Goal: Information Seeking & Learning: Learn about a topic

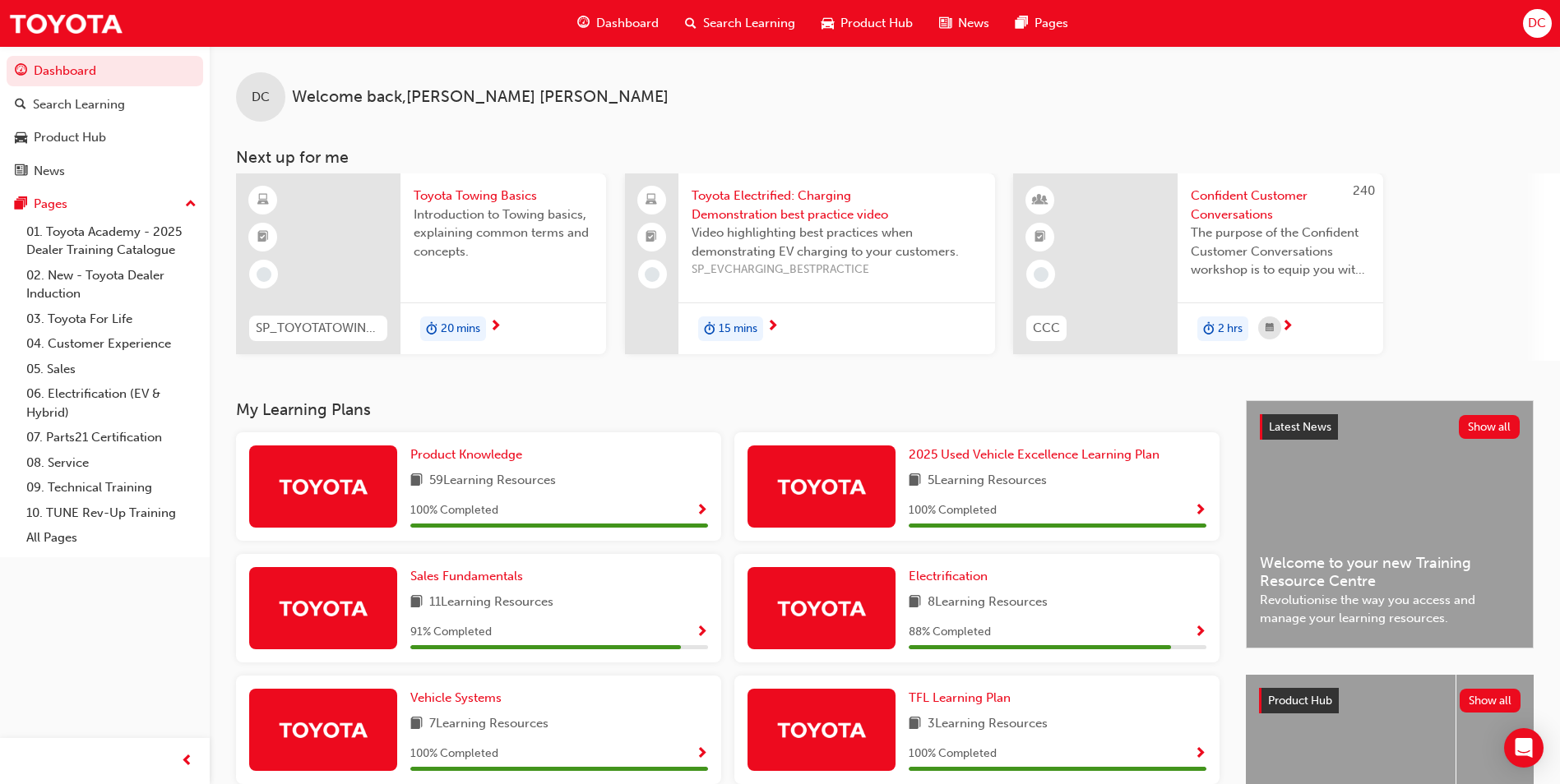
click at [740, 25] on span "Search Learning" at bounding box center [749, 23] width 92 height 19
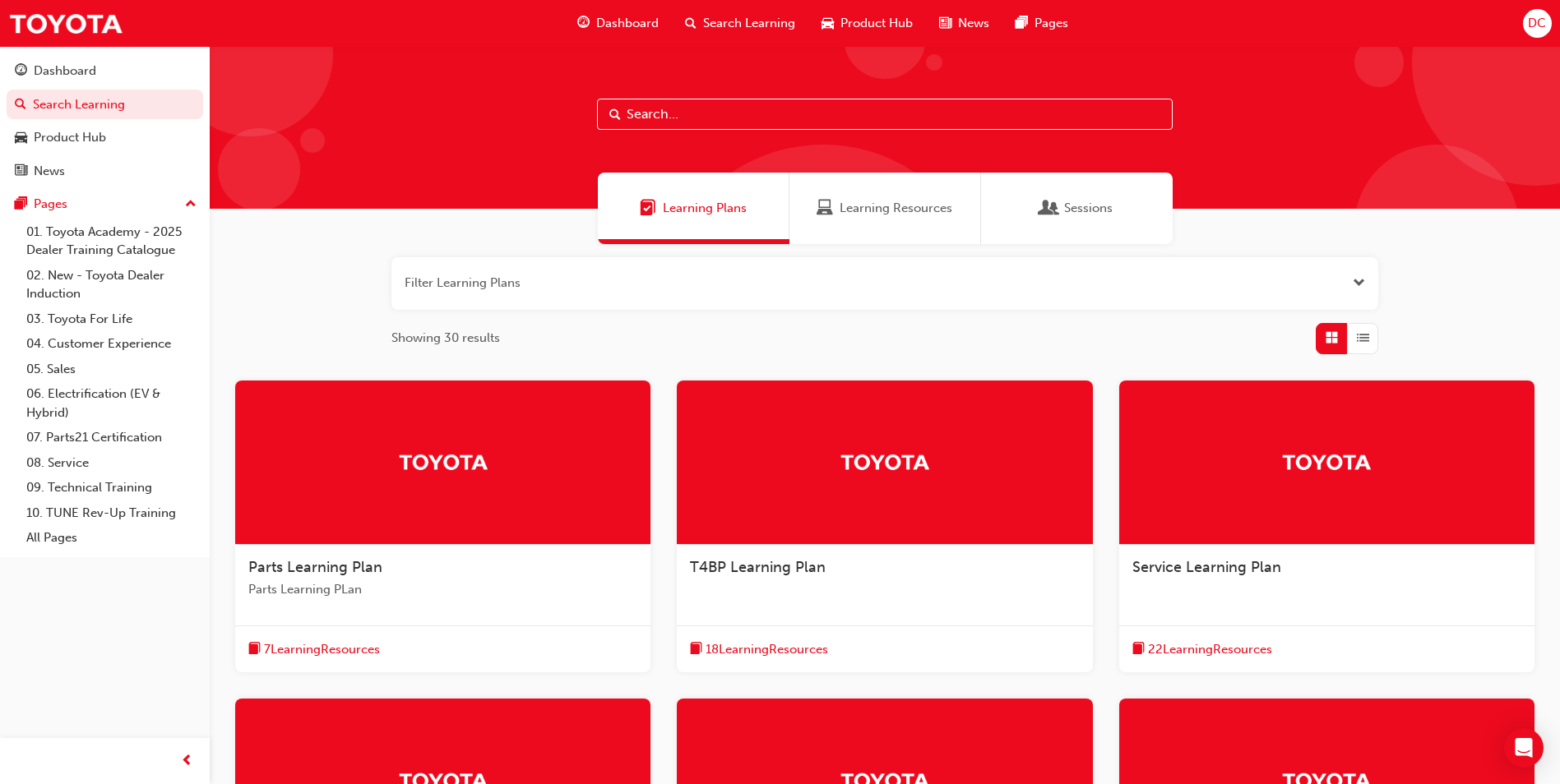
click at [743, 113] on input "text" at bounding box center [885, 113] width 576 height 31
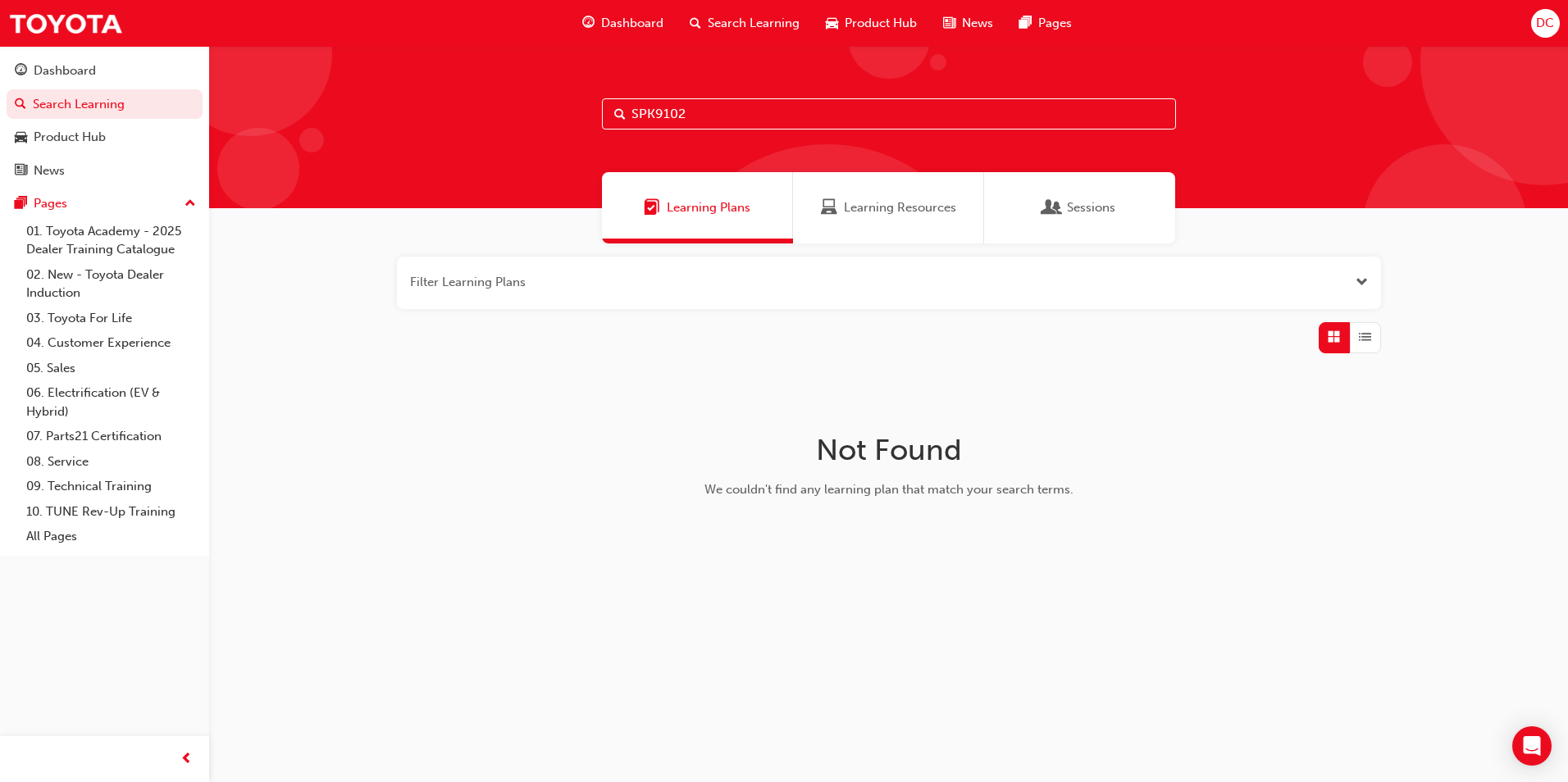
click at [616, 111] on span "Search" at bounding box center [620, 114] width 12 height 19
click at [711, 110] on input "SPK9102" at bounding box center [889, 113] width 574 height 31
type input "S"
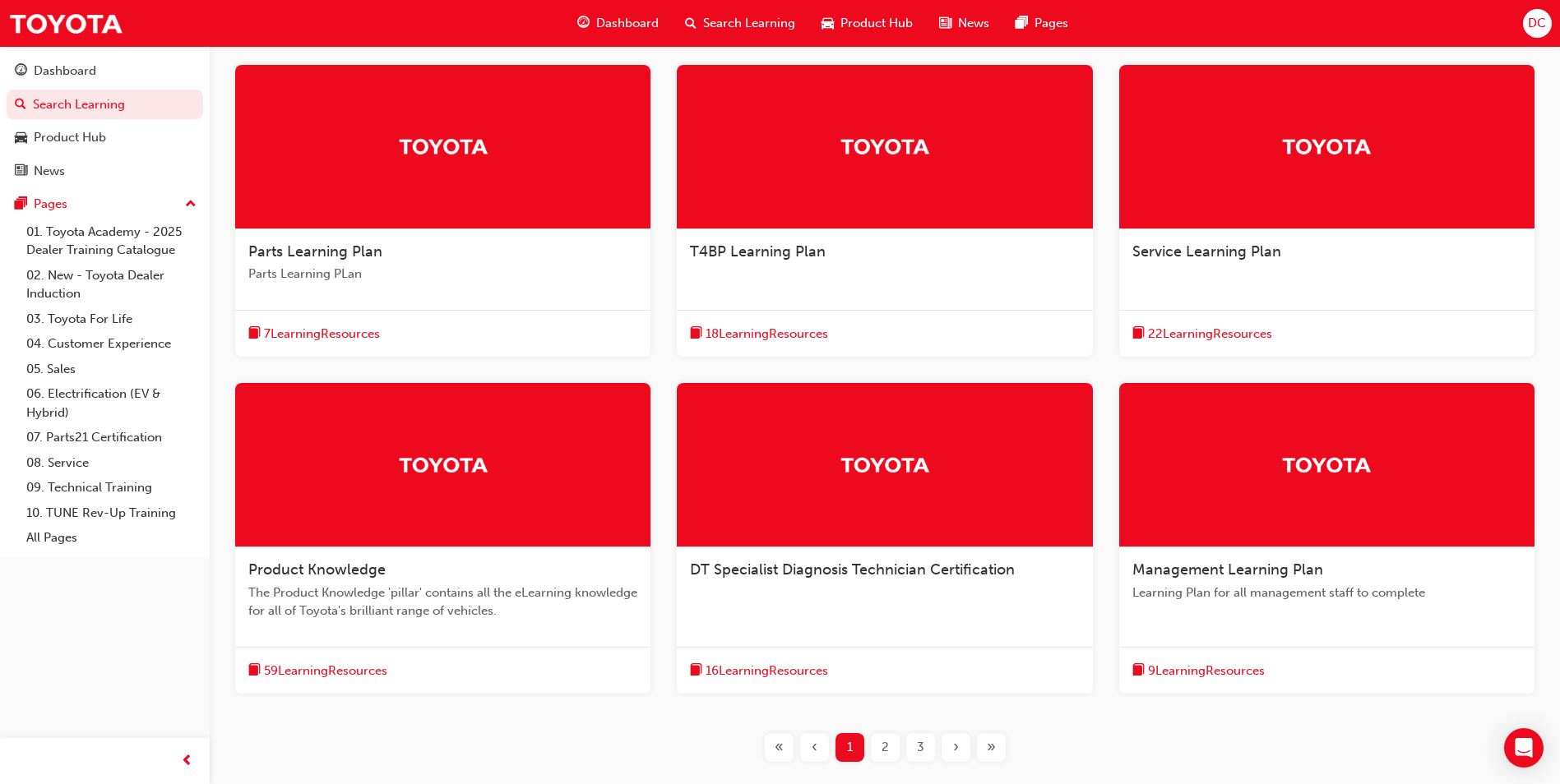
scroll to position [411, 0]
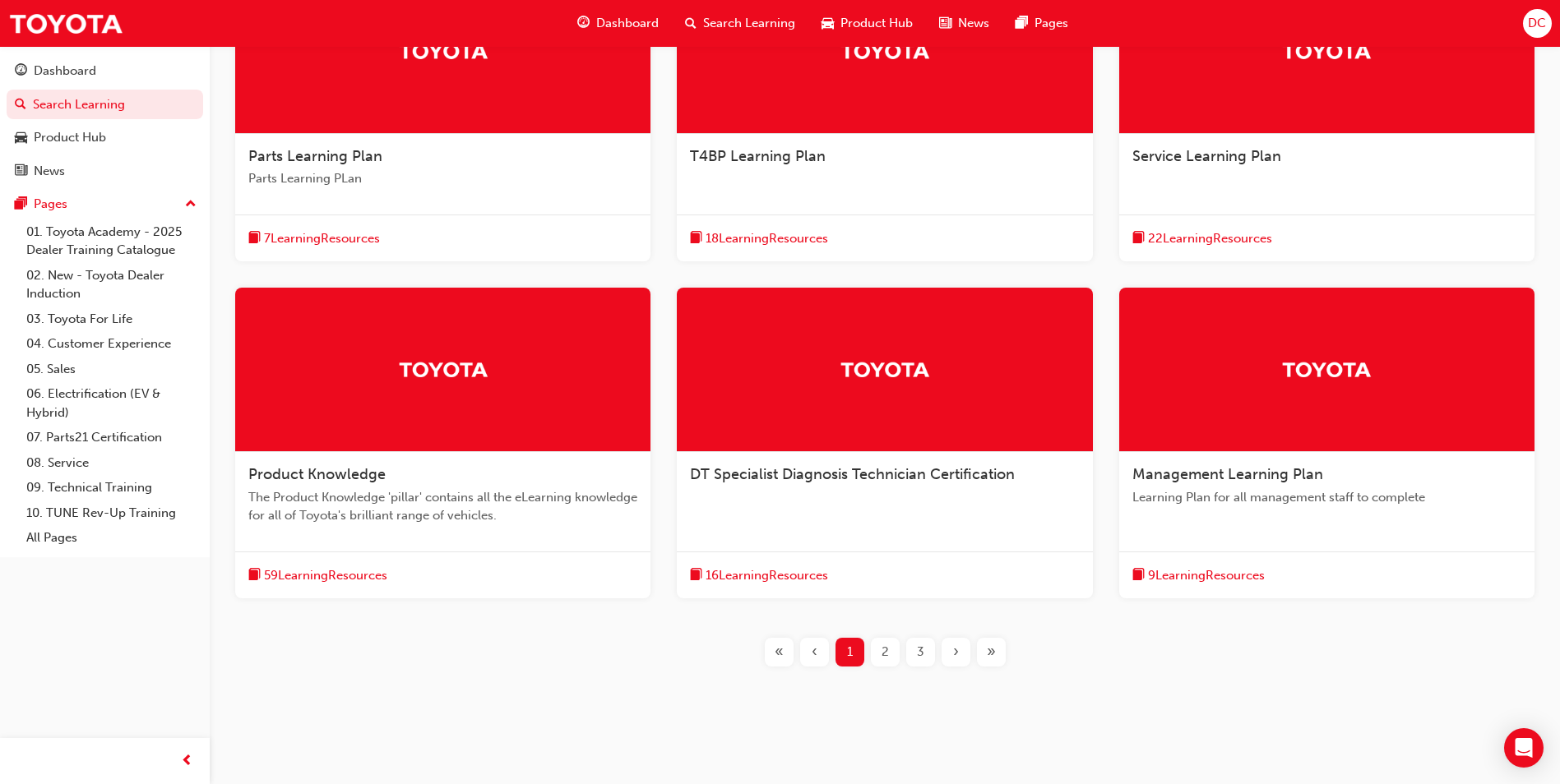
click at [882, 660] on span "2" at bounding box center [885, 652] width 7 height 19
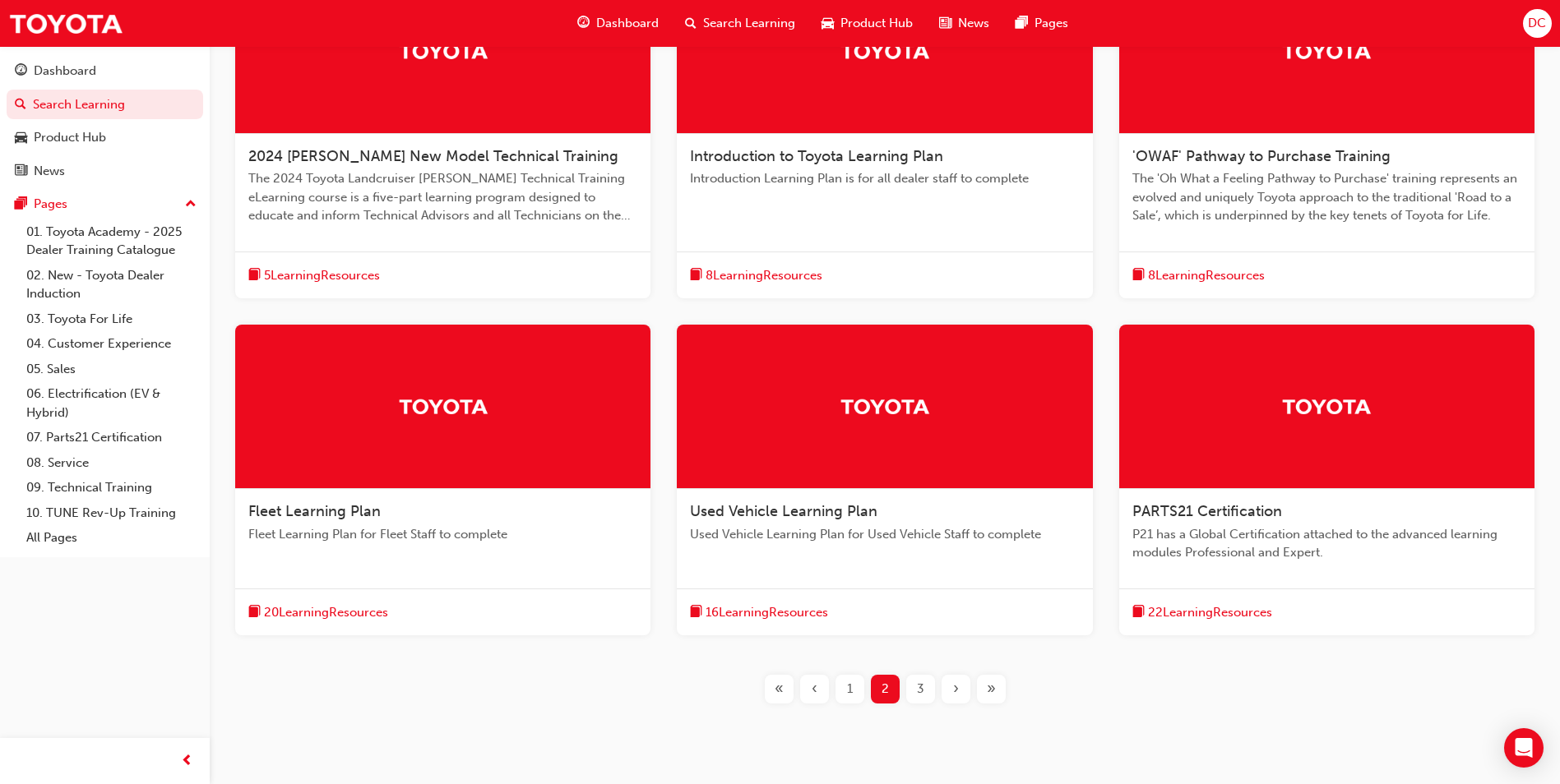
click at [842, 696] on div "1" at bounding box center [850, 689] width 29 height 29
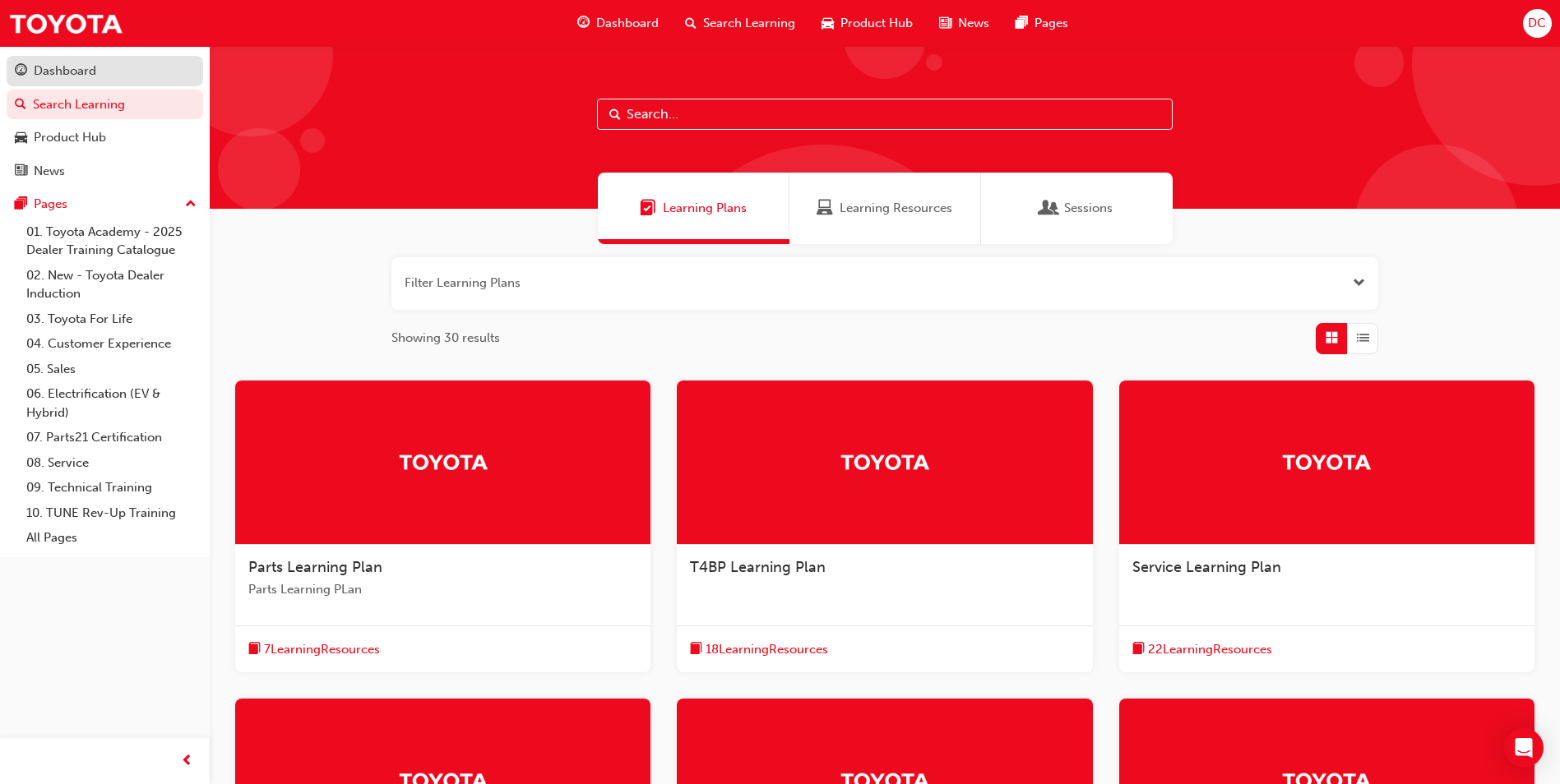
click at [68, 75] on div "Dashboard" at bounding box center [65, 70] width 63 height 19
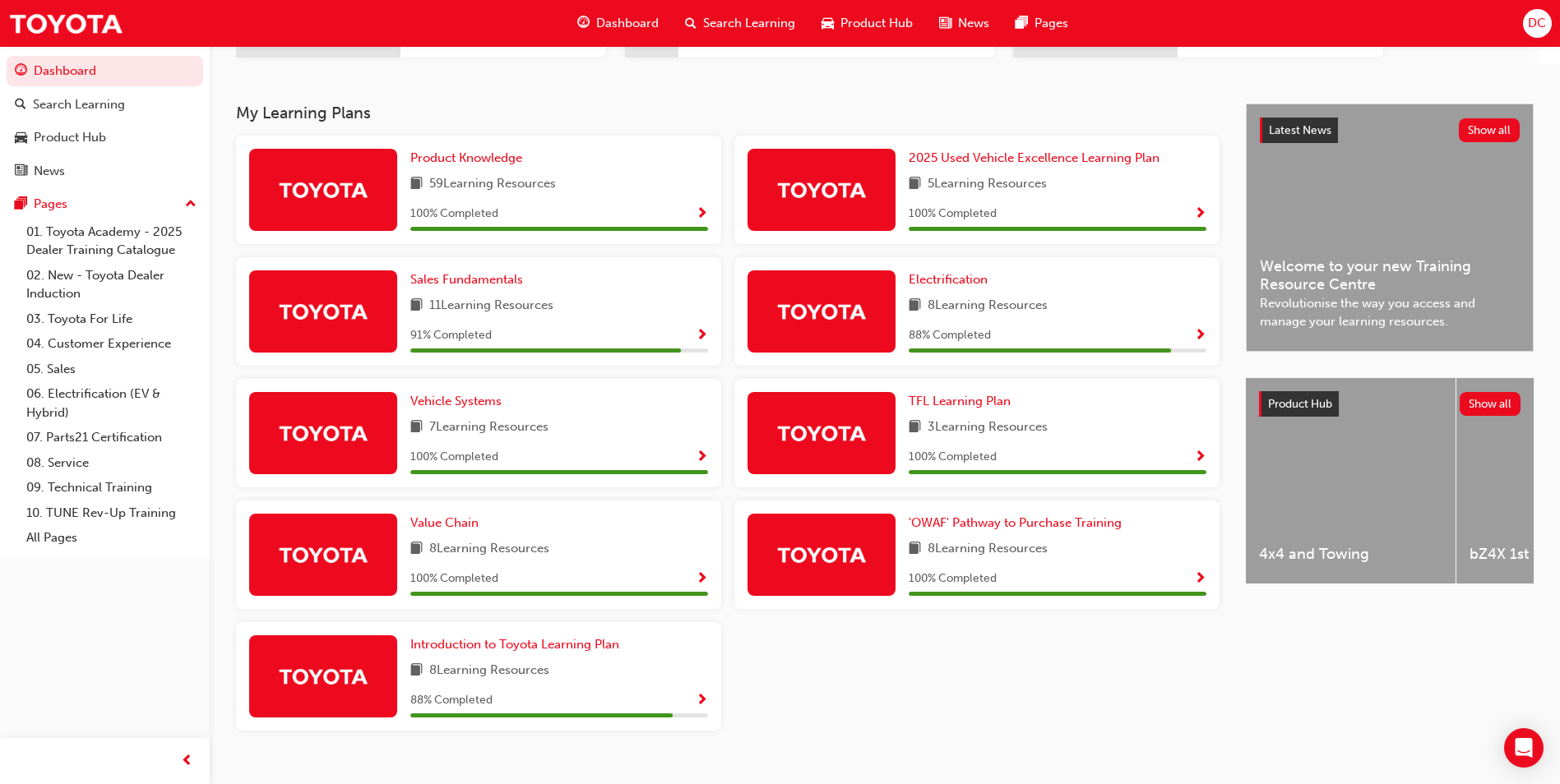
scroll to position [324, 0]
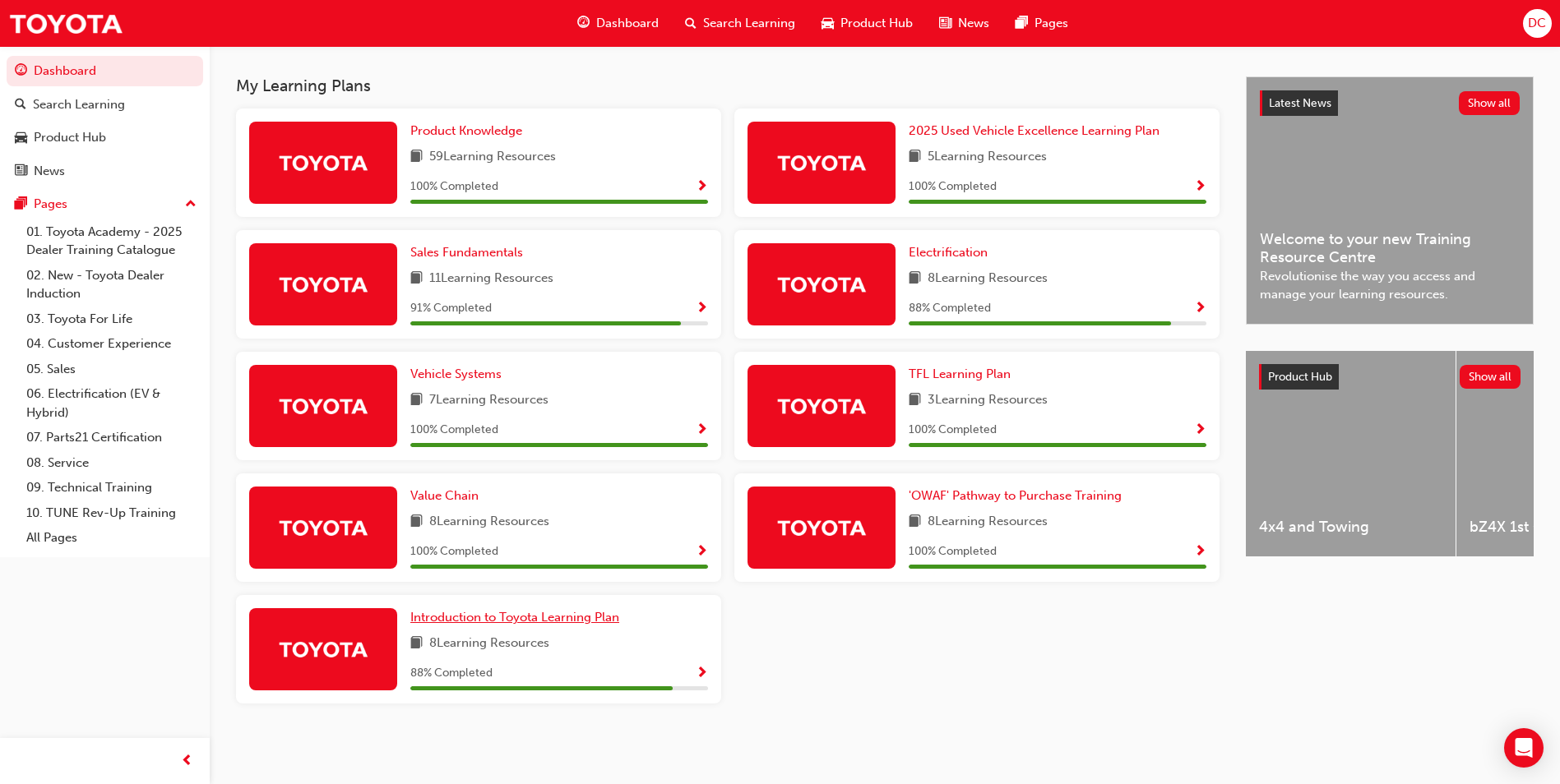
click at [456, 618] on span "Introduction to Toyota Learning Plan" at bounding box center [514, 617] width 209 height 15
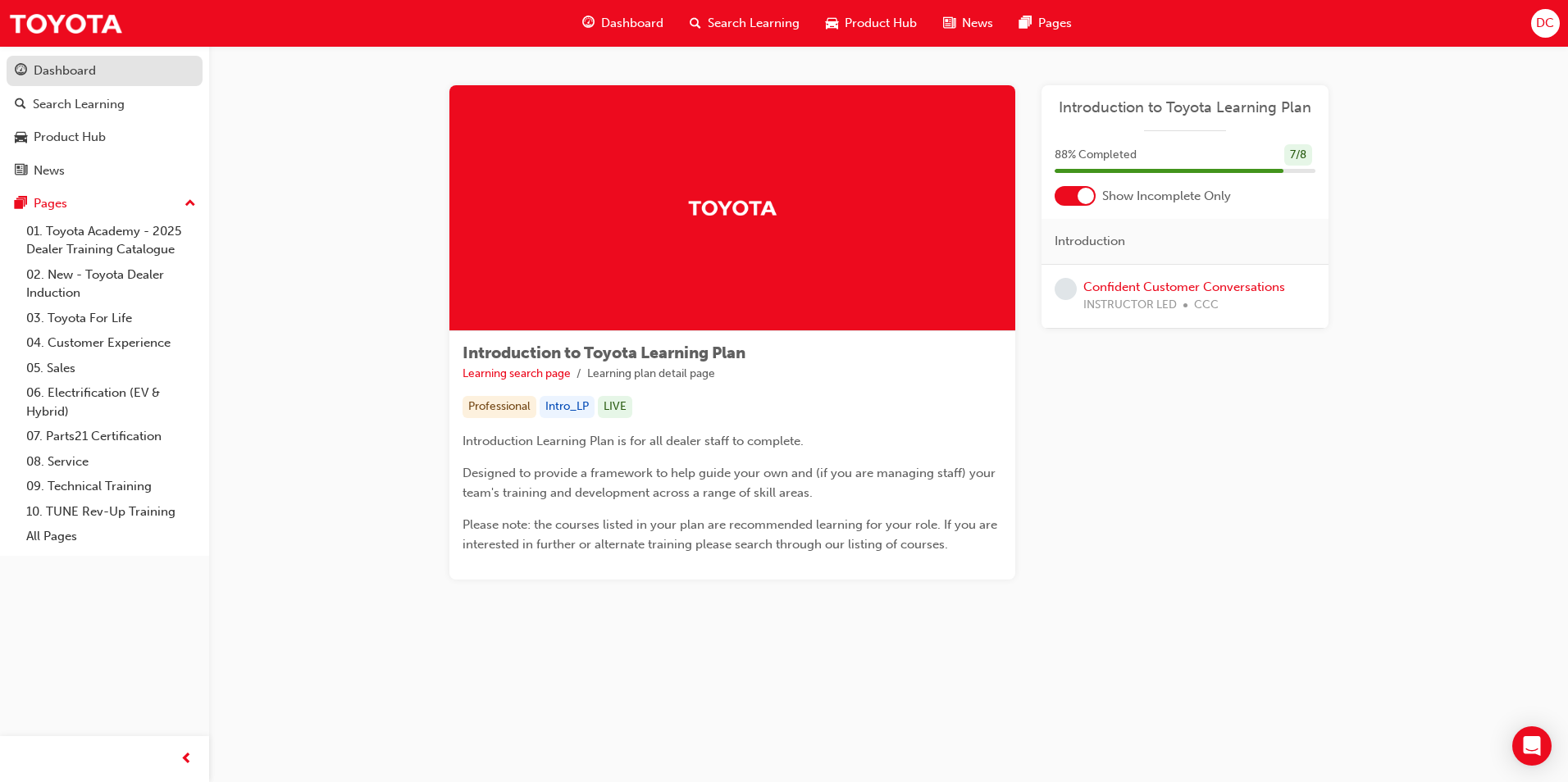
click at [65, 79] on div "Dashboard" at bounding box center [64, 70] width 62 height 19
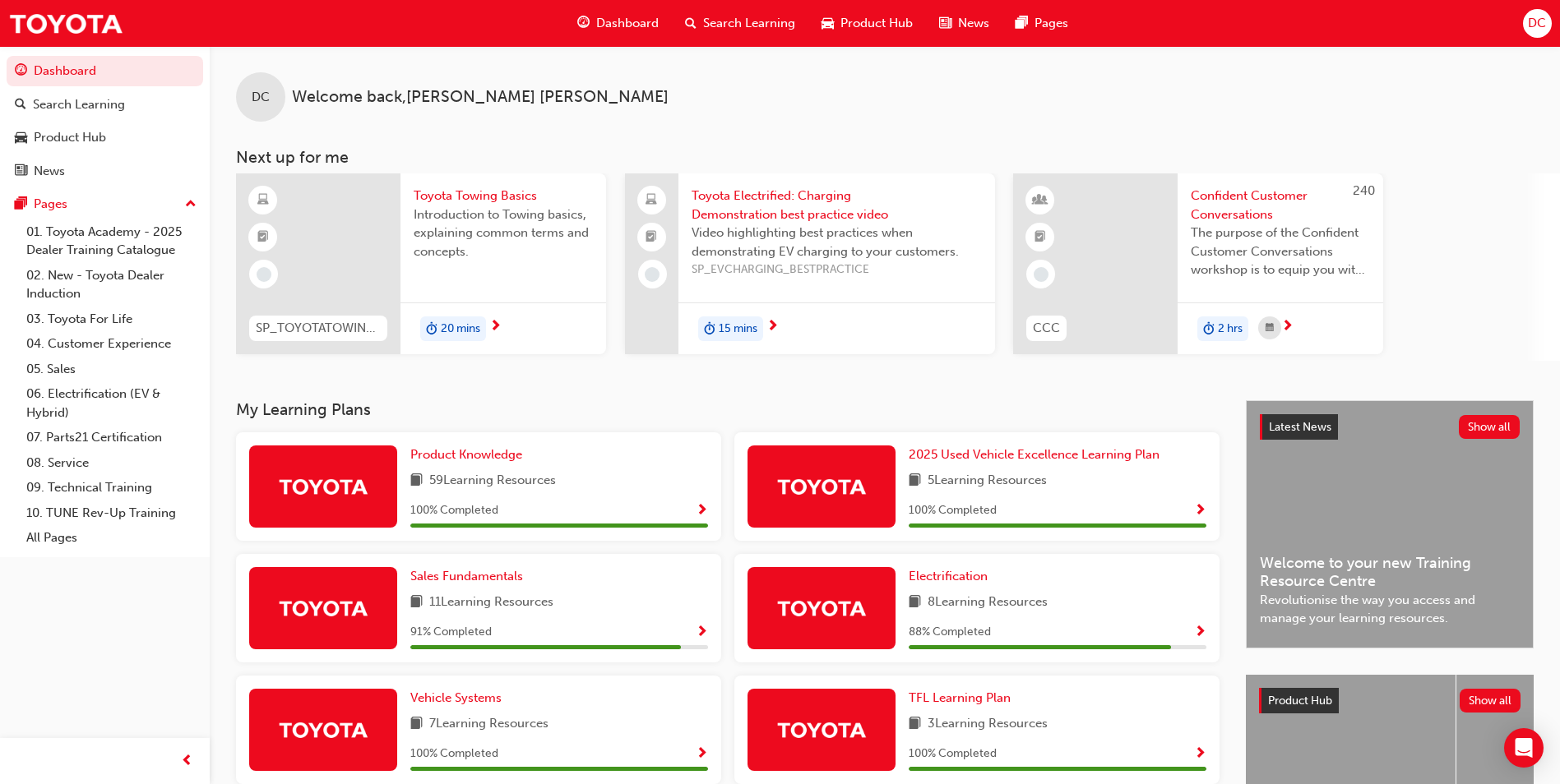
click at [860, 21] on span "Product Hub" at bounding box center [877, 23] width 72 height 19
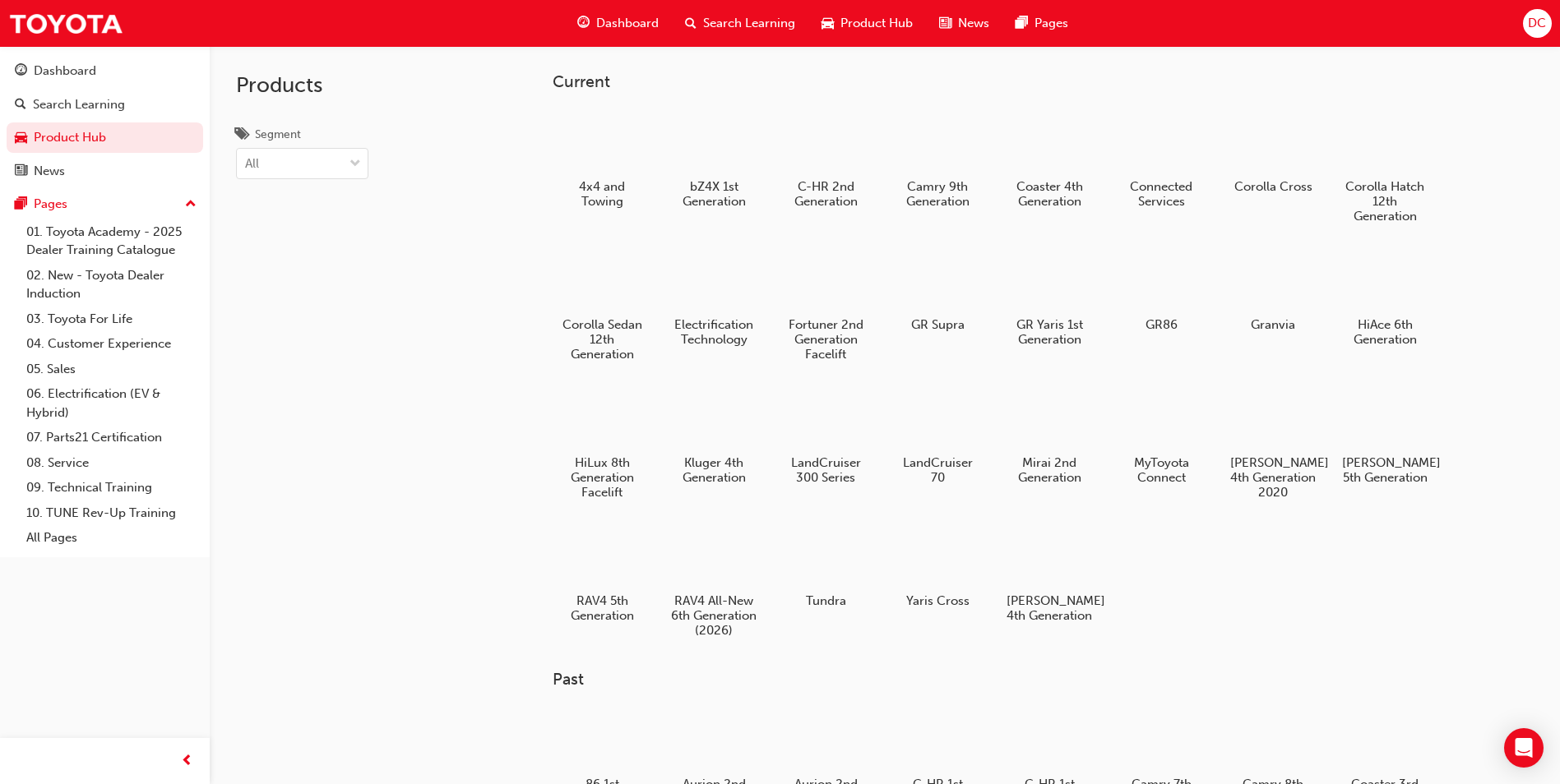
click at [758, 22] on span "Search Learning" at bounding box center [749, 23] width 92 height 19
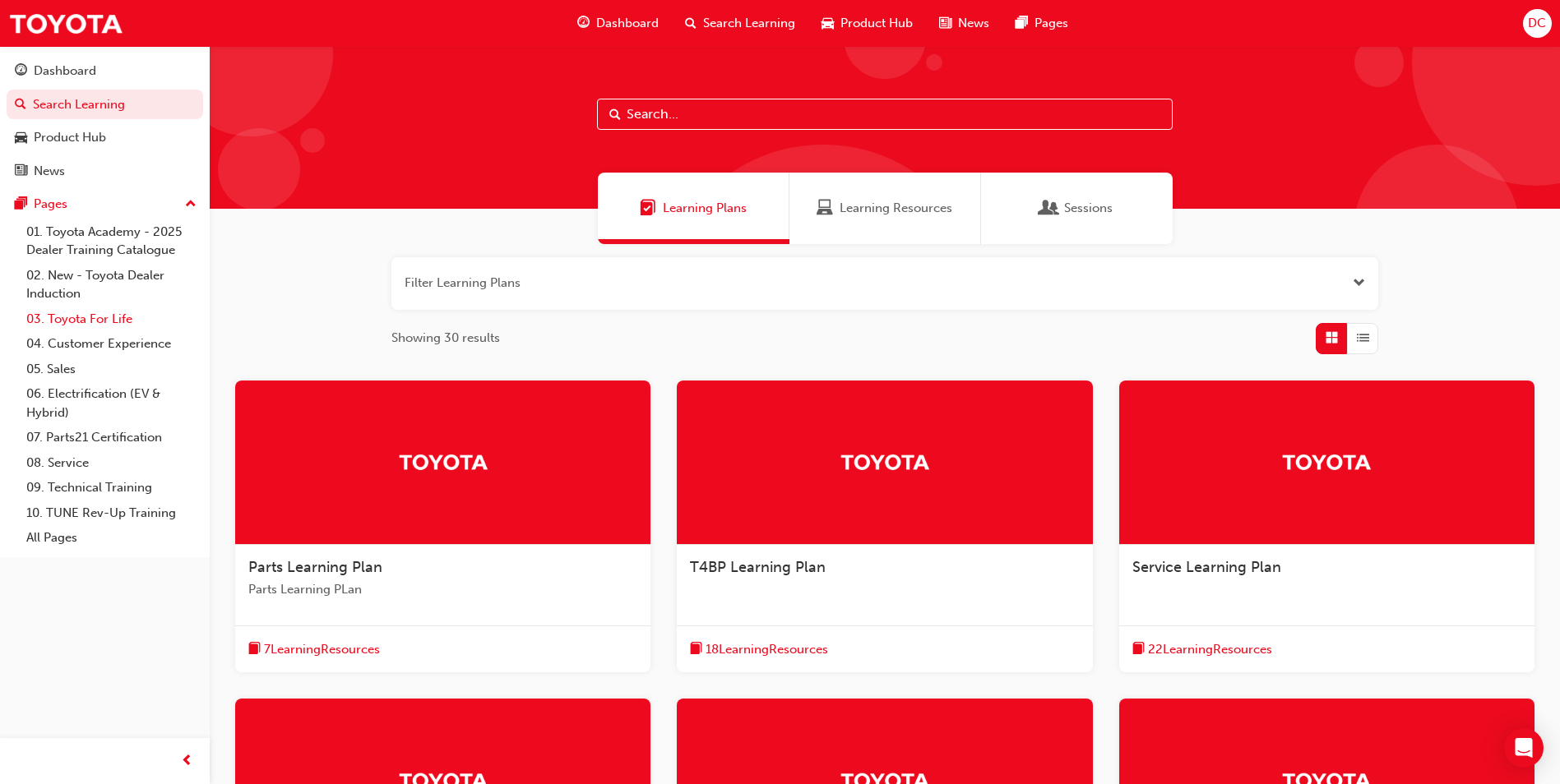
click at [71, 320] on link "03. Toyota For Life" at bounding box center [111, 320] width 184 height 26
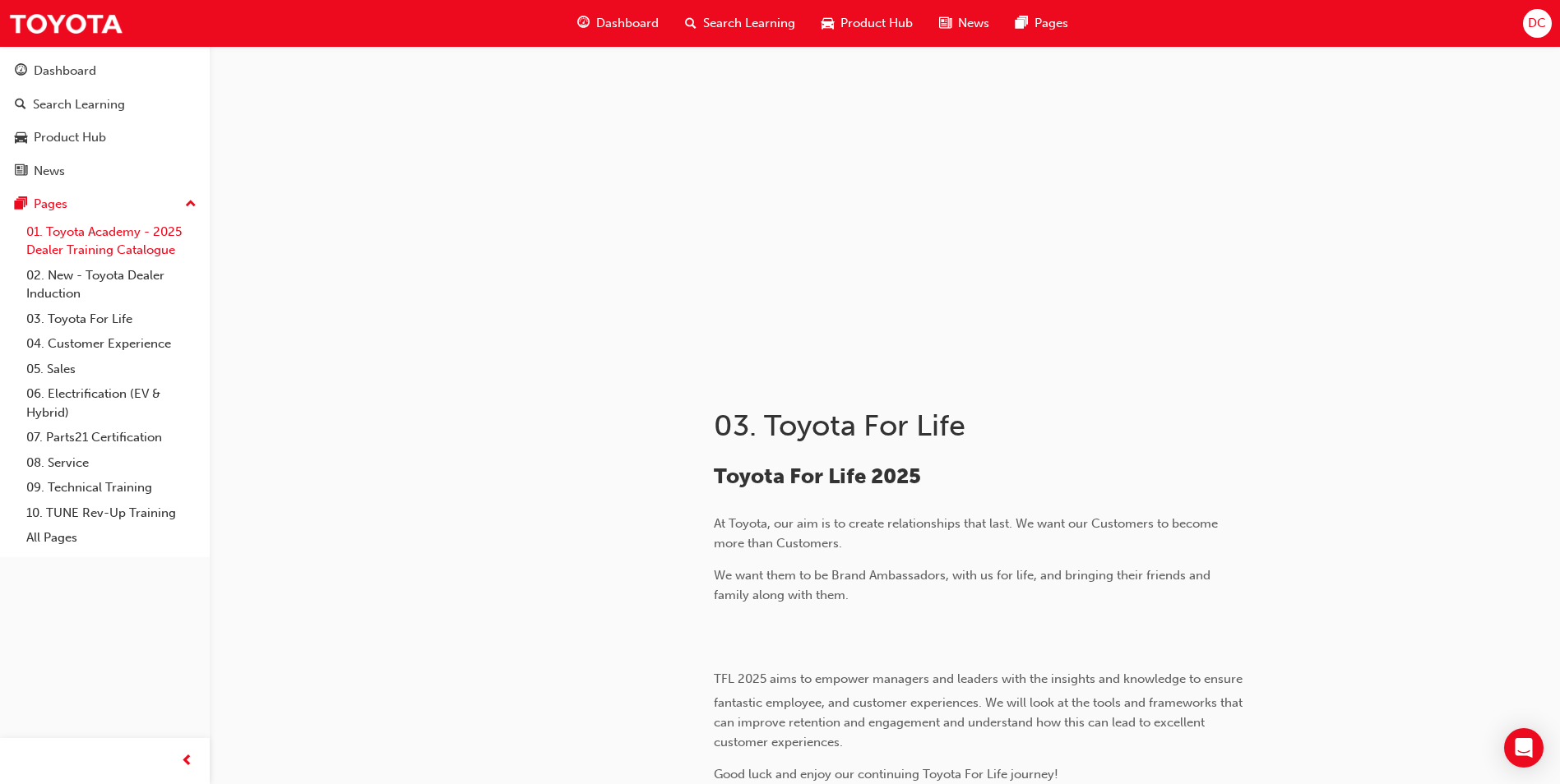
click at [71, 250] on link "01. Toyota Academy - 2025 Dealer Training Catalogue" at bounding box center [111, 241] width 184 height 44
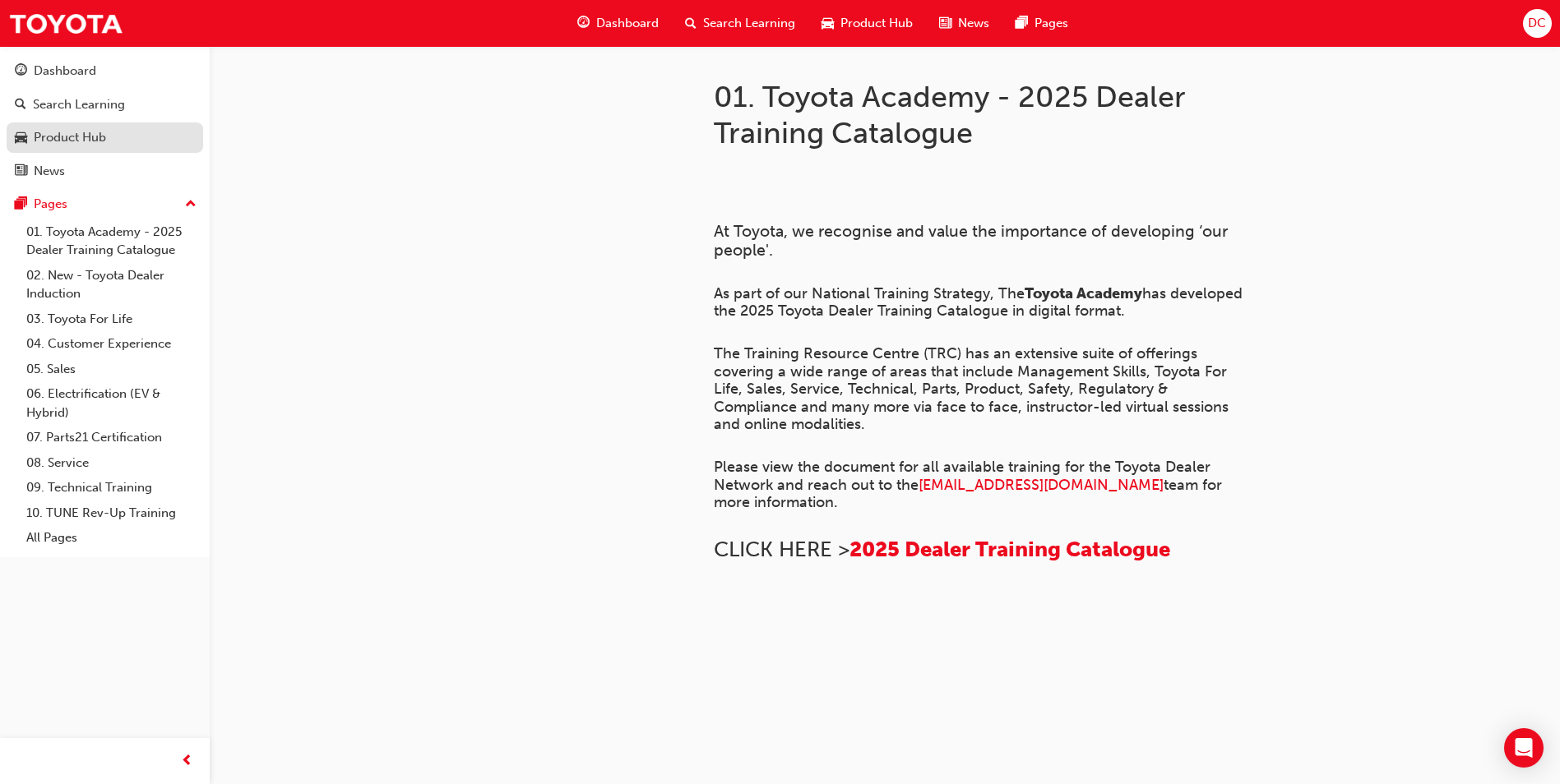
click at [74, 138] on div "Product Hub" at bounding box center [70, 137] width 72 height 19
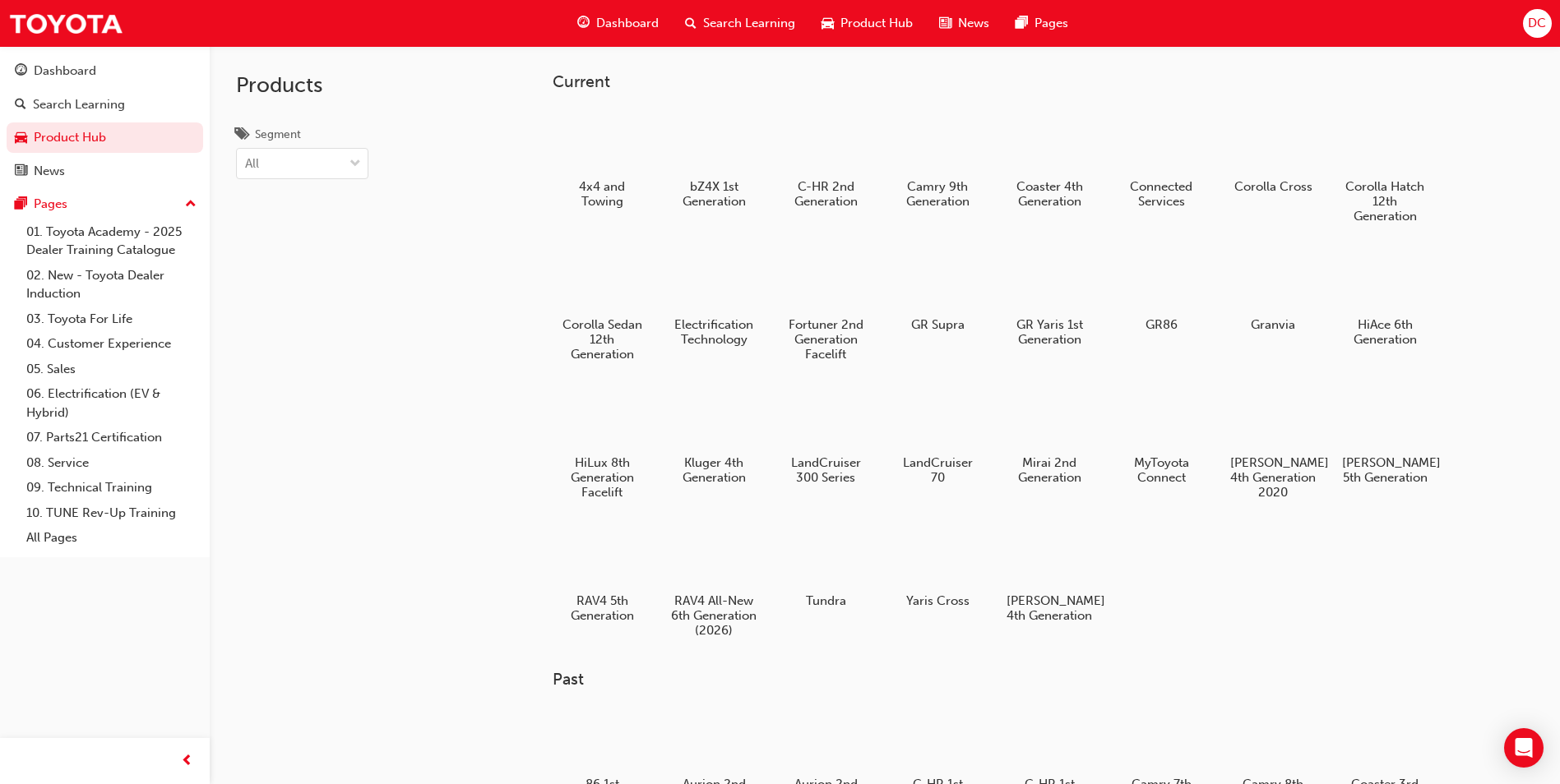
click at [35, 119] on button "Dashboard Search Learning Product Hub News Pages" at bounding box center [105, 120] width 197 height 136
click at [39, 74] on div "Dashboard" at bounding box center [65, 70] width 63 height 19
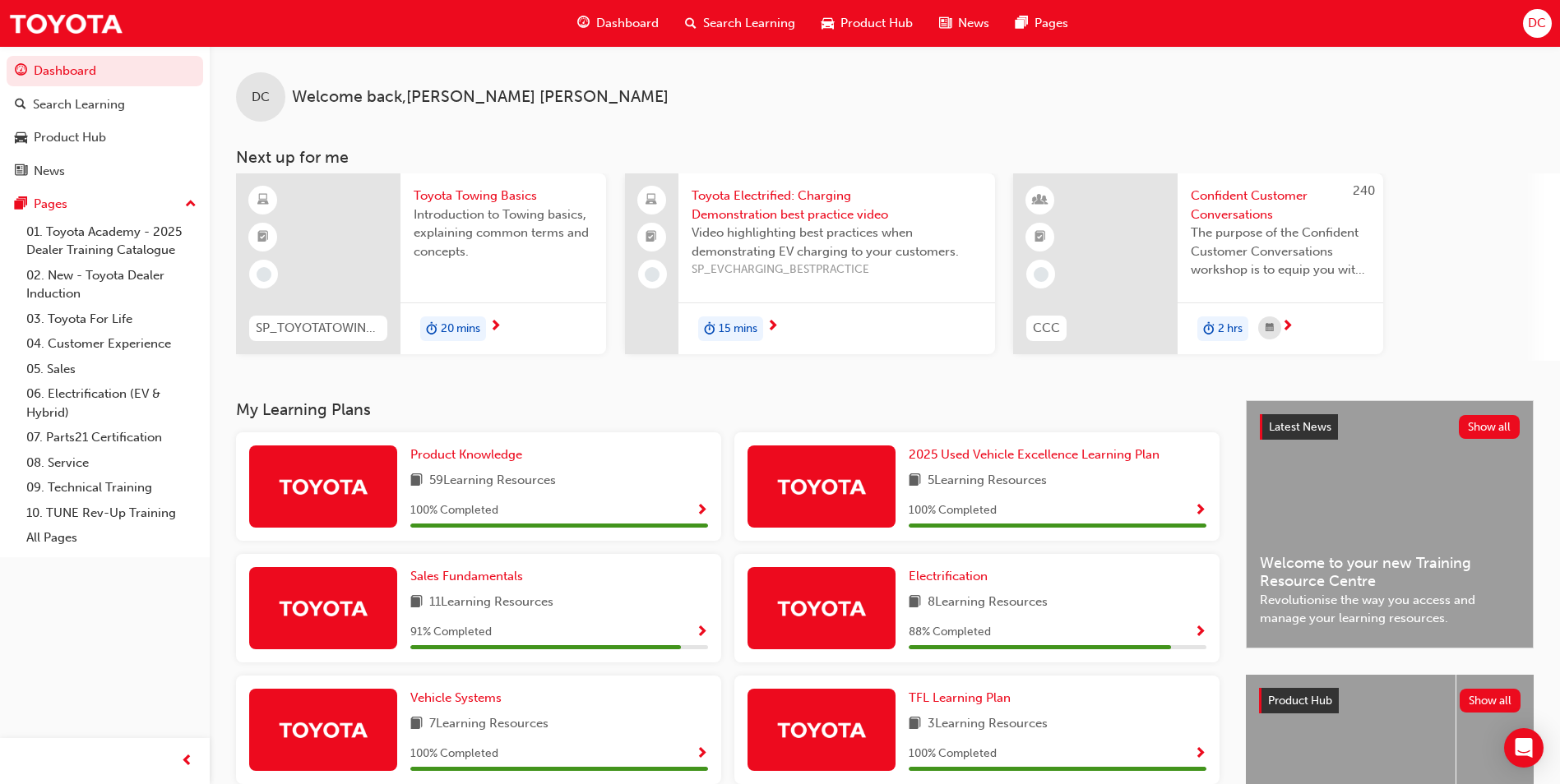
click at [726, 23] on span "Search Learning" at bounding box center [749, 23] width 92 height 19
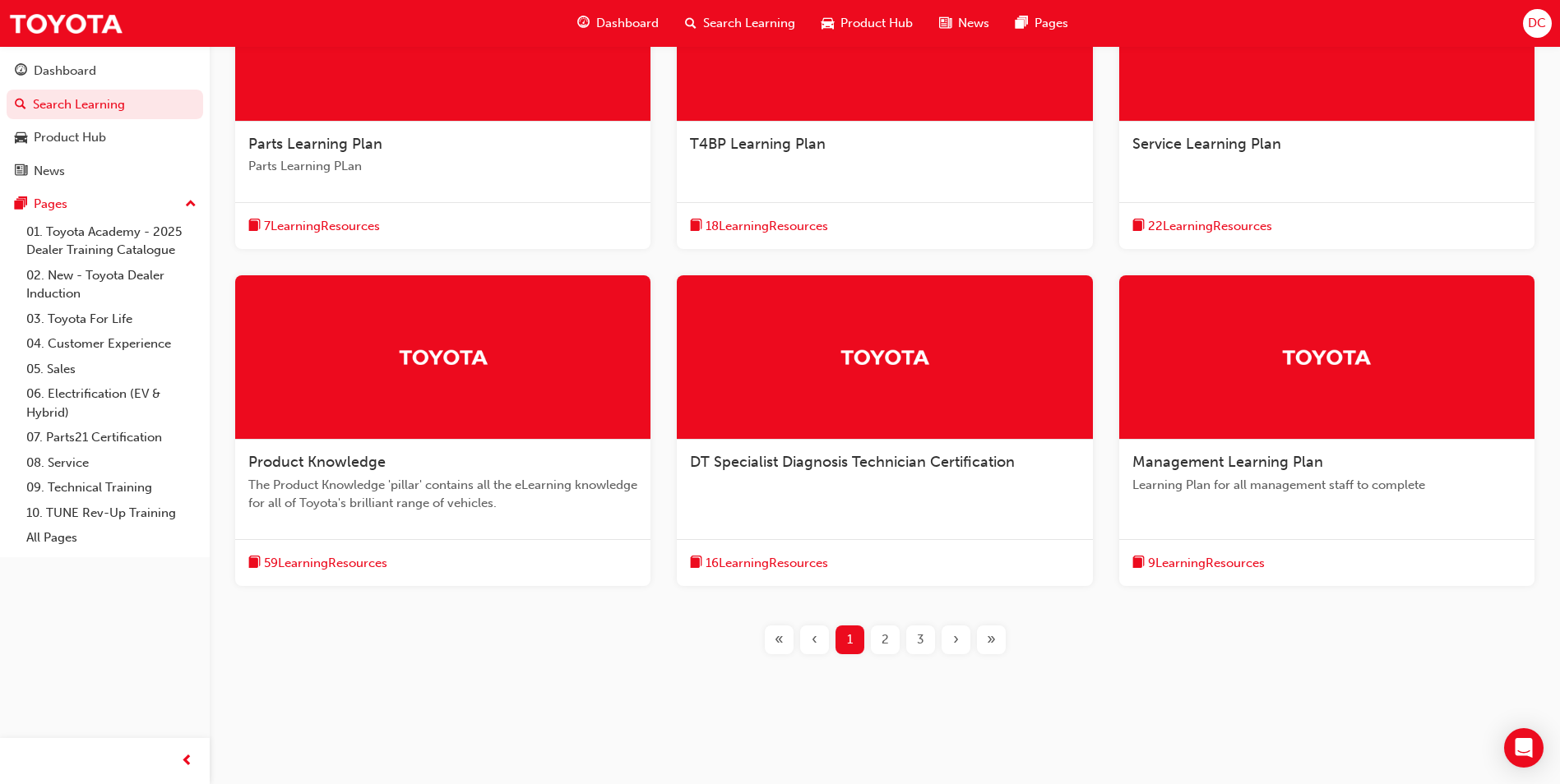
scroll to position [427, 0]
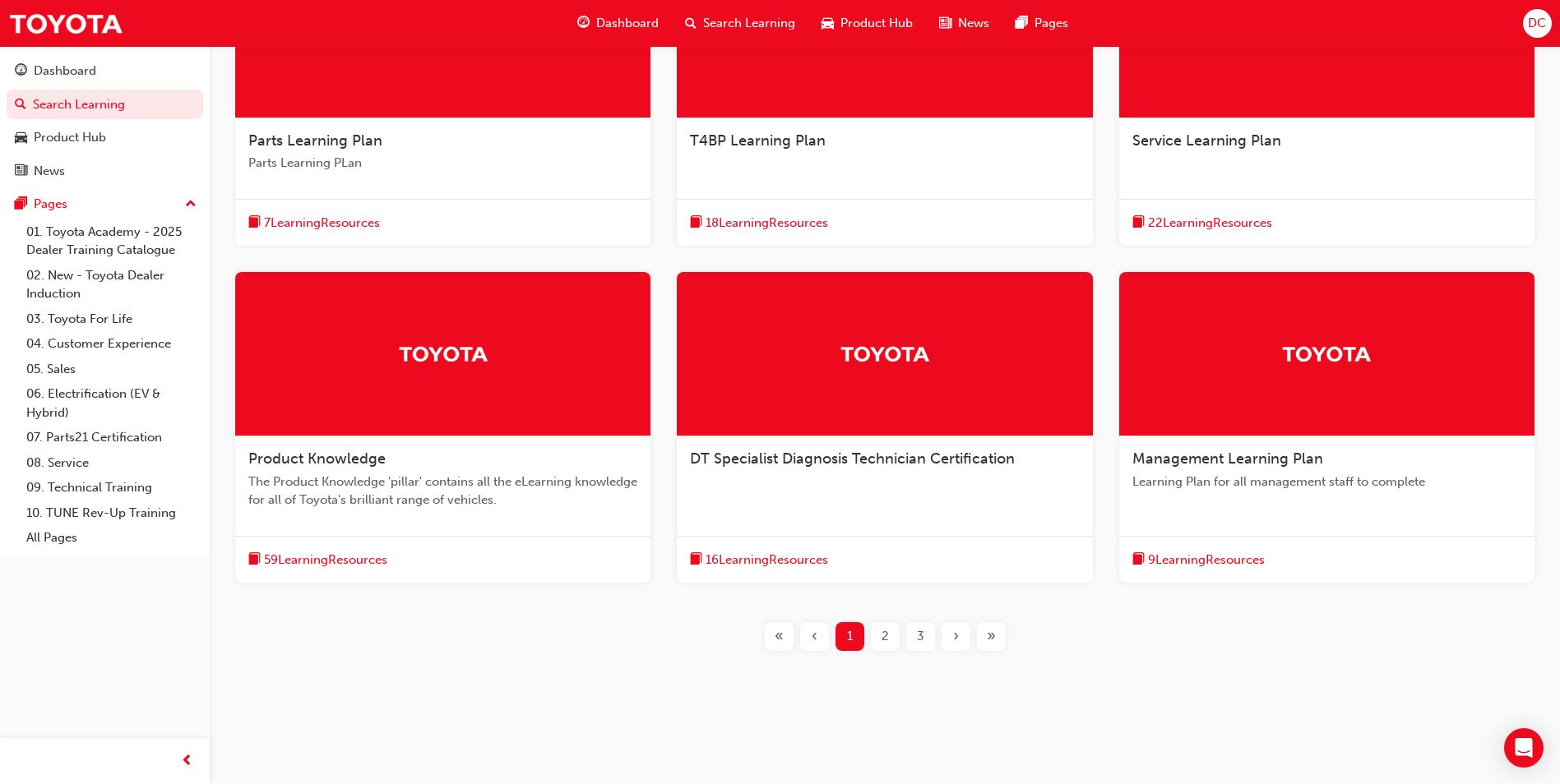
click at [301, 562] on span "59 Learning Resources" at bounding box center [326, 560] width 123 height 19
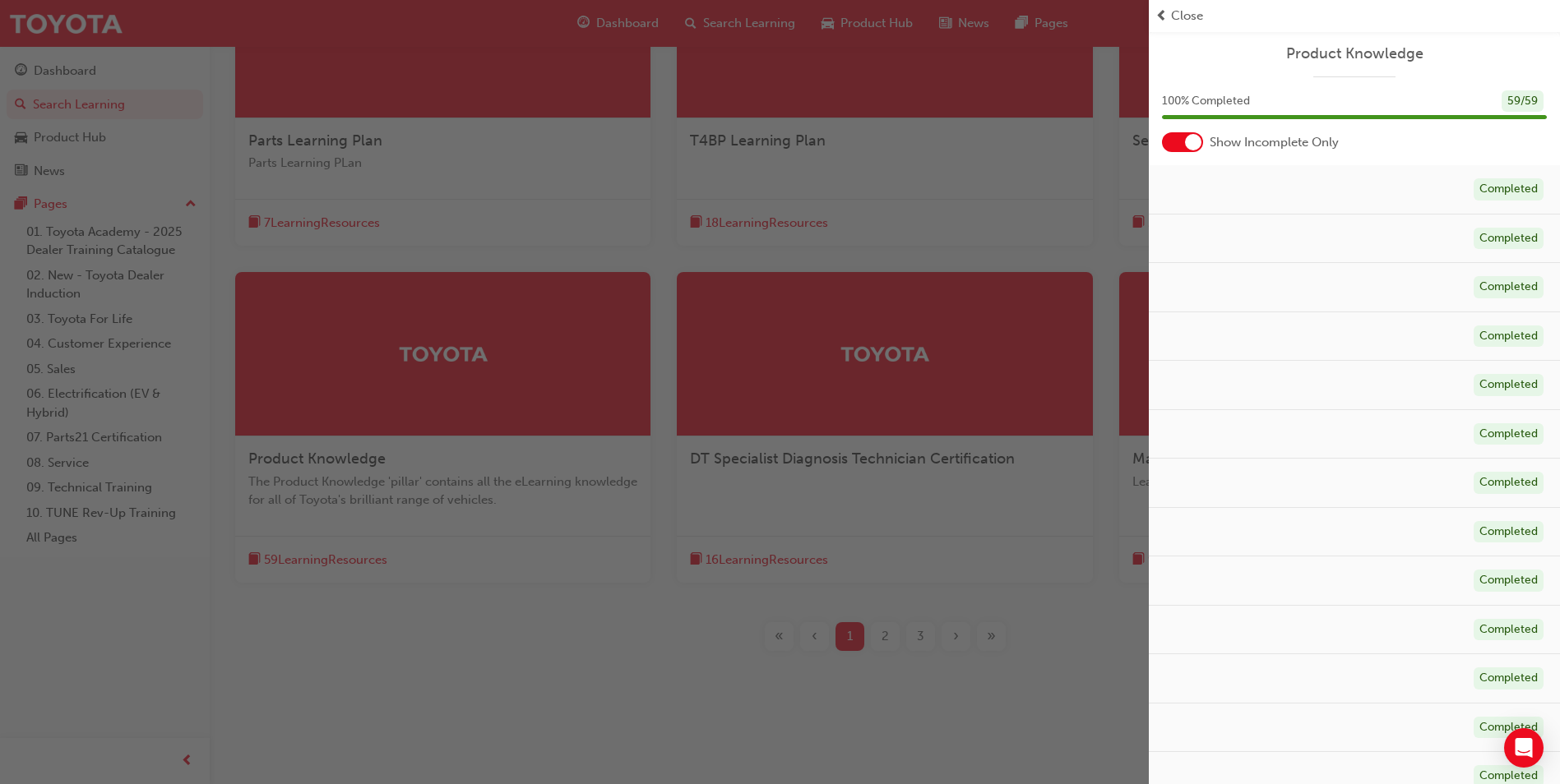
click at [304, 555] on div "button" at bounding box center [574, 392] width 1149 height 784
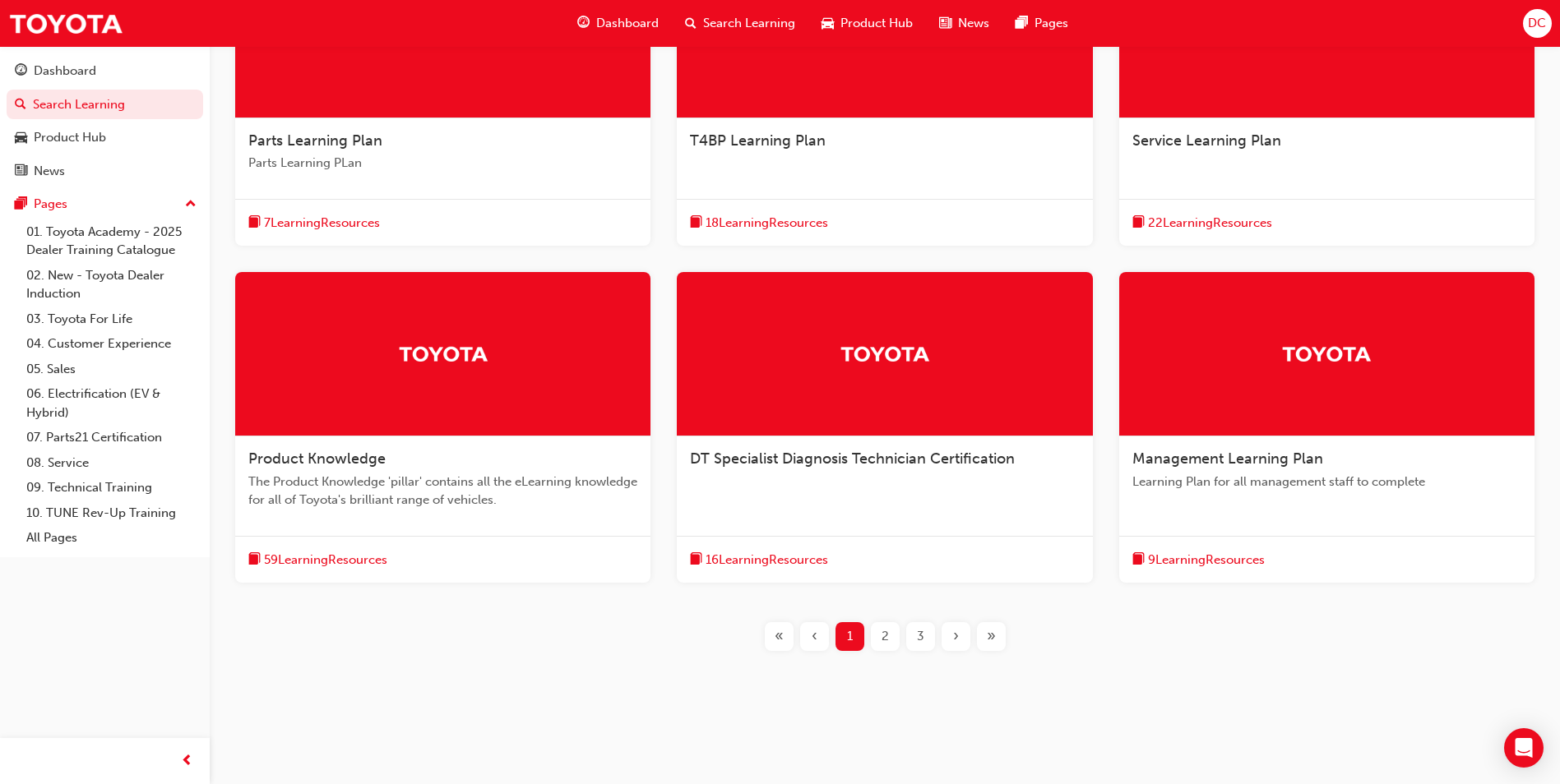
click at [295, 457] on span "Product Knowledge" at bounding box center [317, 458] width 137 height 18
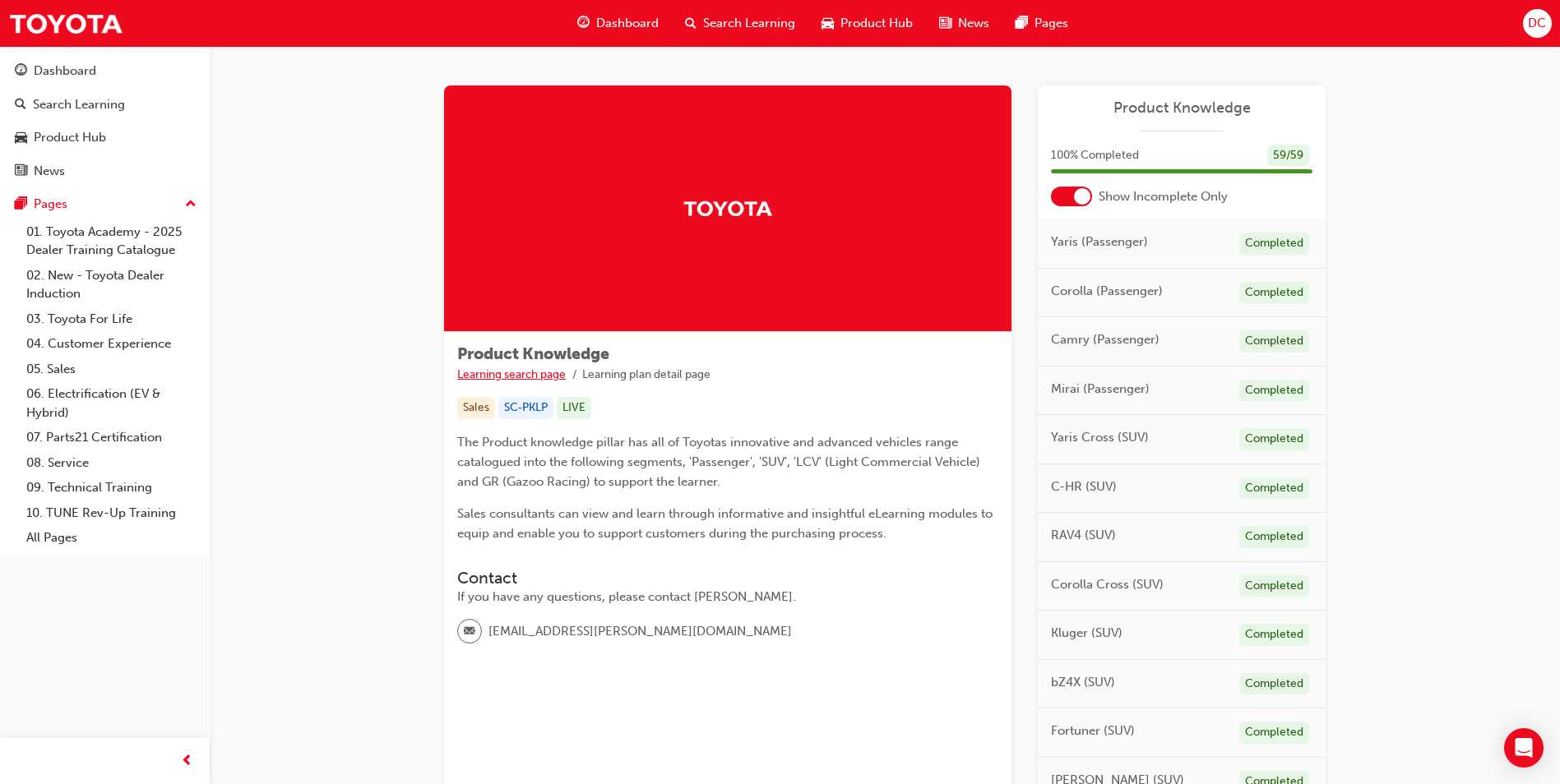
click at [500, 375] on link "Learning search page" at bounding box center [511, 374] width 108 height 14
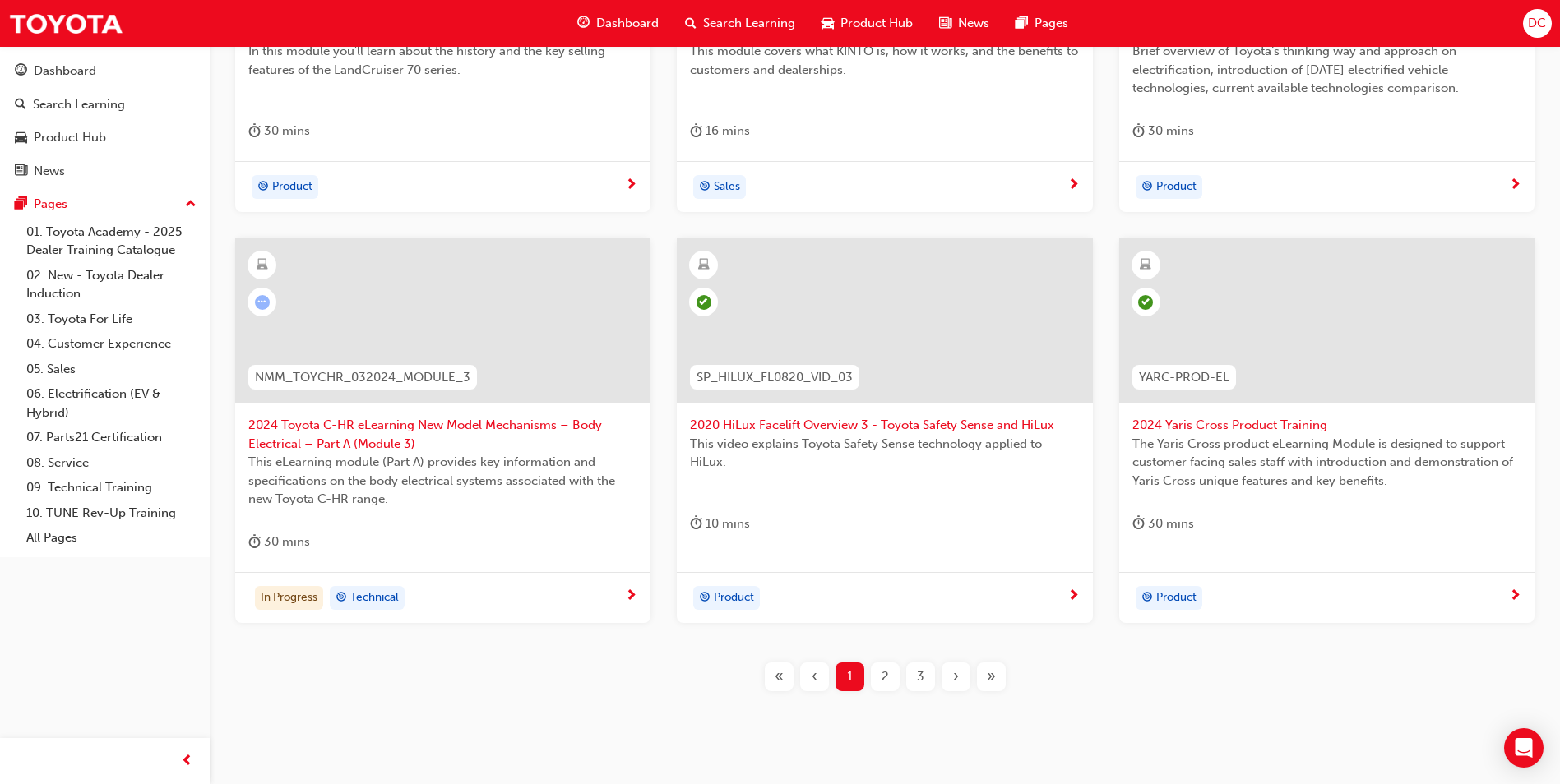
scroll to position [575, 0]
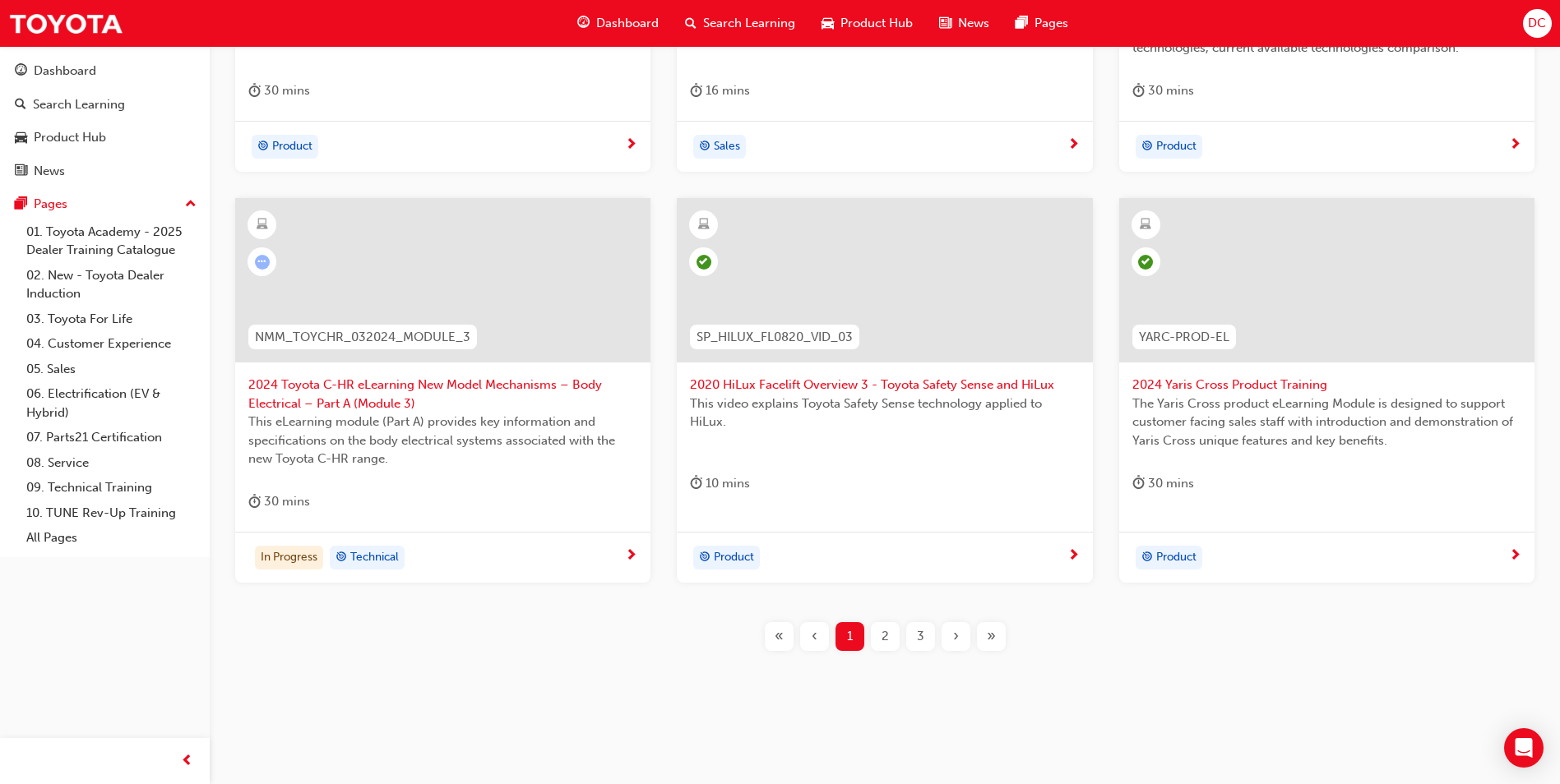
click at [882, 635] on span "2" at bounding box center [885, 636] width 7 height 19
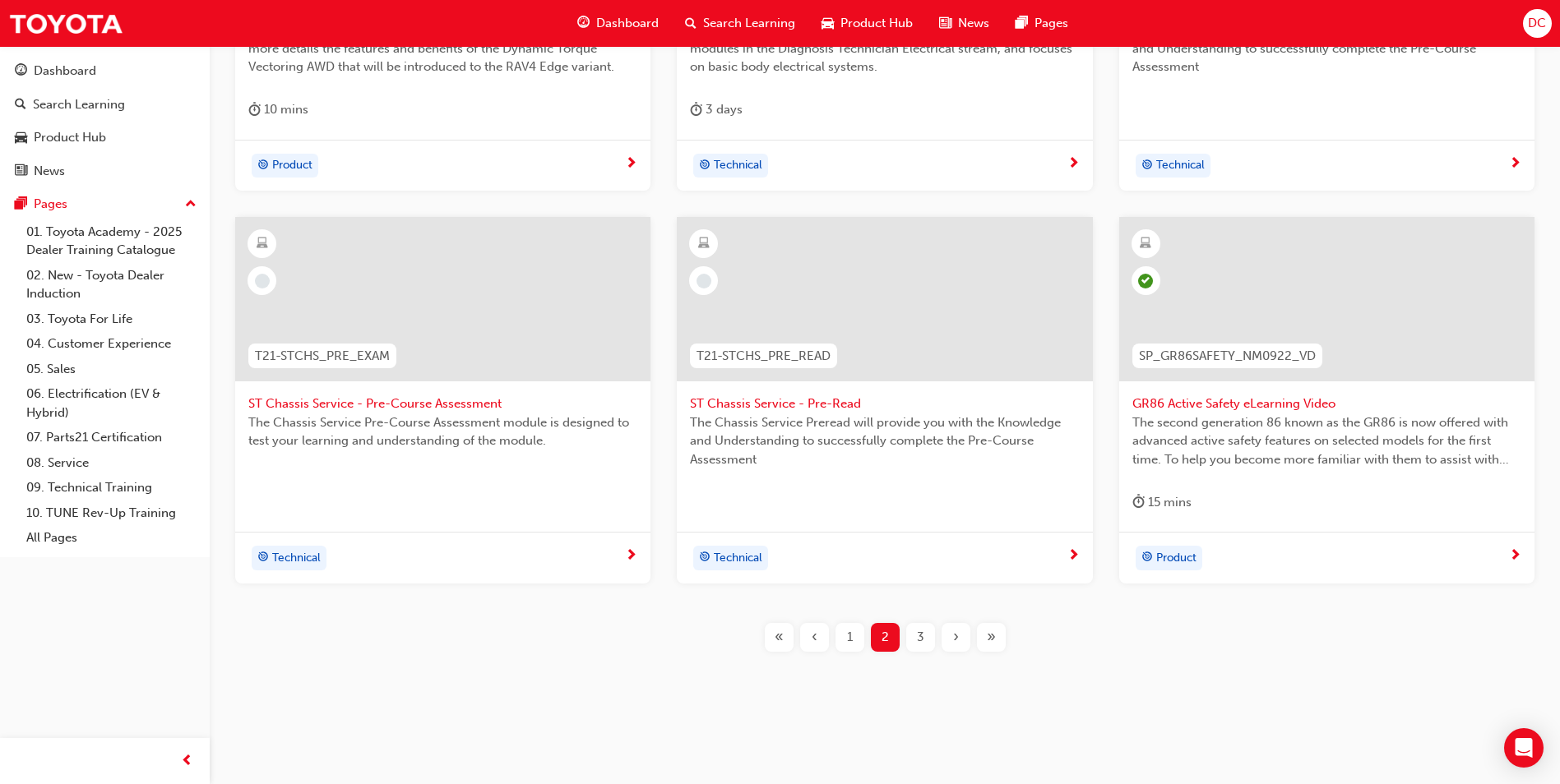
scroll to position [557, 0]
click at [842, 637] on div "1" at bounding box center [850, 636] width 29 height 29
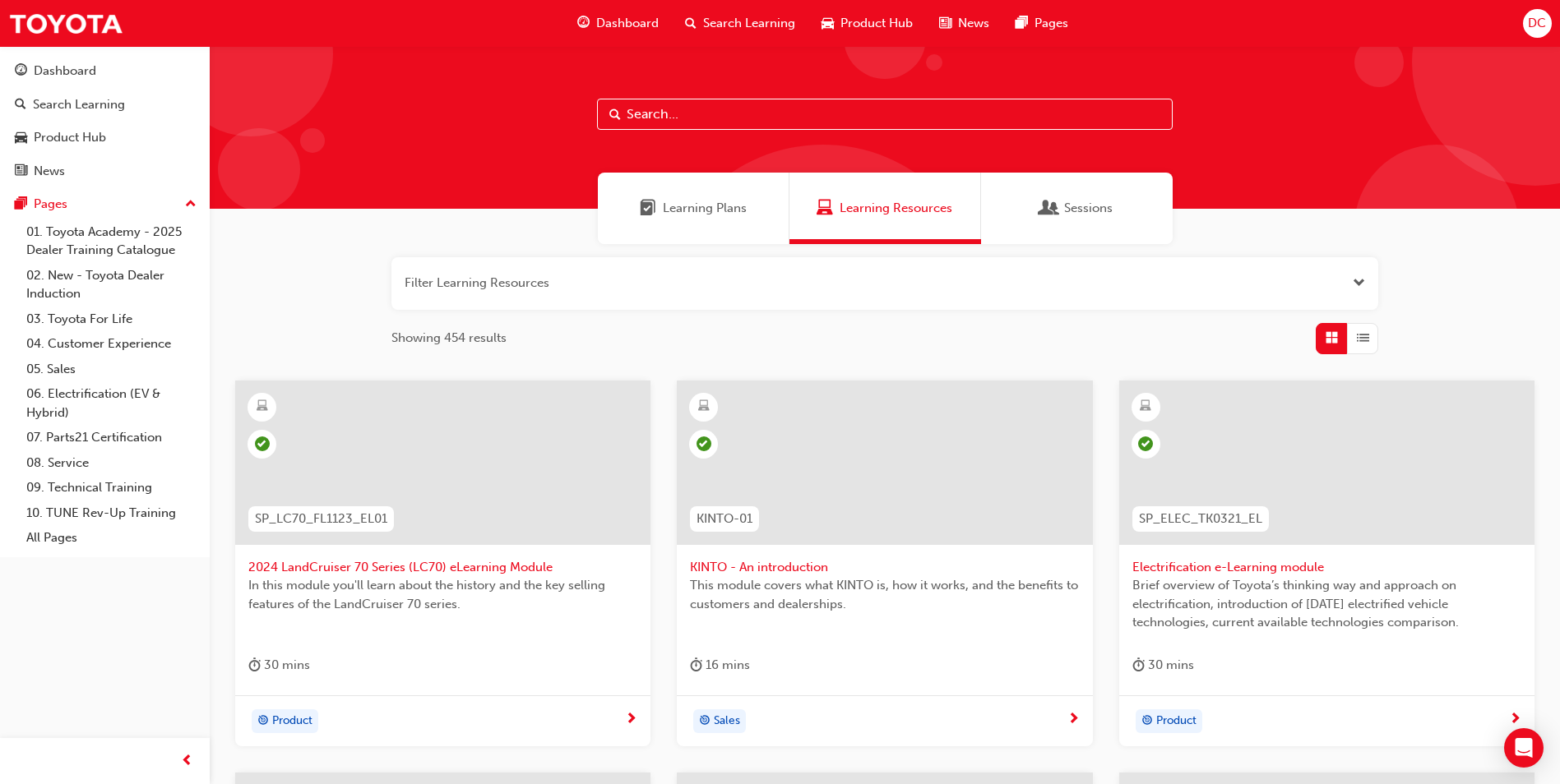
click at [678, 217] on span "Learning Plans" at bounding box center [705, 207] width 83 height 19
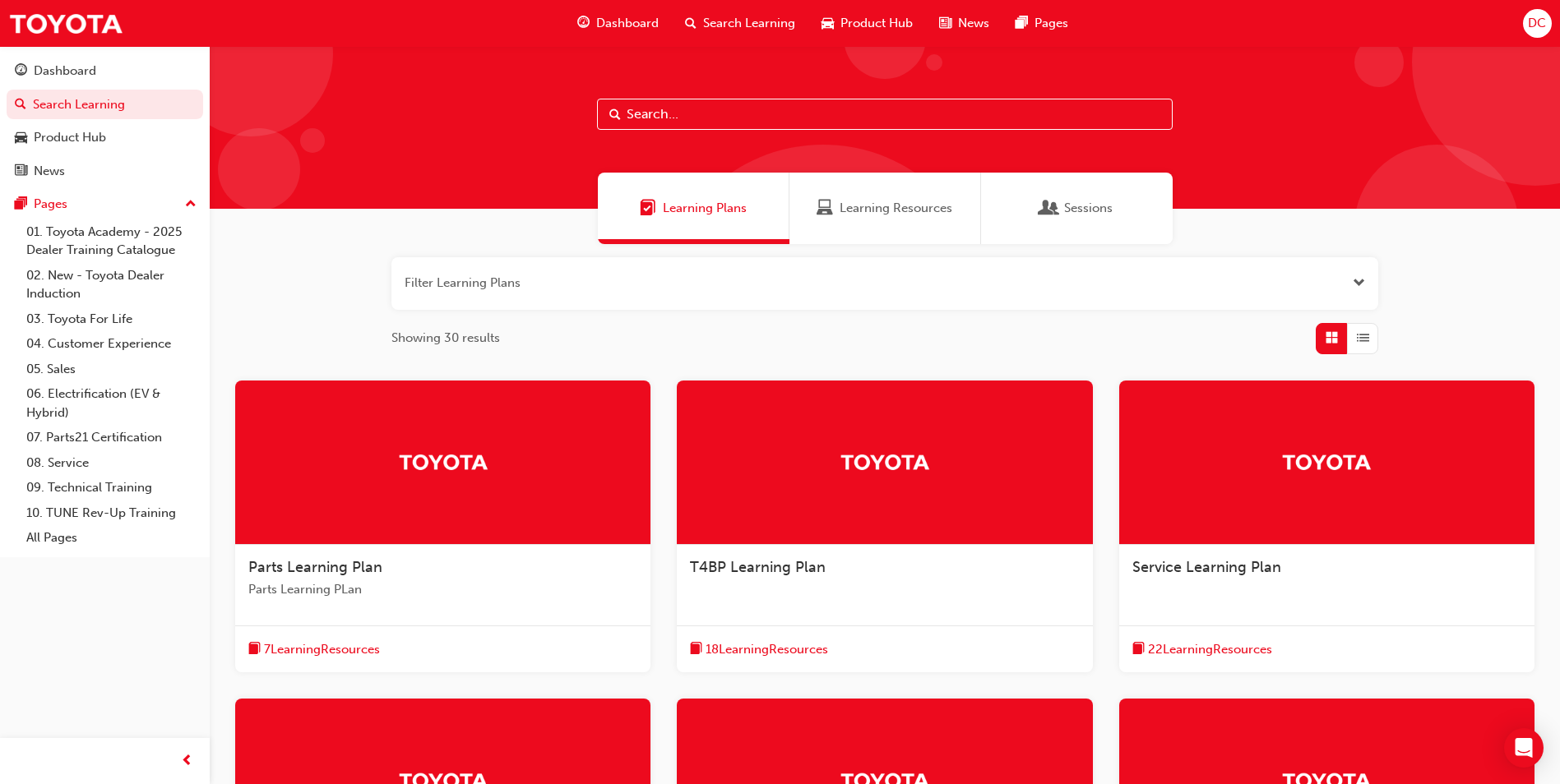
click at [763, 20] on span "Search Learning" at bounding box center [749, 23] width 92 height 19
click at [716, 115] on input "text" at bounding box center [885, 113] width 576 height 31
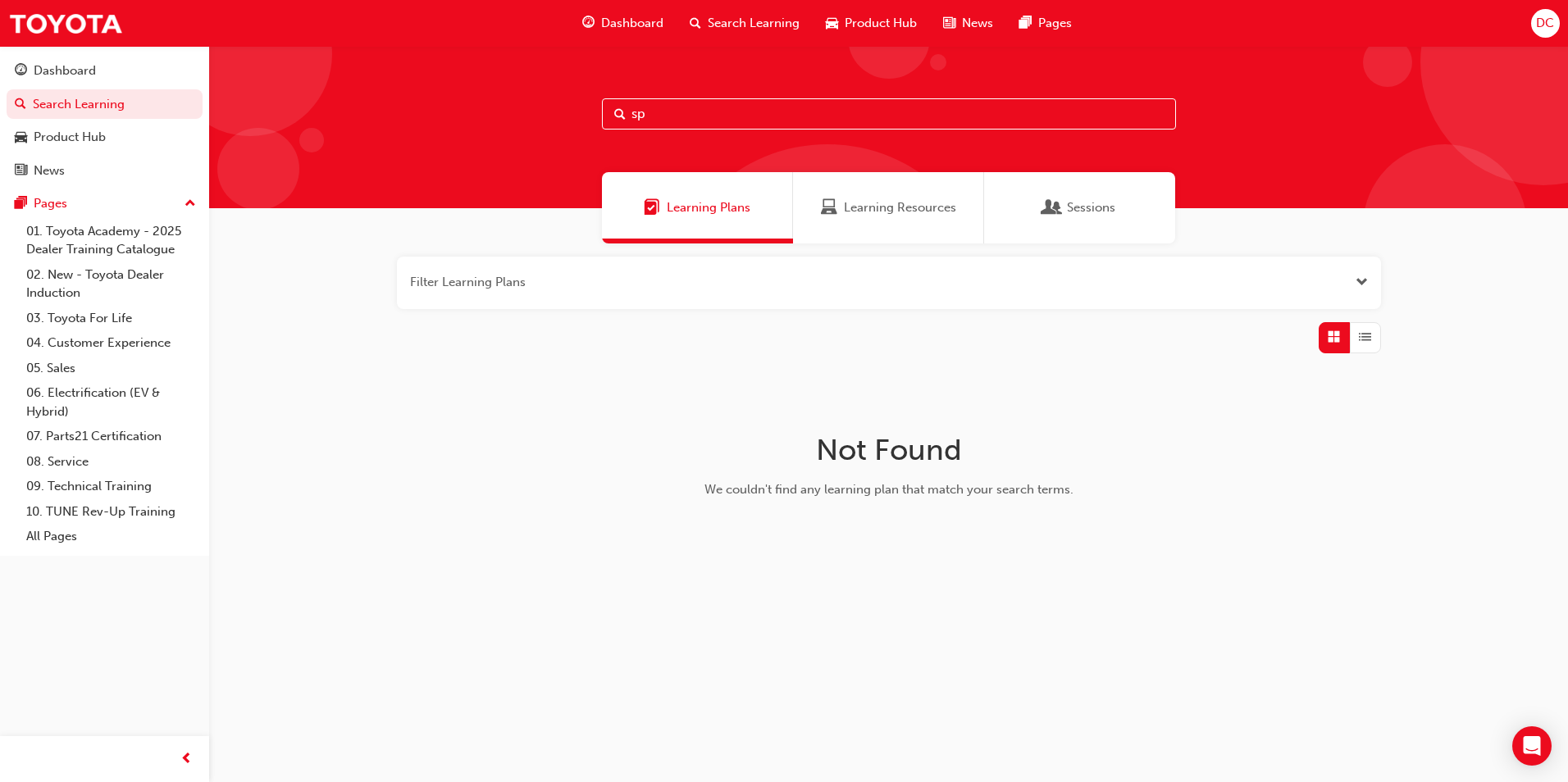
type input "s"
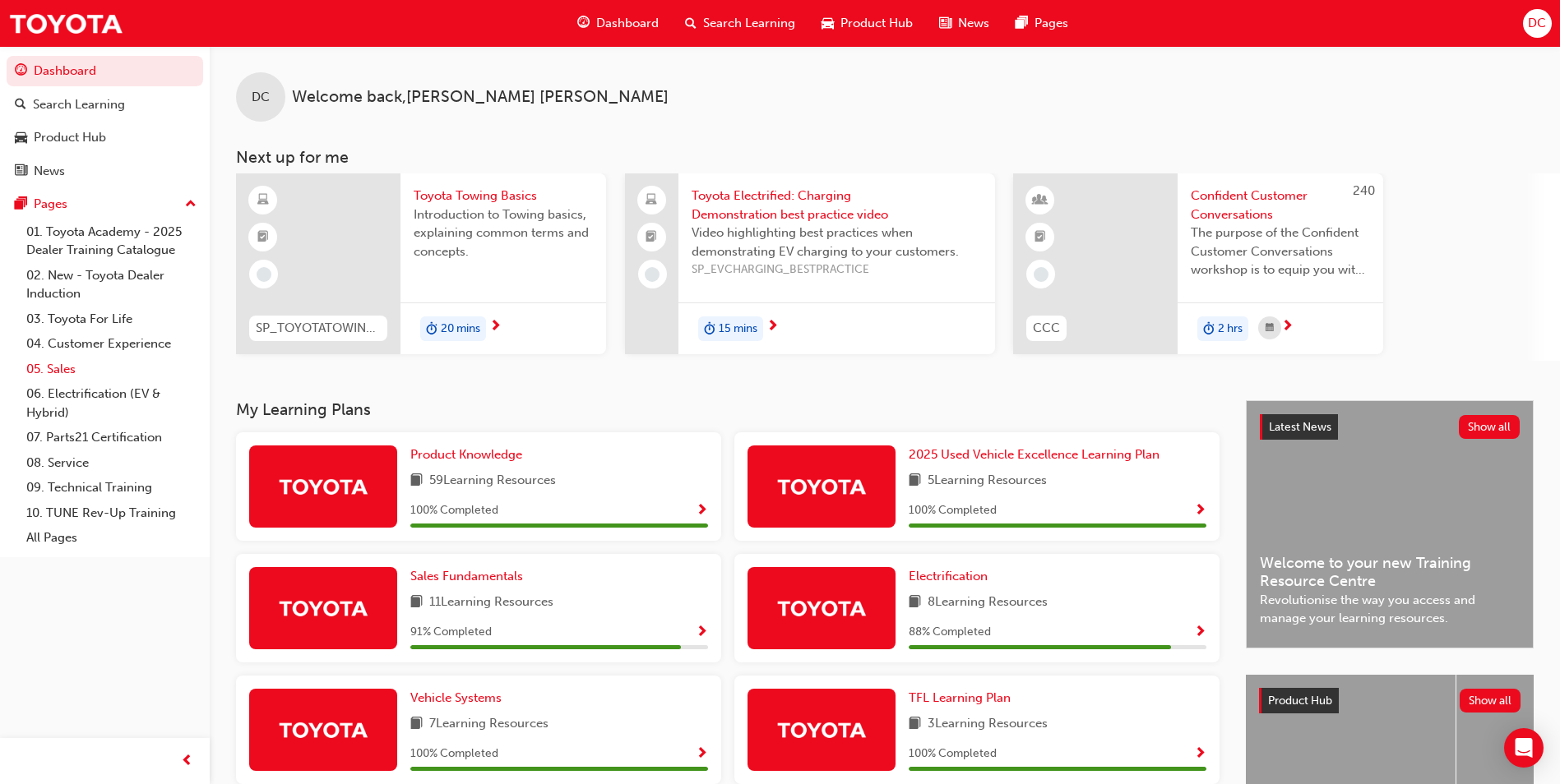
click at [58, 373] on link "05. Sales" at bounding box center [111, 369] width 184 height 26
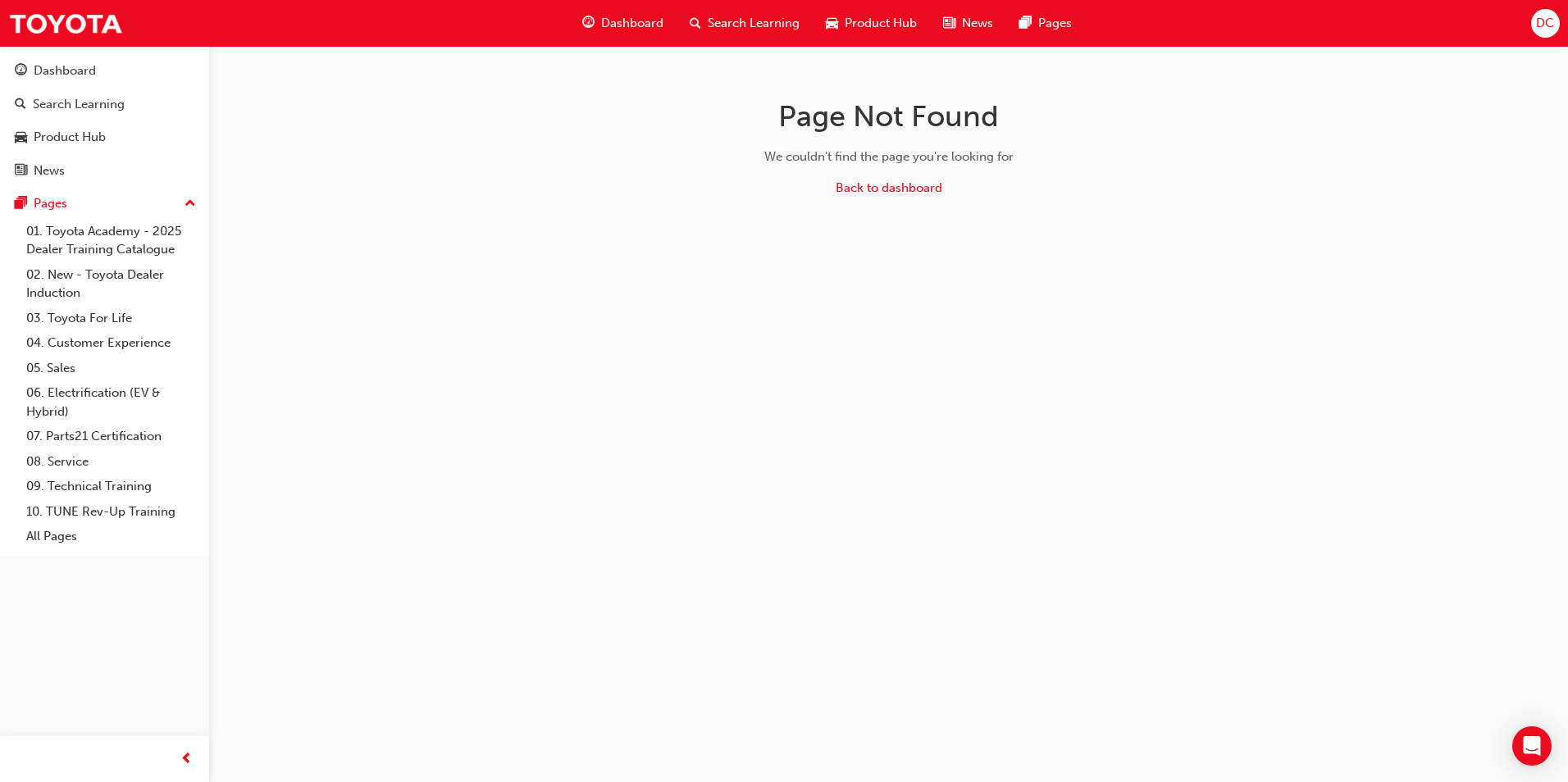
click at [855, 27] on span "Product Hub" at bounding box center [880, 23] width 72 height 19
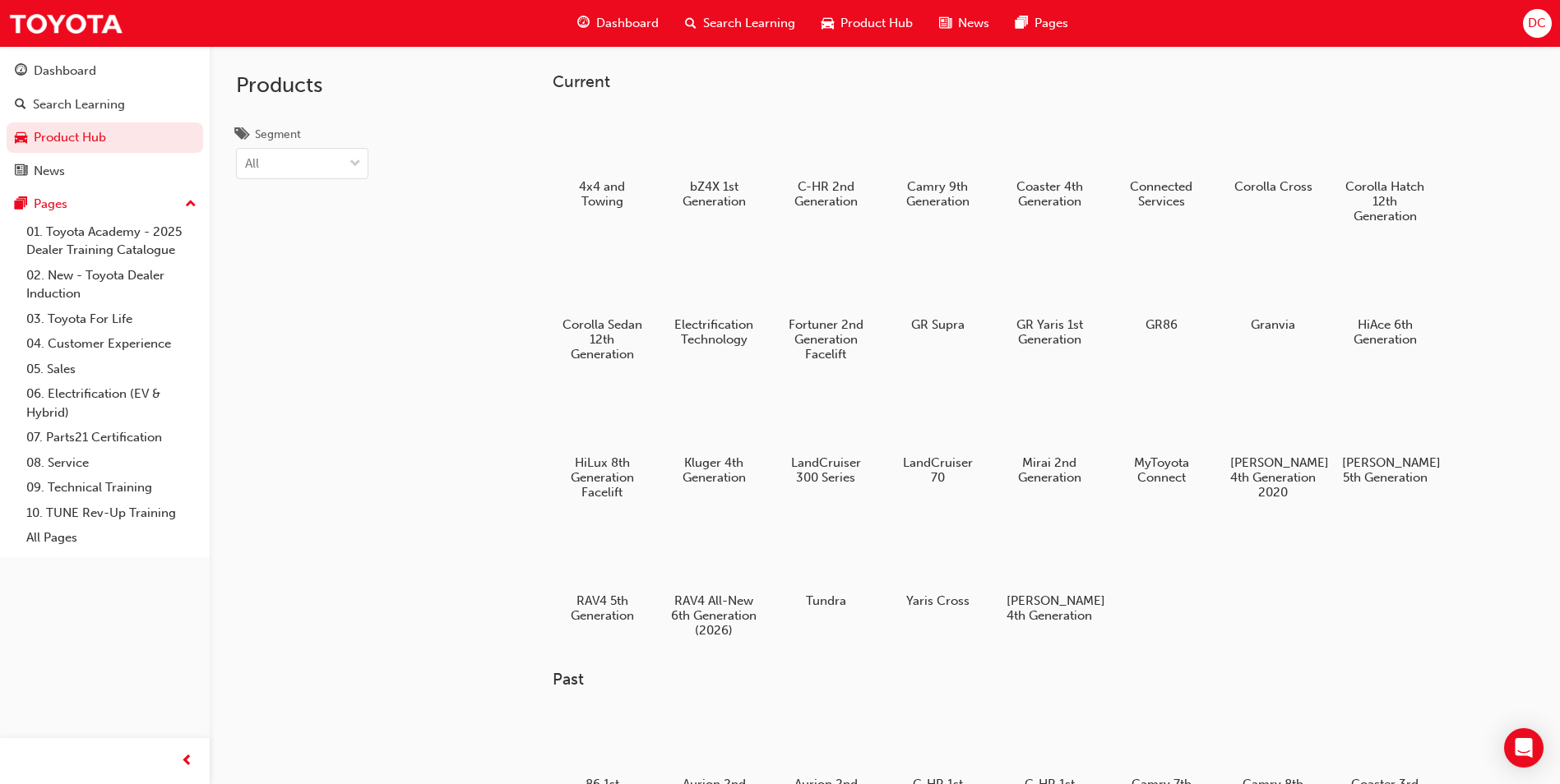
click at [635, 19] on span "Dashboard" at bounding box center [628, 23] width 63 height 19
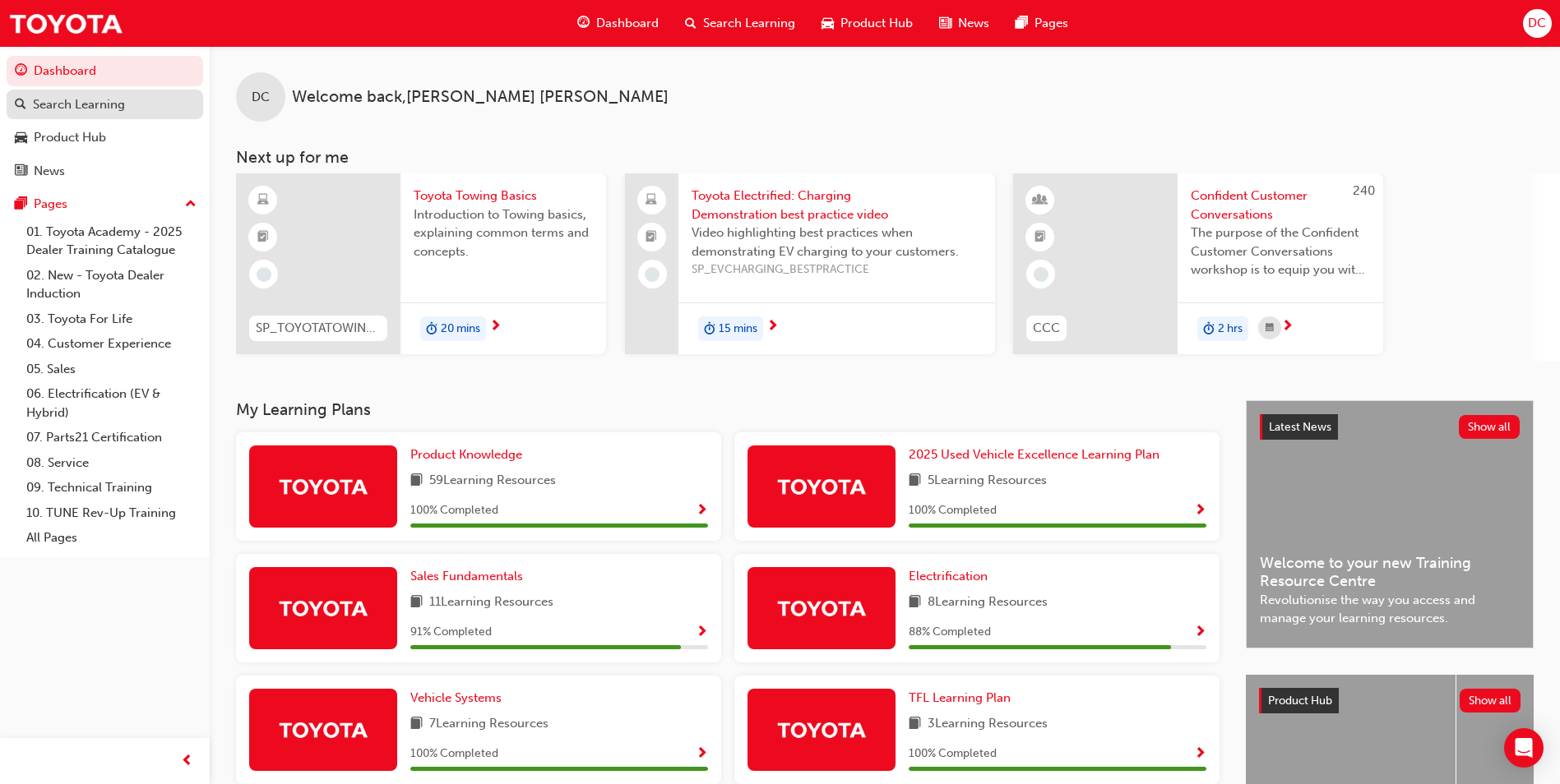
click at [108, 103] on div "Search Learning" at bounding box center [78, 104] width 92 height 19
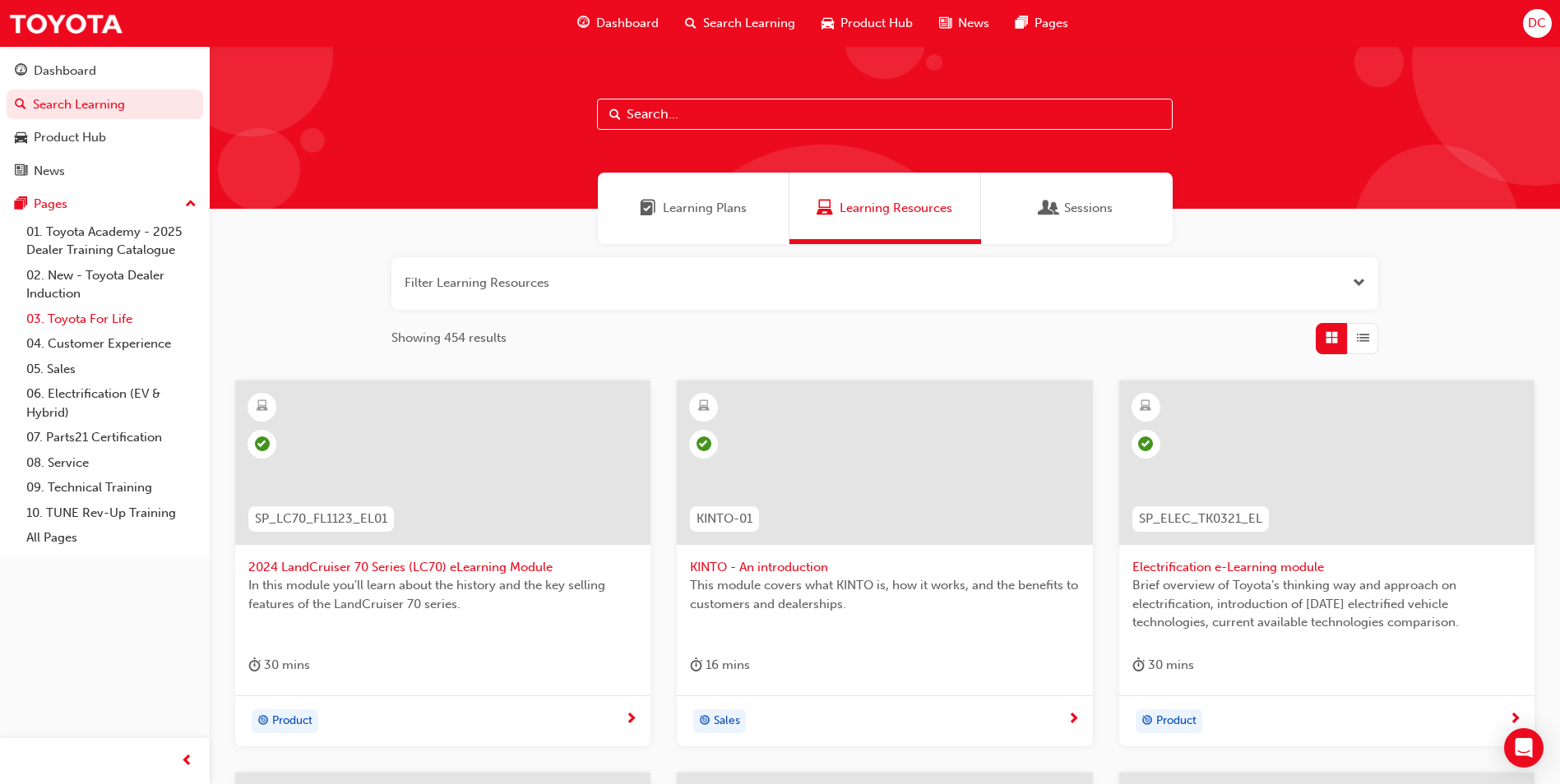
click at [81, 324] on link "03. Toyota For Life" at bounding box center [111, 320] width 184 height 26
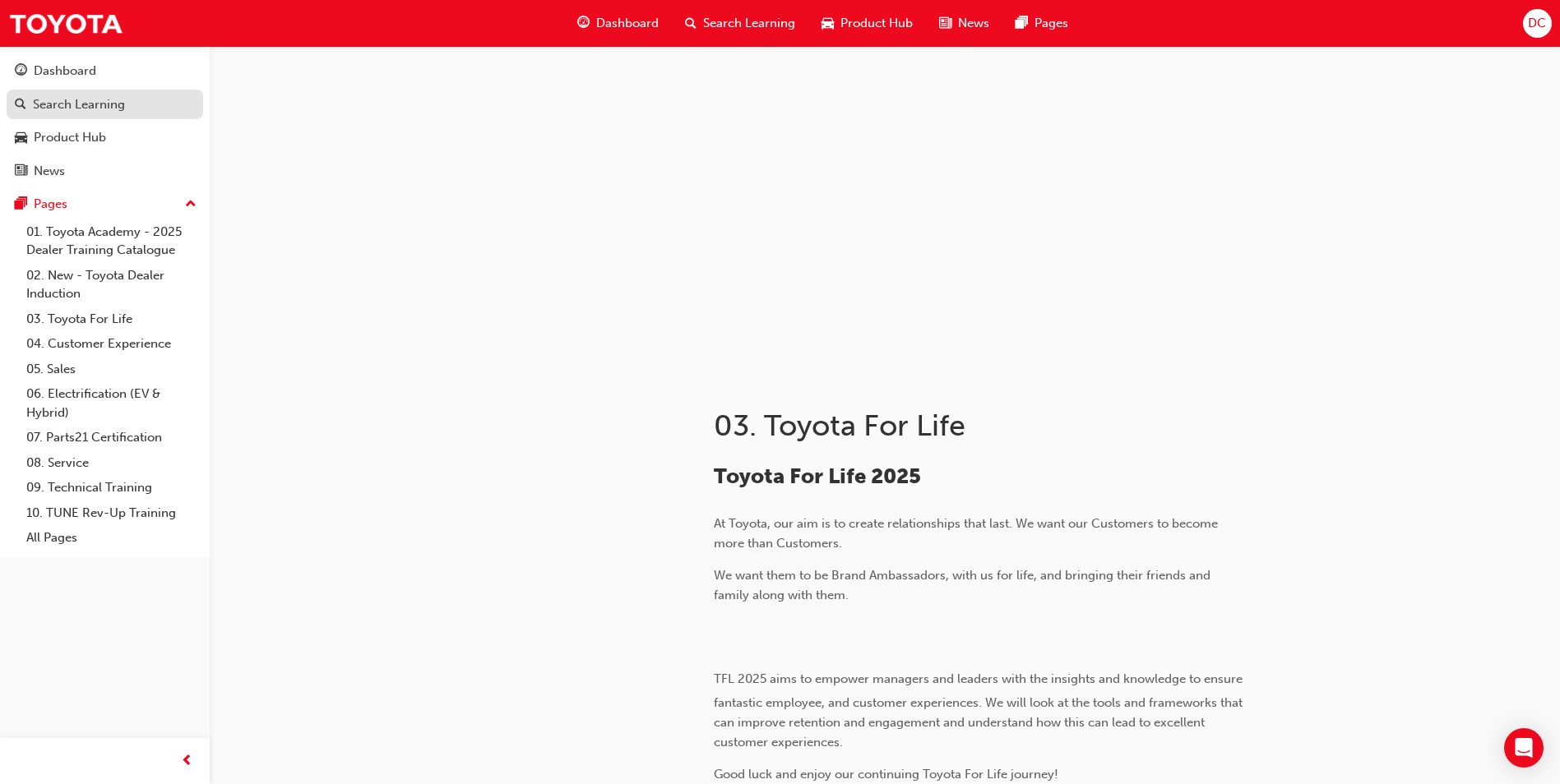
click at [61, 106] on div "Search Learning" at bounding box center [78, 104] width 92 height 19
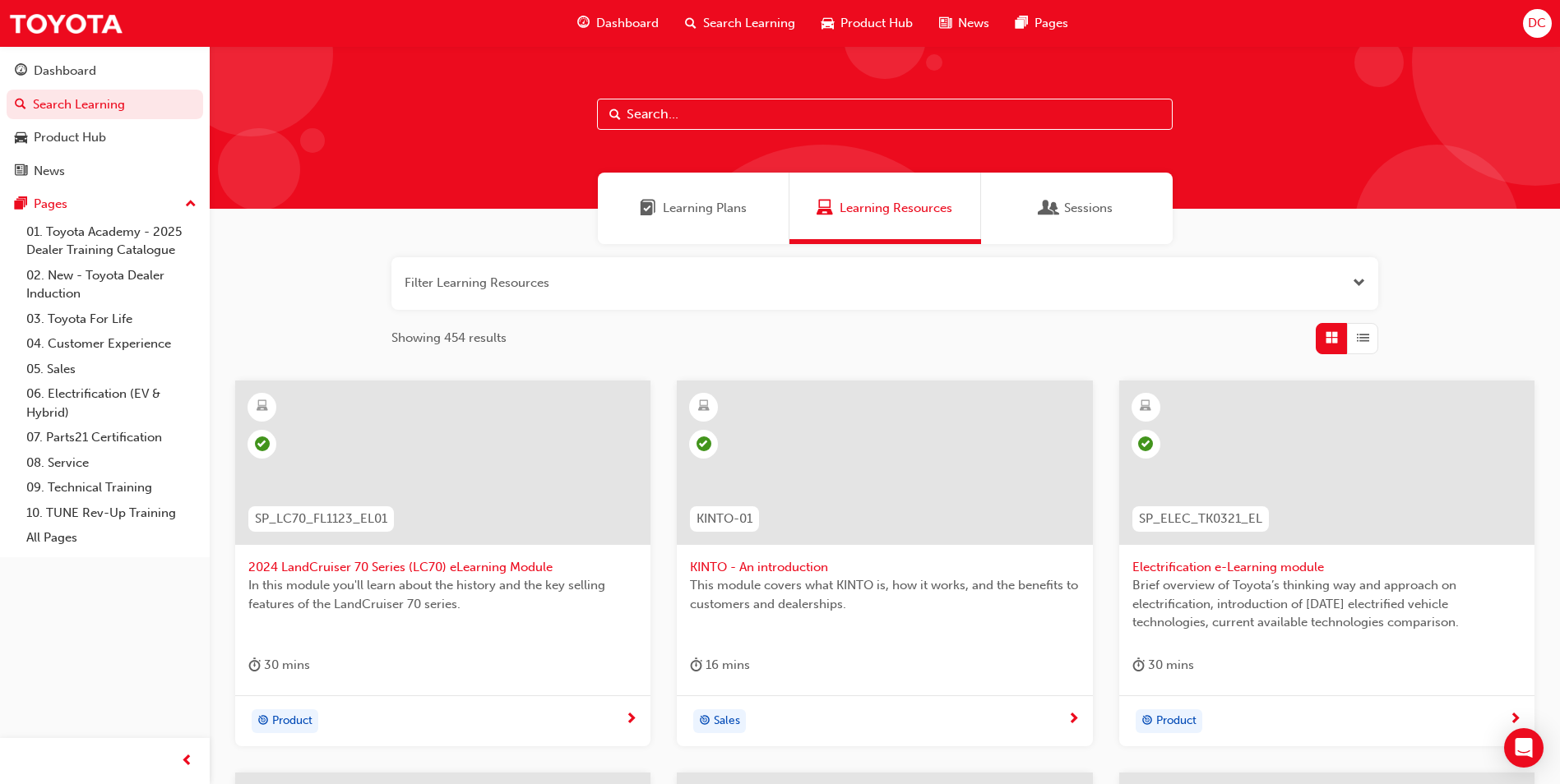
click at [635, 228] on div "Learning Plans" at bounding box center [693, 208] width 192 height 71
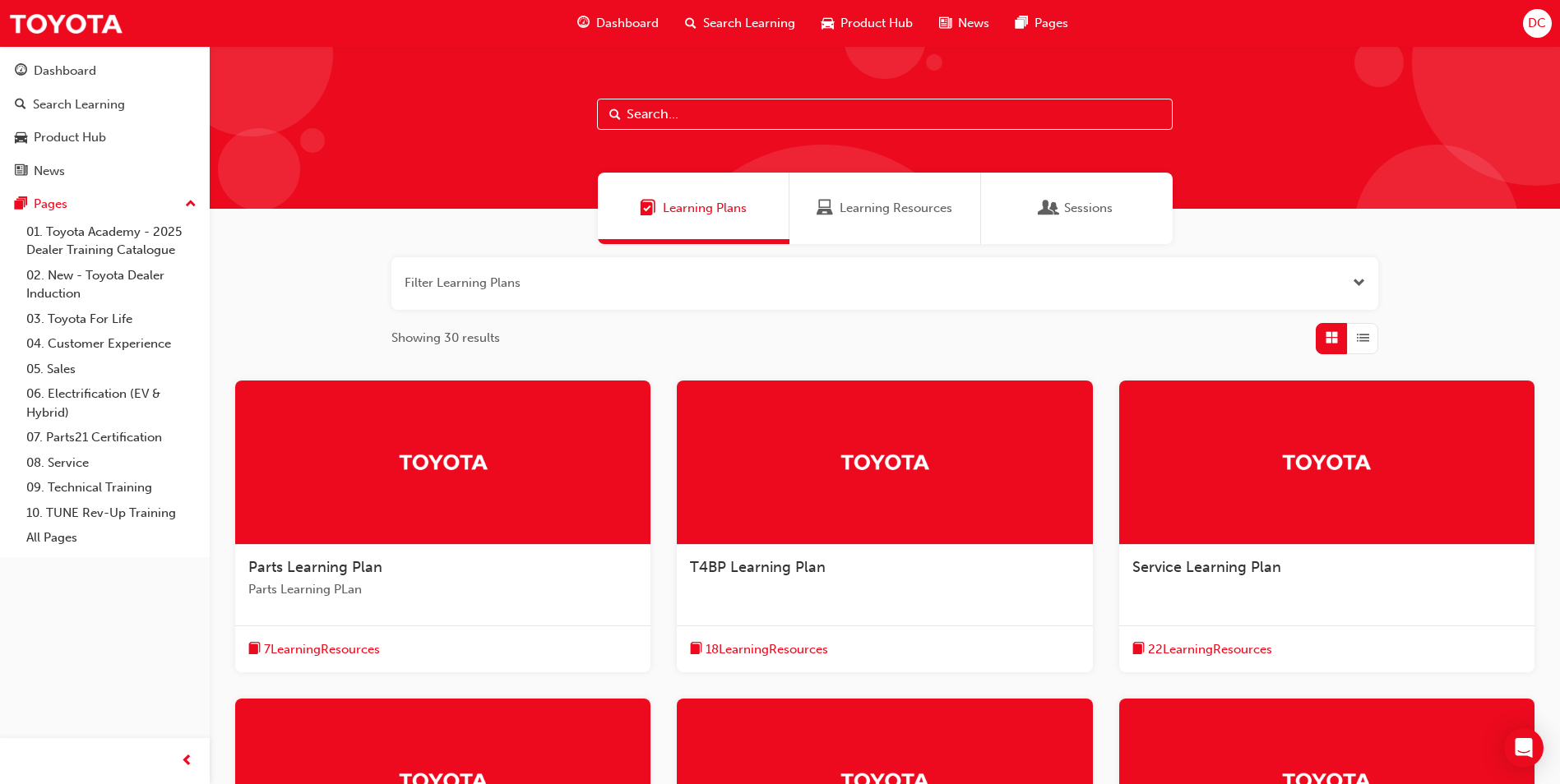
click at [1074, 203] on span "Sessions" at bounding box center [1088, 207] width 49 height 19
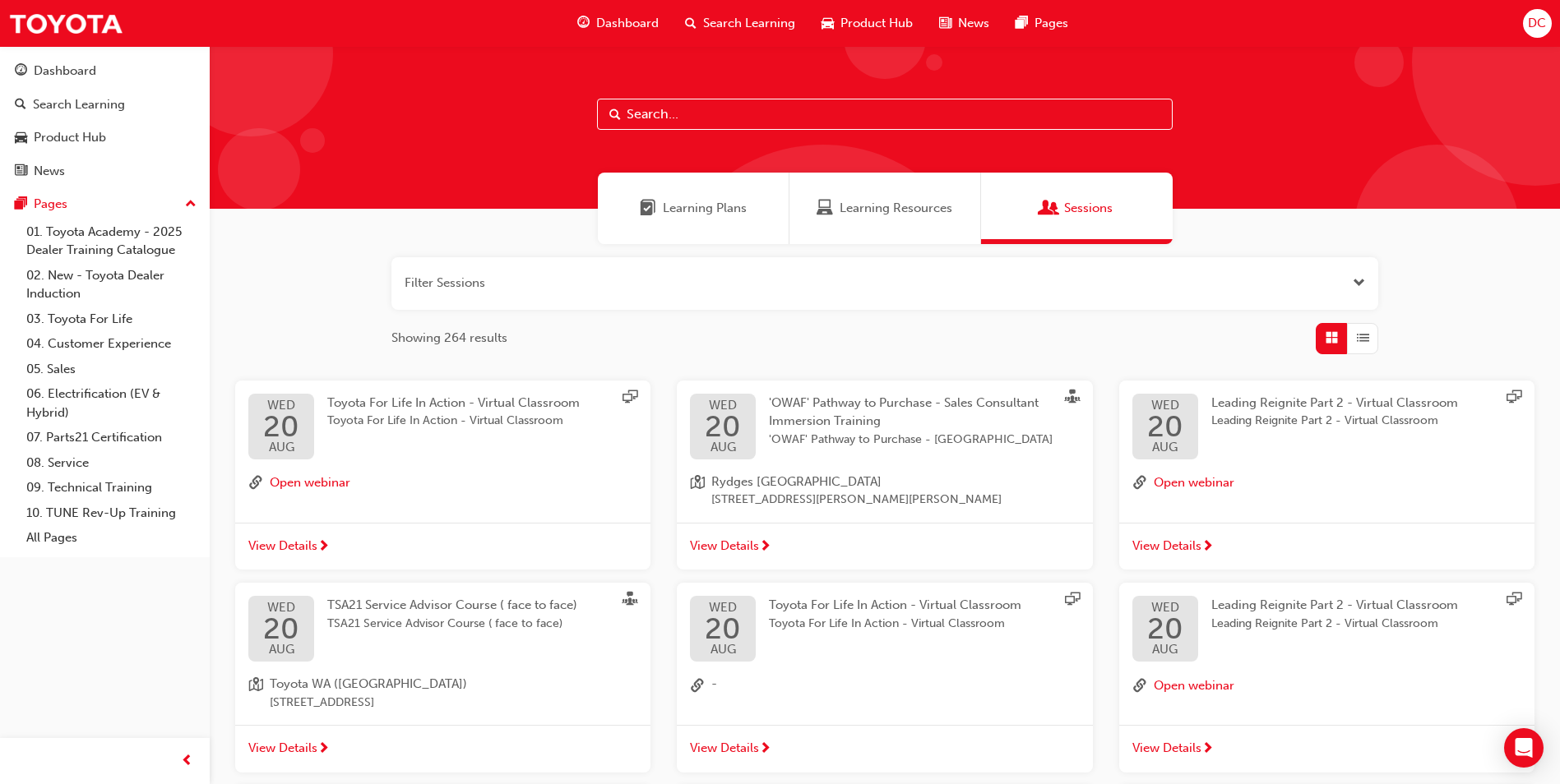
click at [702, 208] on span "Learning Plans" at bounding box center [705, 207] width 83 height 19
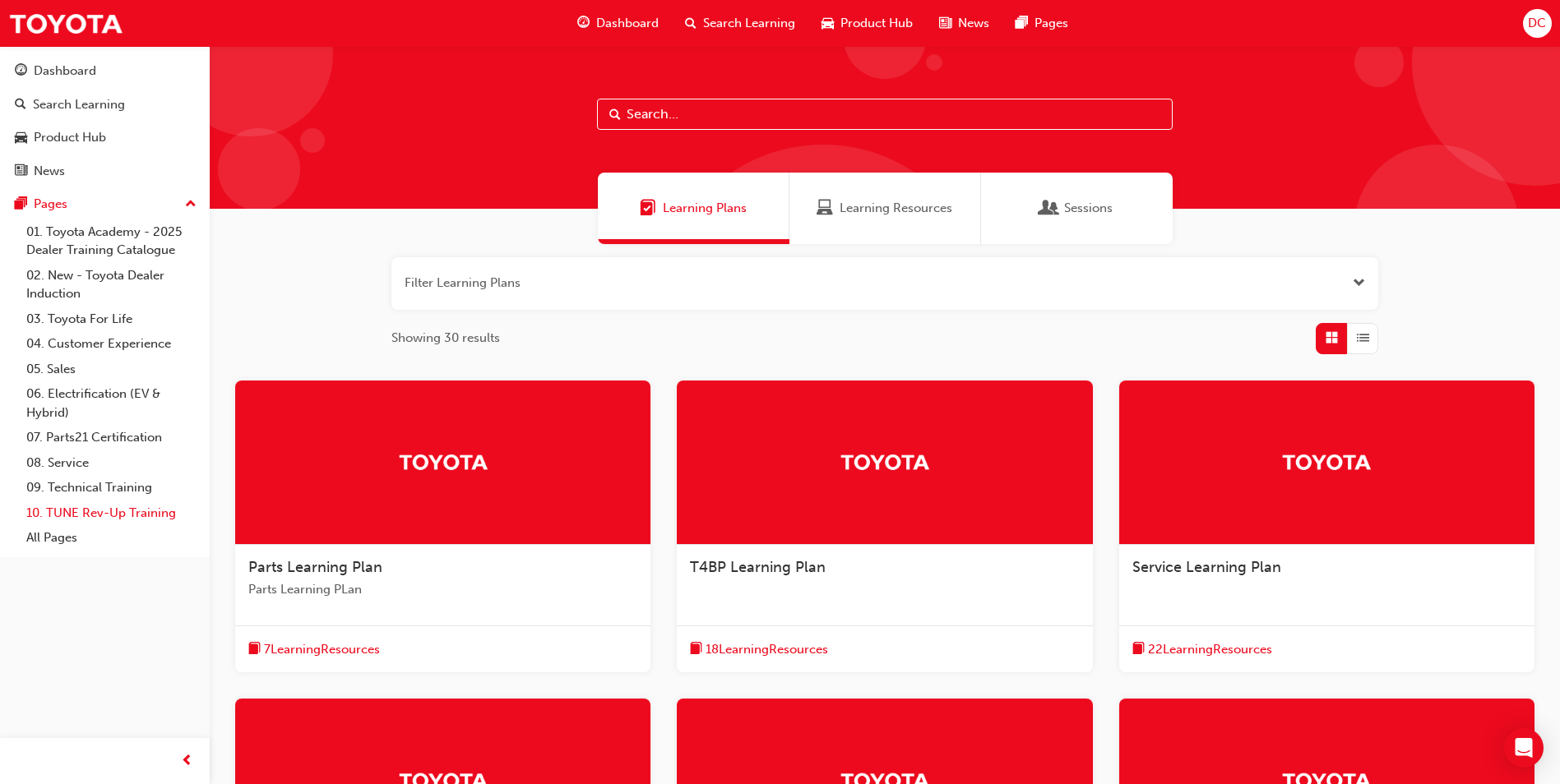
click at [88, 511] on link "10. TUNE Rev-Up Training" at bounding box center [111, 513] width 184 height 26
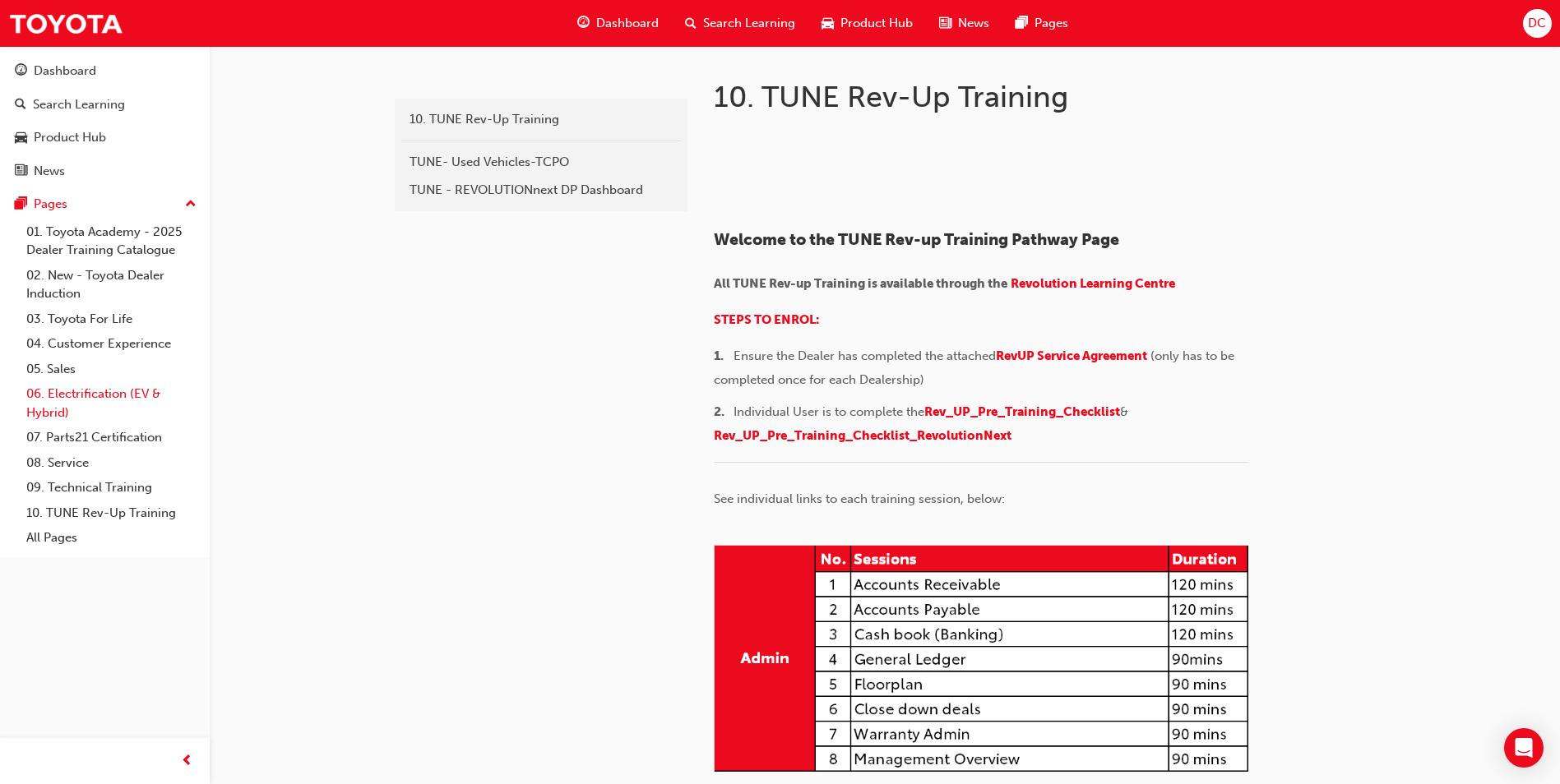
click at [52, 404] on link "06. Electrification (EV & Hybrid)" at bounding box center [111, 403] width 184 height 44
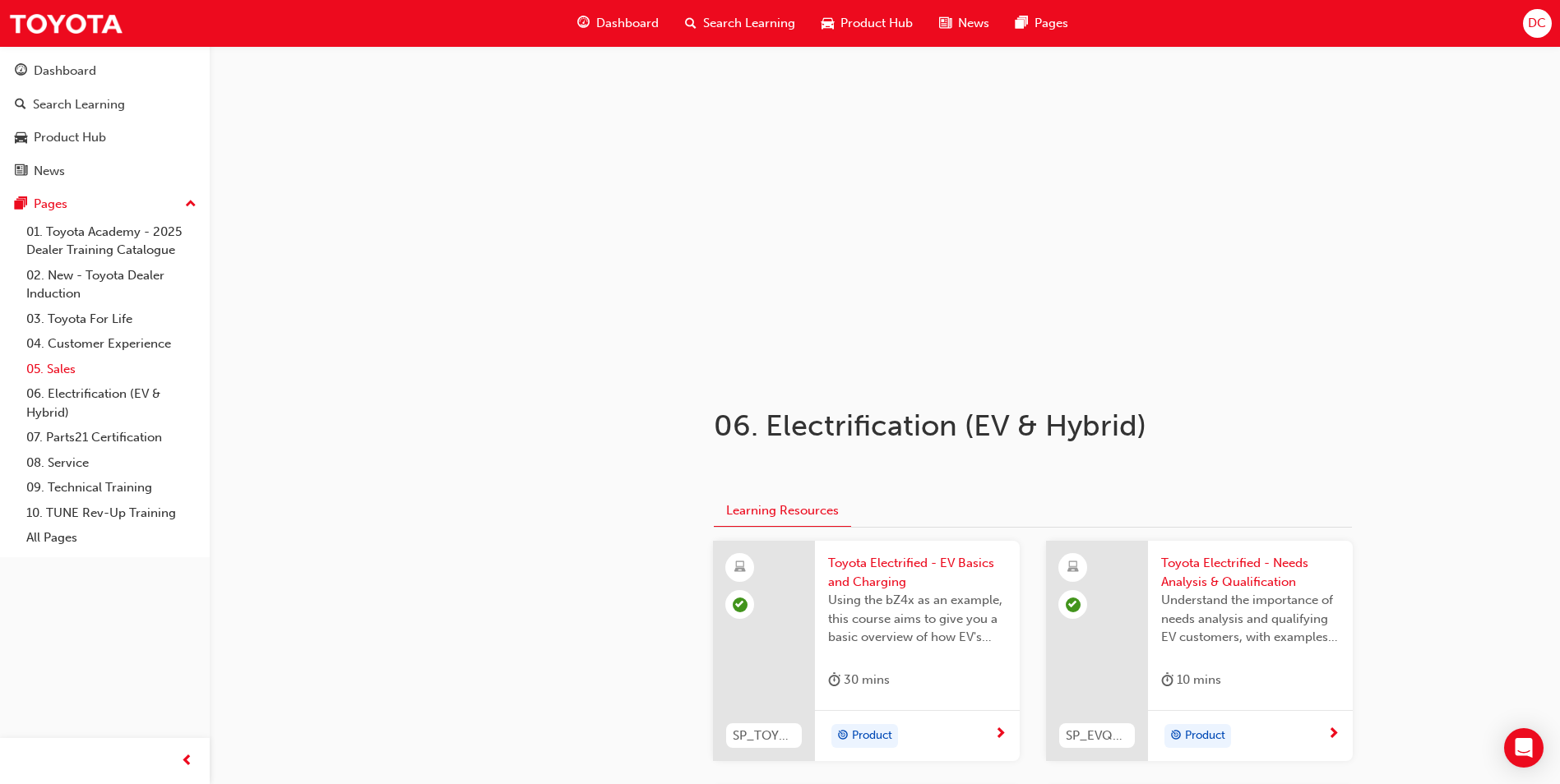
click at [52, 371] on link "05. Sales" at bounding box center [111, 369] width 184 height 26
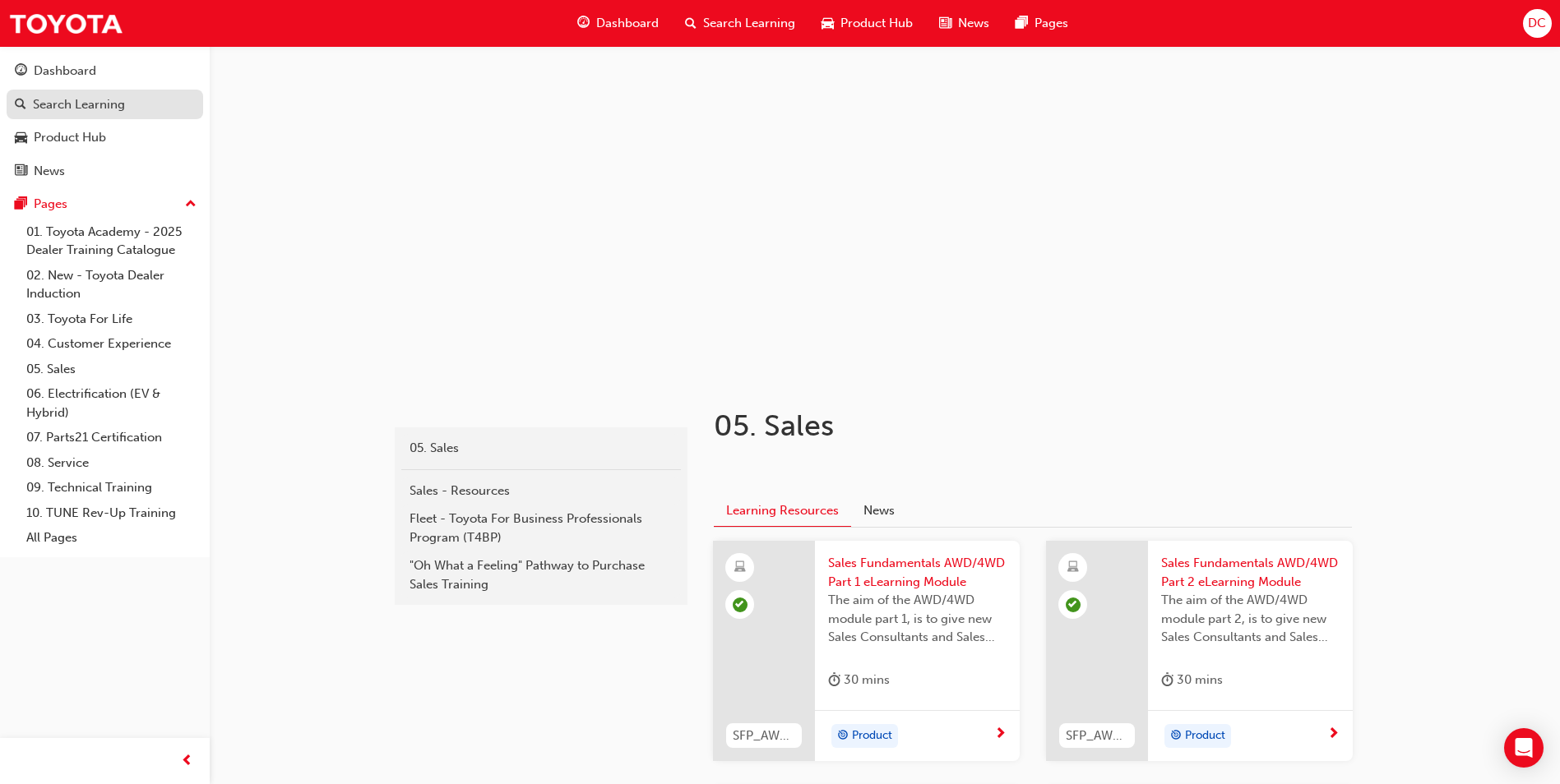
click at [56, 111] on div "Search Learning" at bounding box center [78, 104] width 92 height 19
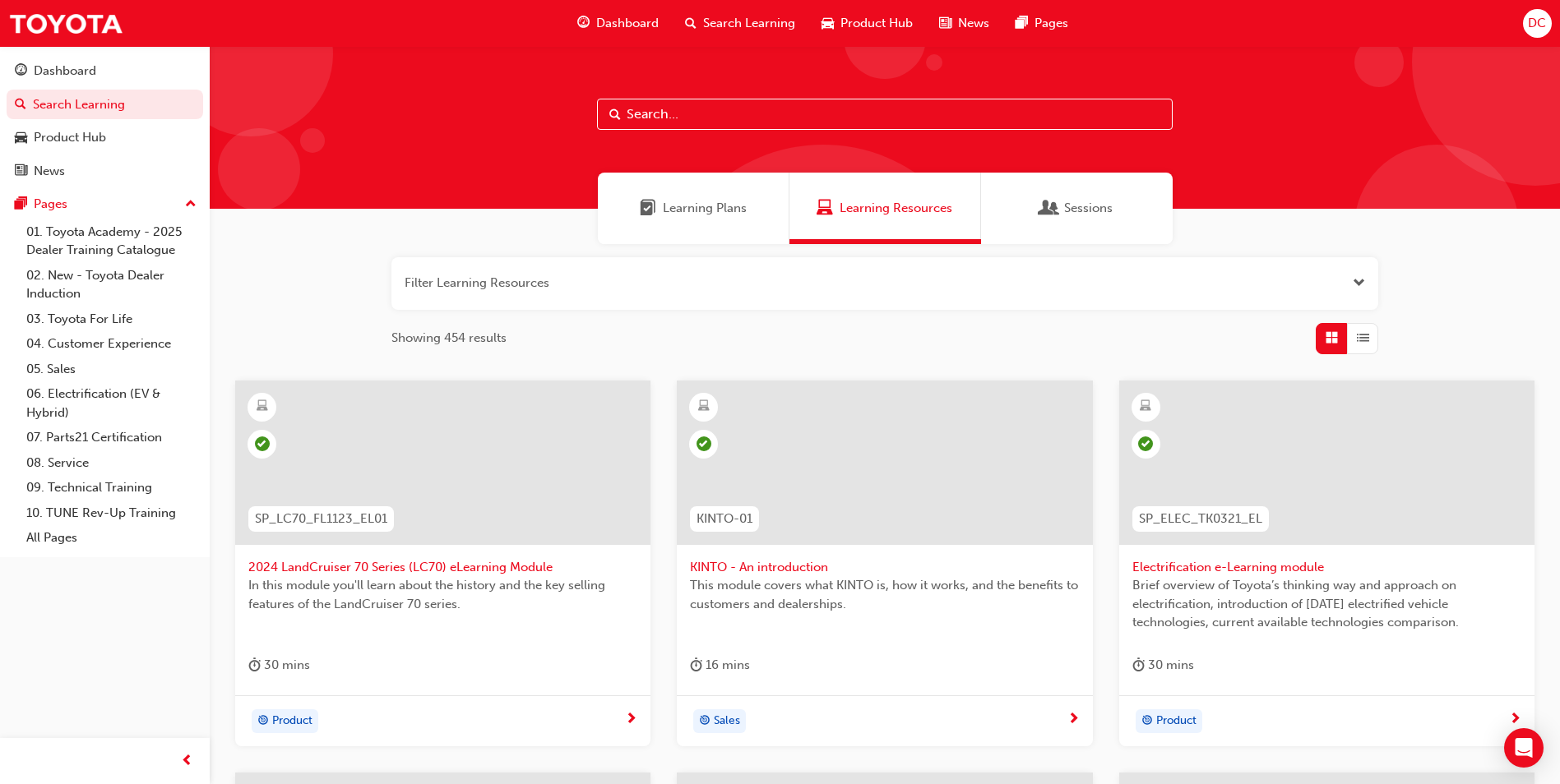
click at [687, 223] on div "Learning Plans" at bounding box center [693, 208] width 192 height 71
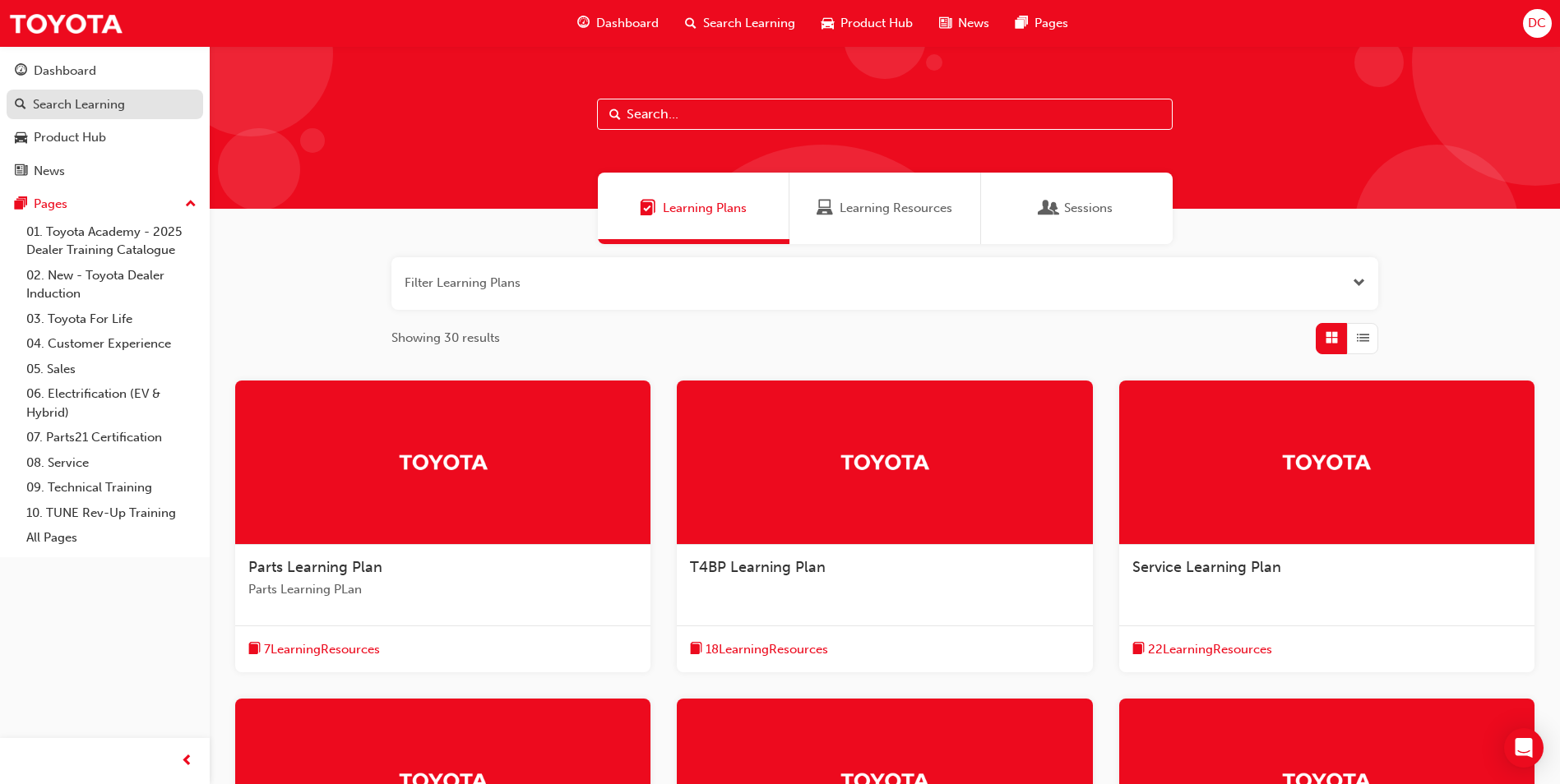
click at [67, 104] on div "Search Learning" at bounding box center [78, 104] width 92 height 19
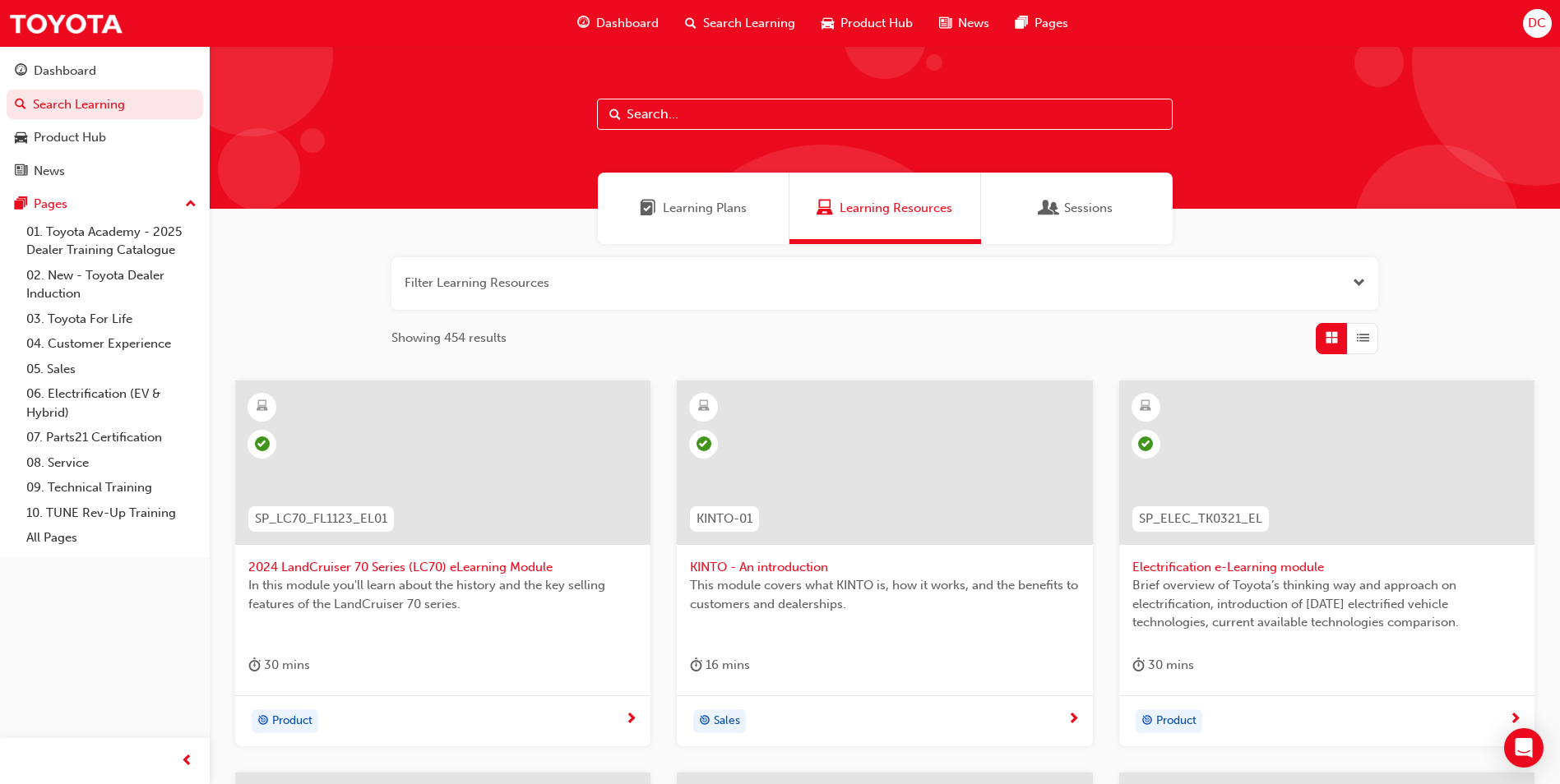
click at [684, 217] on span "Learning Plans" at bounding box center [705, 207] width 83 height 19
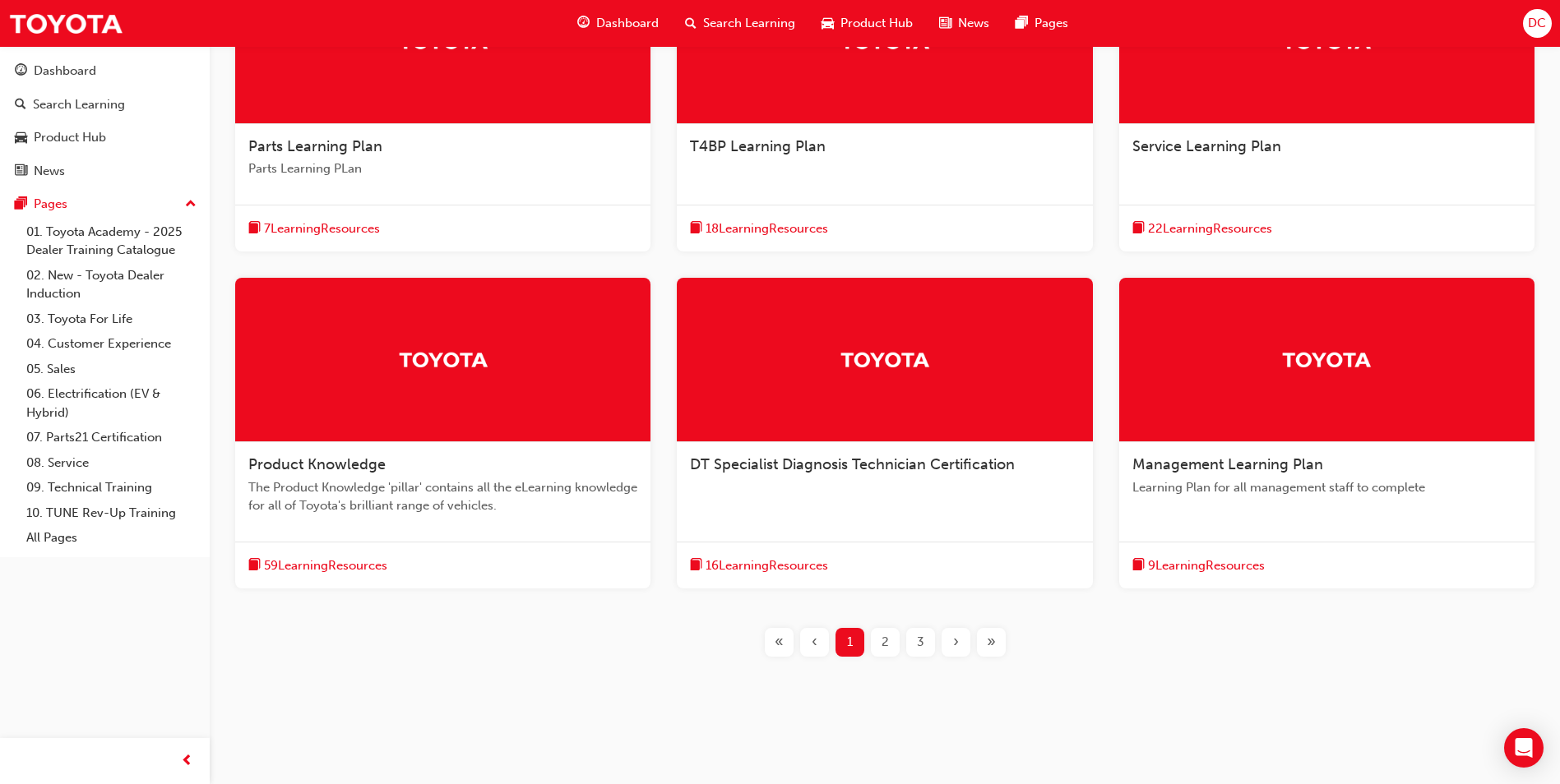
scroll to position [427, 0]
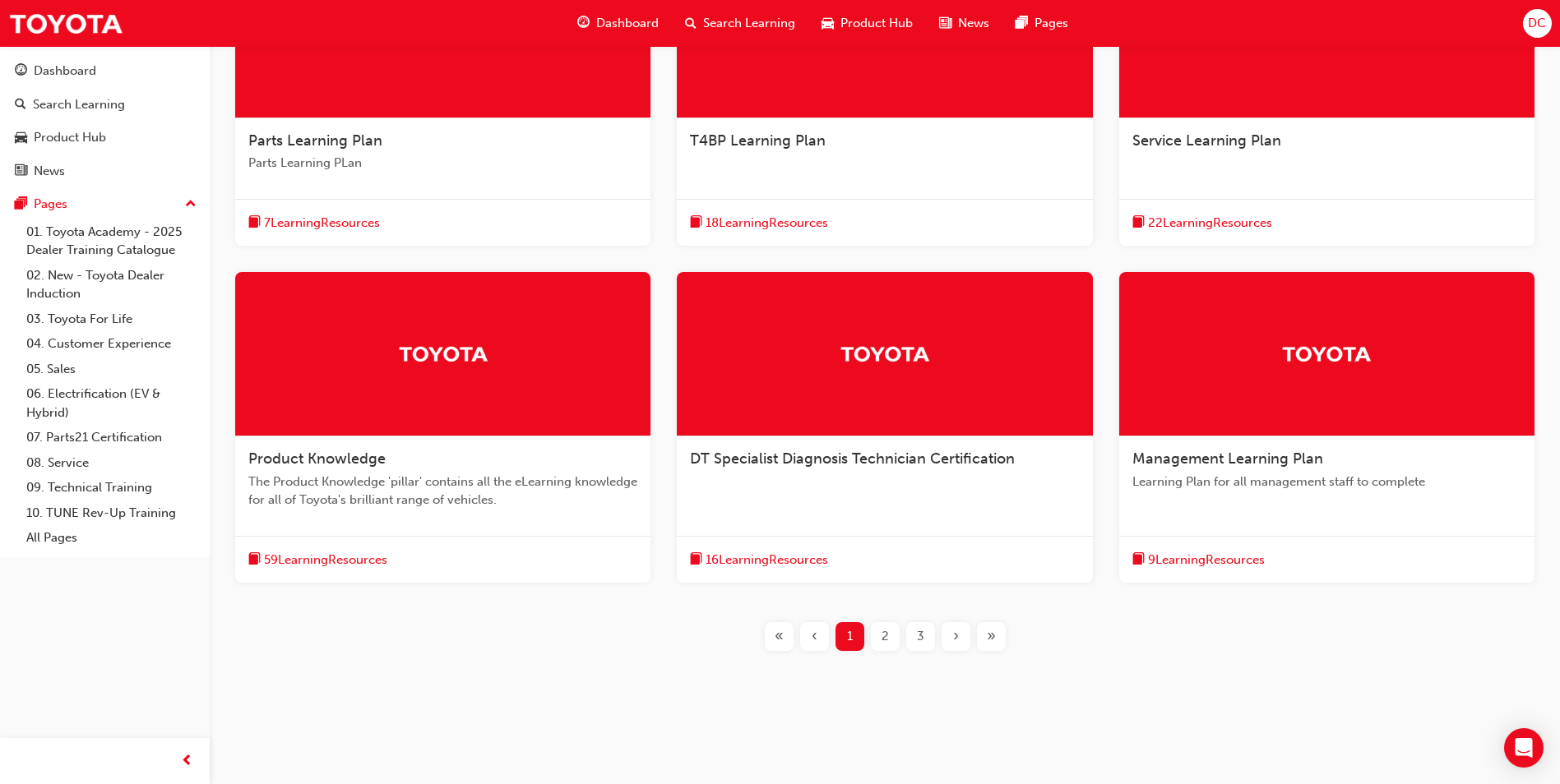
click at [879, 643] on div "2" at bounding box center [885, 636] width 29 height 29
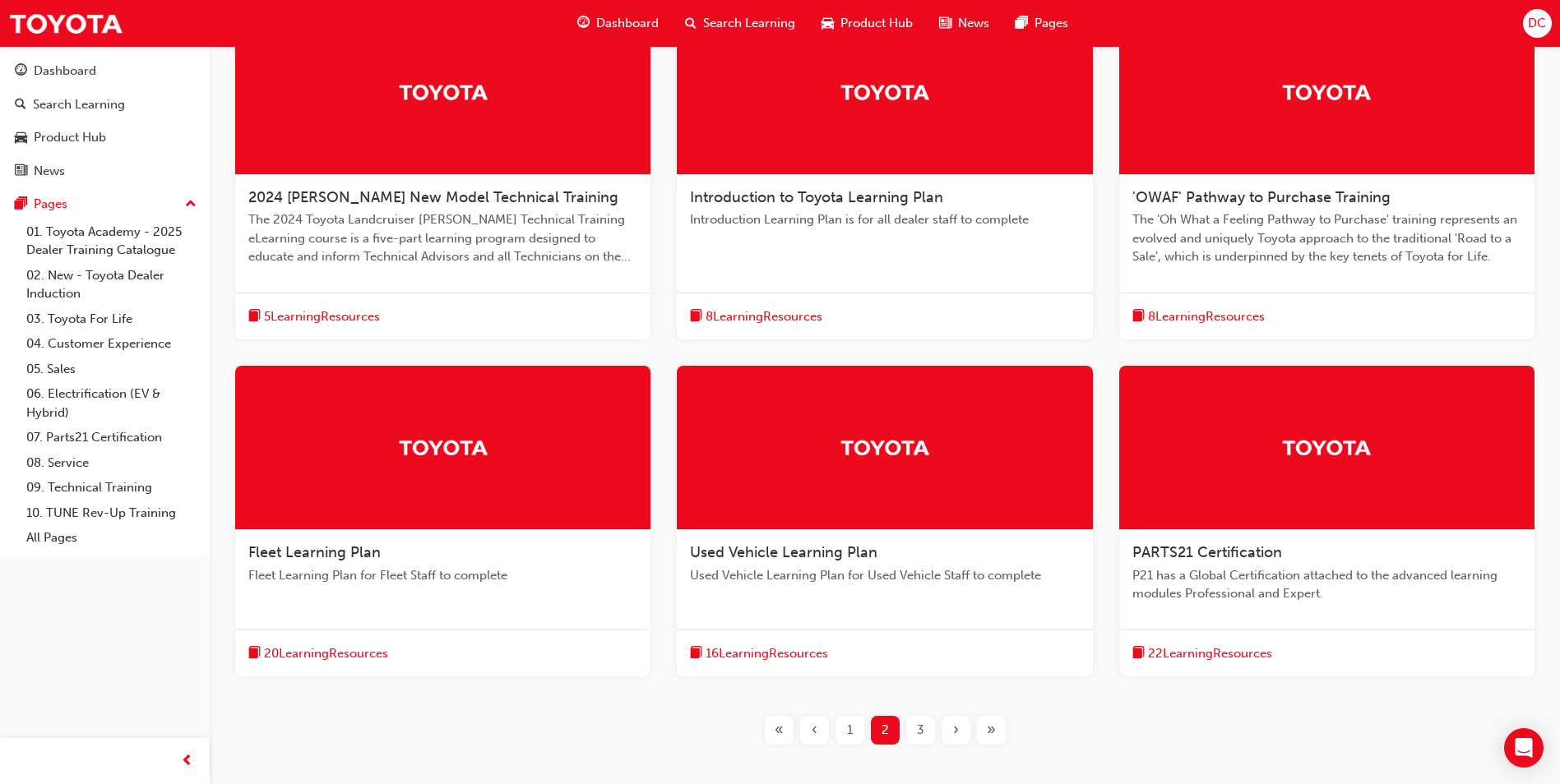
scroll to position [344, 0]
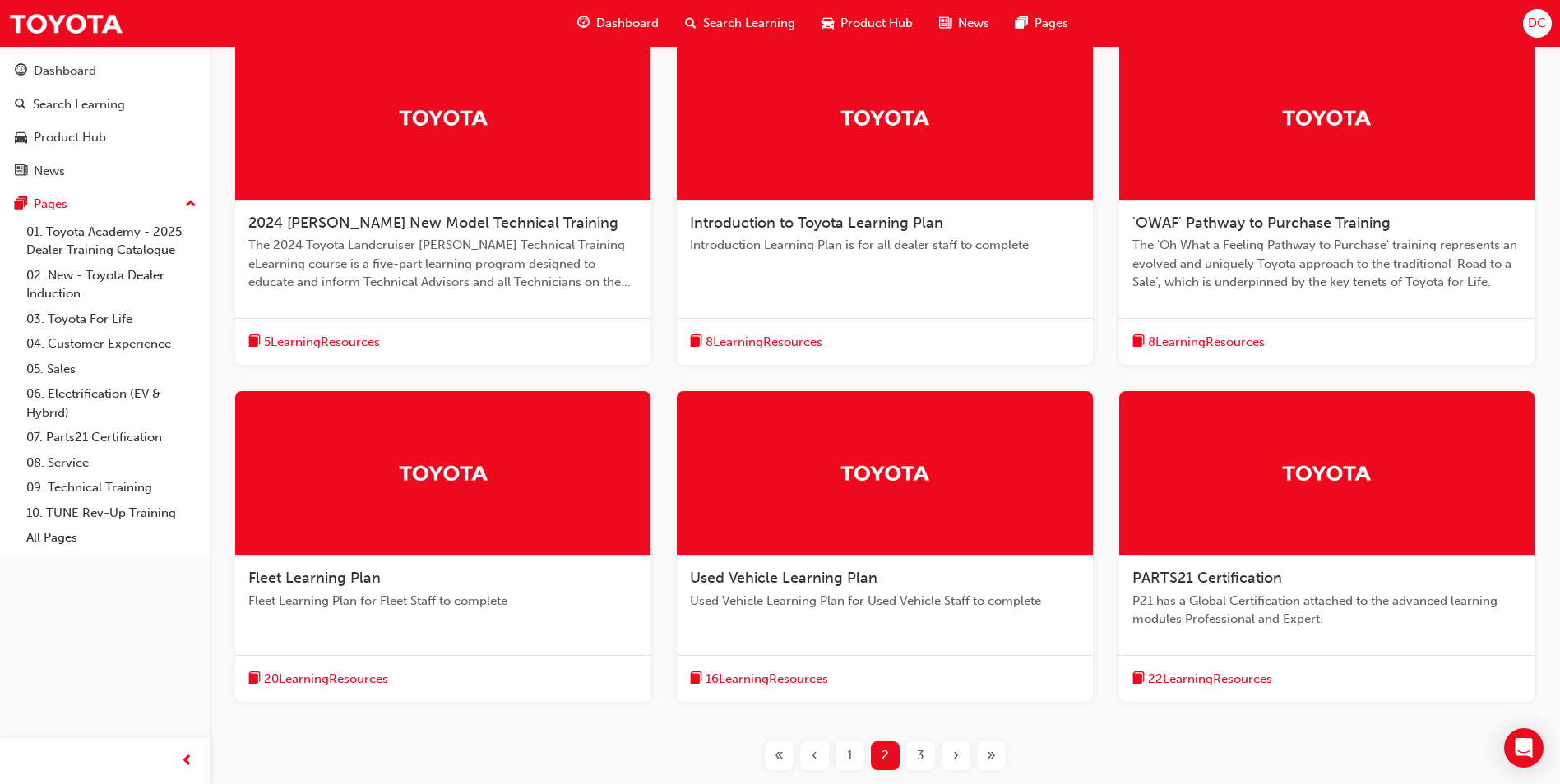
click at [1301, 242] on span "The 'Oh What a Feeling Pathway to Purchase' training represents an evolved and …" at bounding box center [1328, 264] width 389 height 56
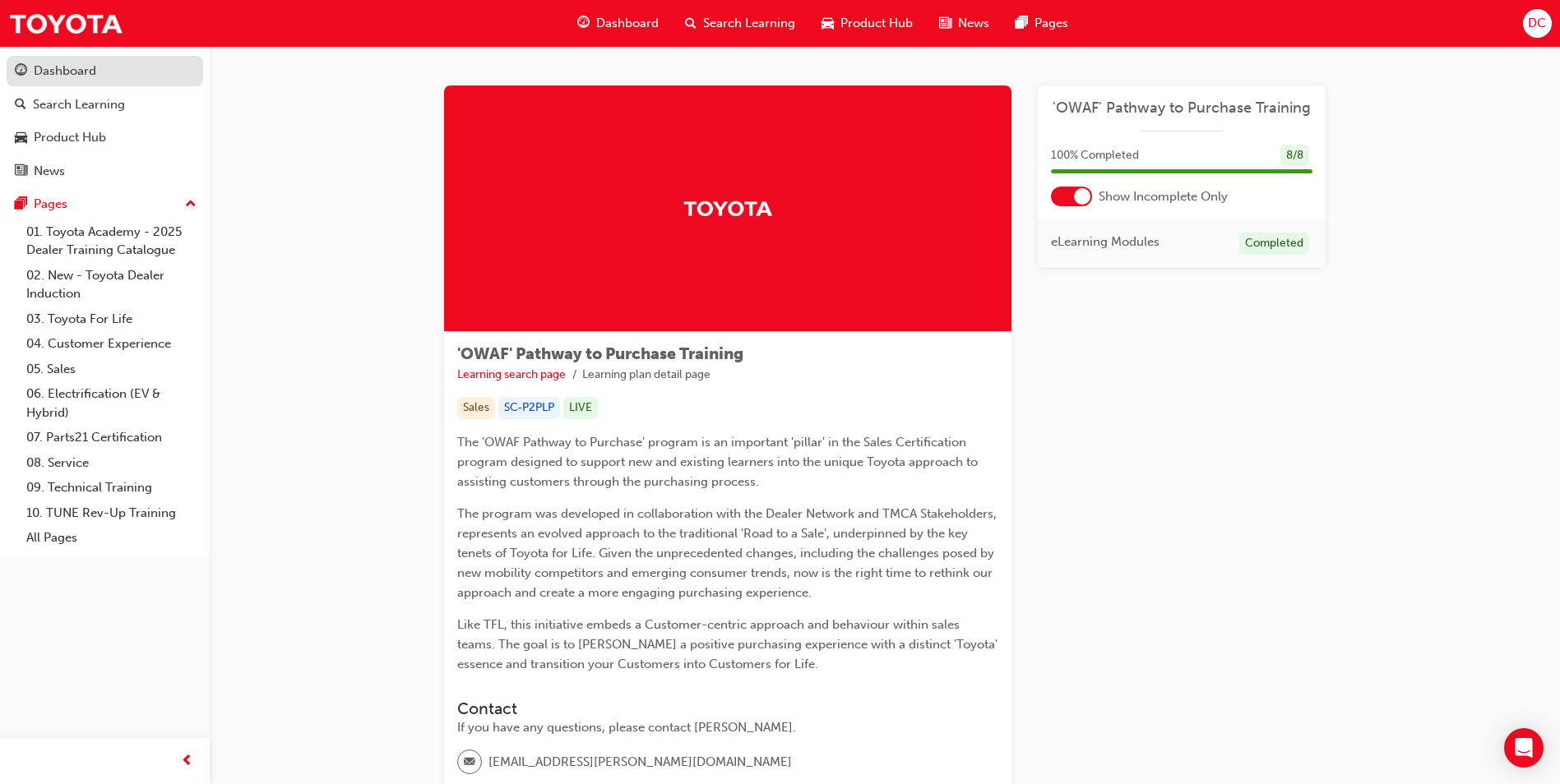
click at [60, 74] on div "Dashboard" at bounding box center [65, 70] width 63 height 19
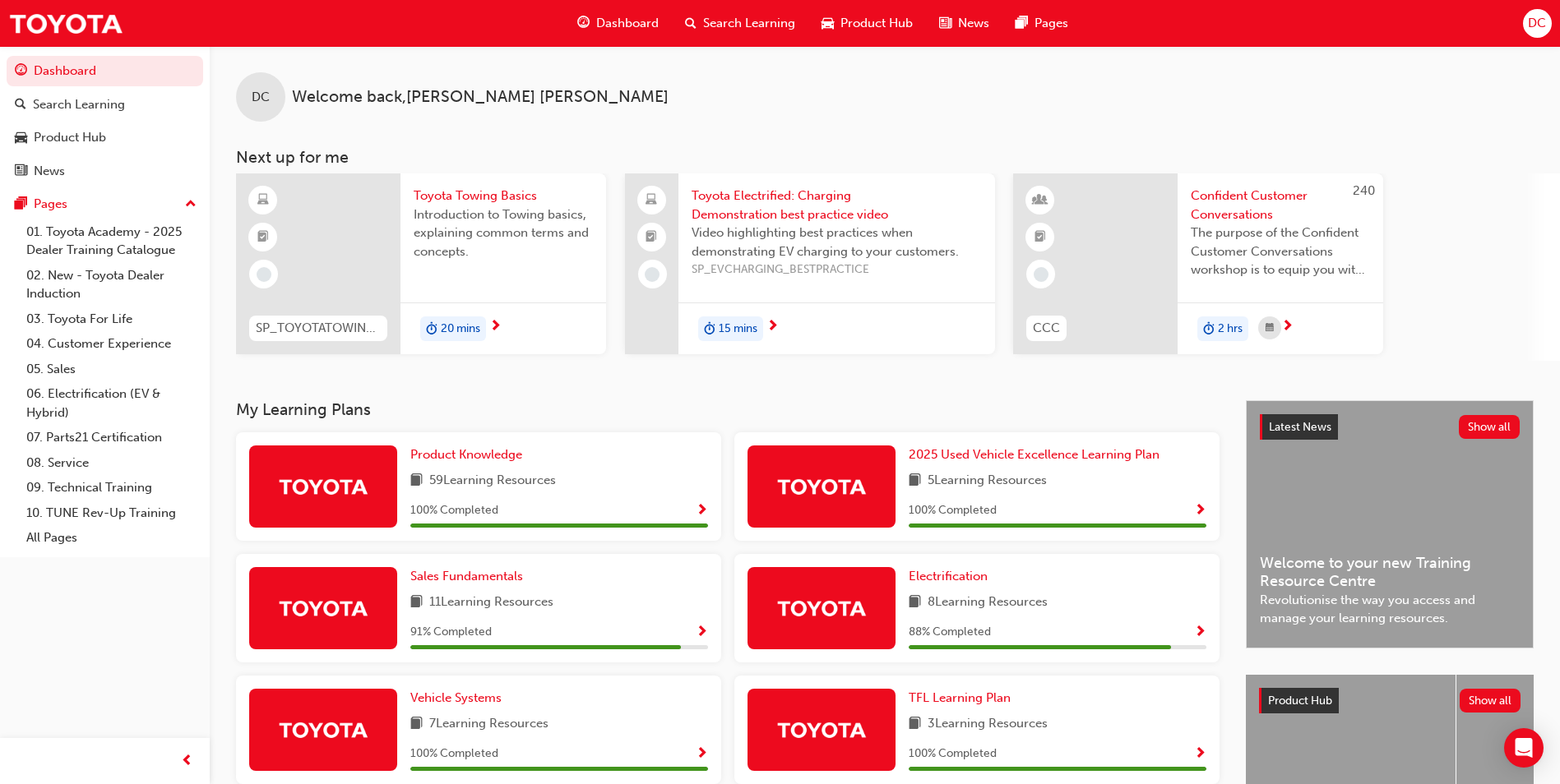
click at [472, 202] on span "Toyota Towing Basics" at bounding box center [503, 196] width 180 height 19
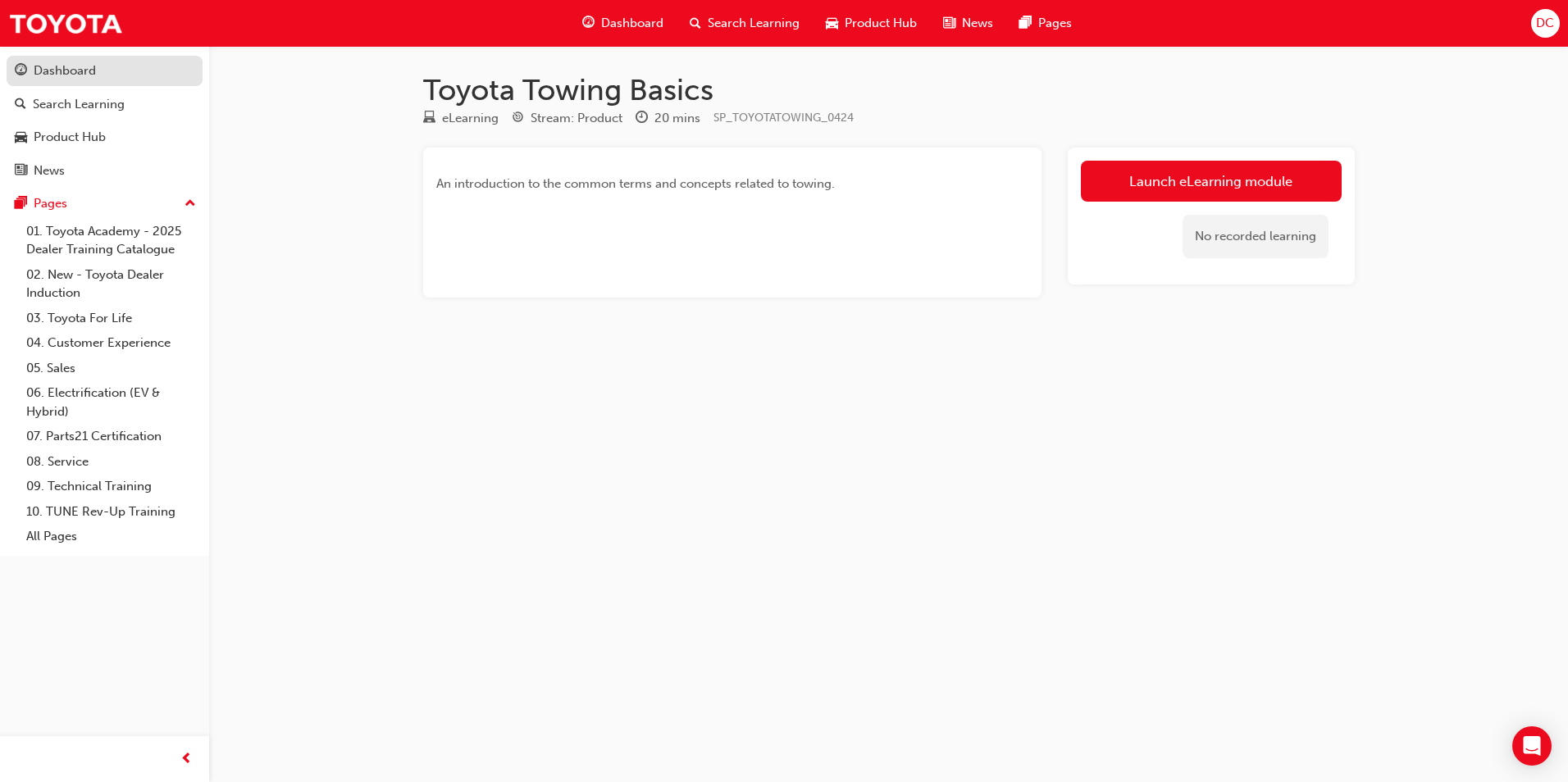
click at [55, 71] on div "Dashboard" at bounding box center [64, 70] width 62 height 19
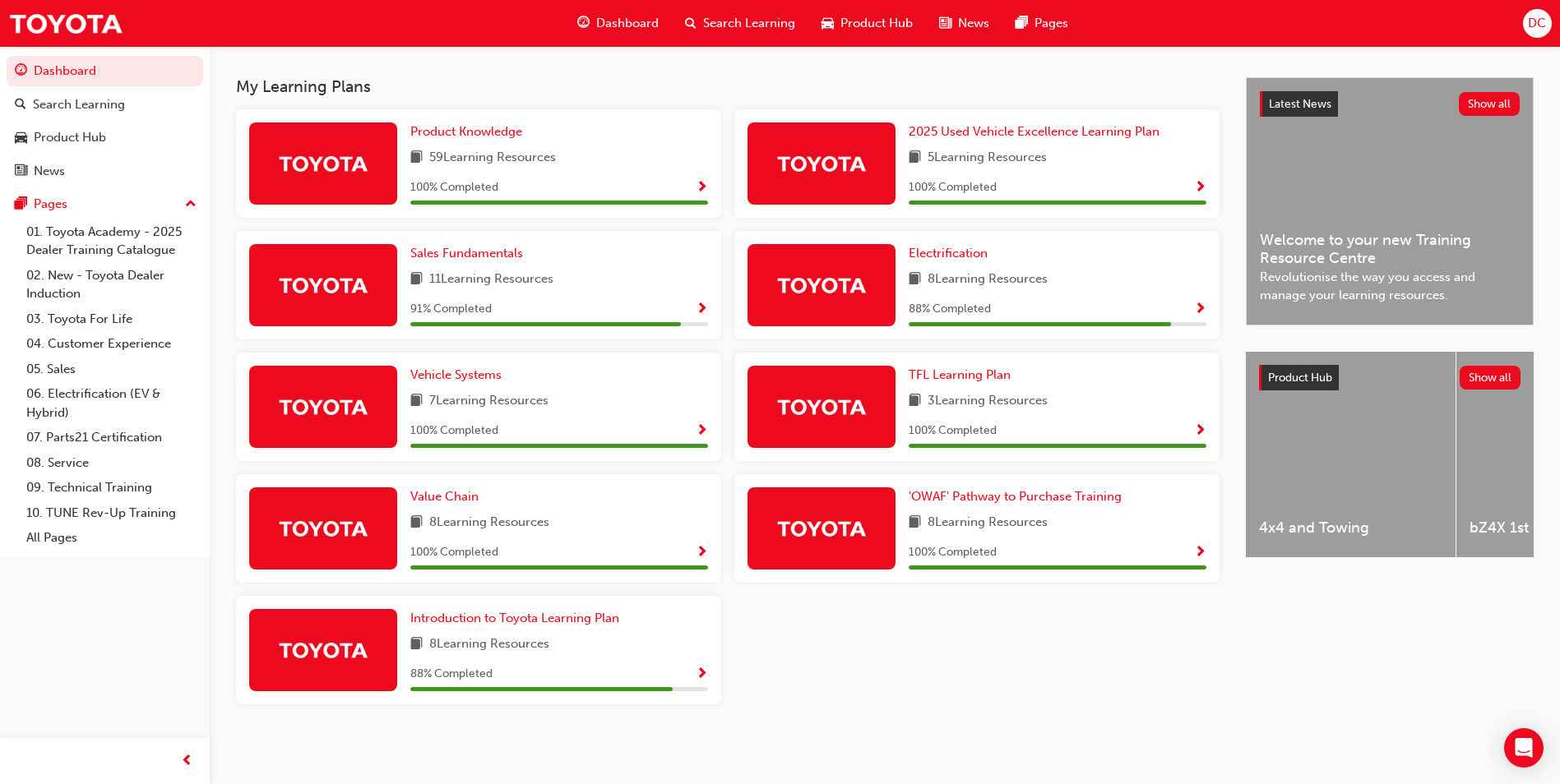
scroll to position [324, 0]
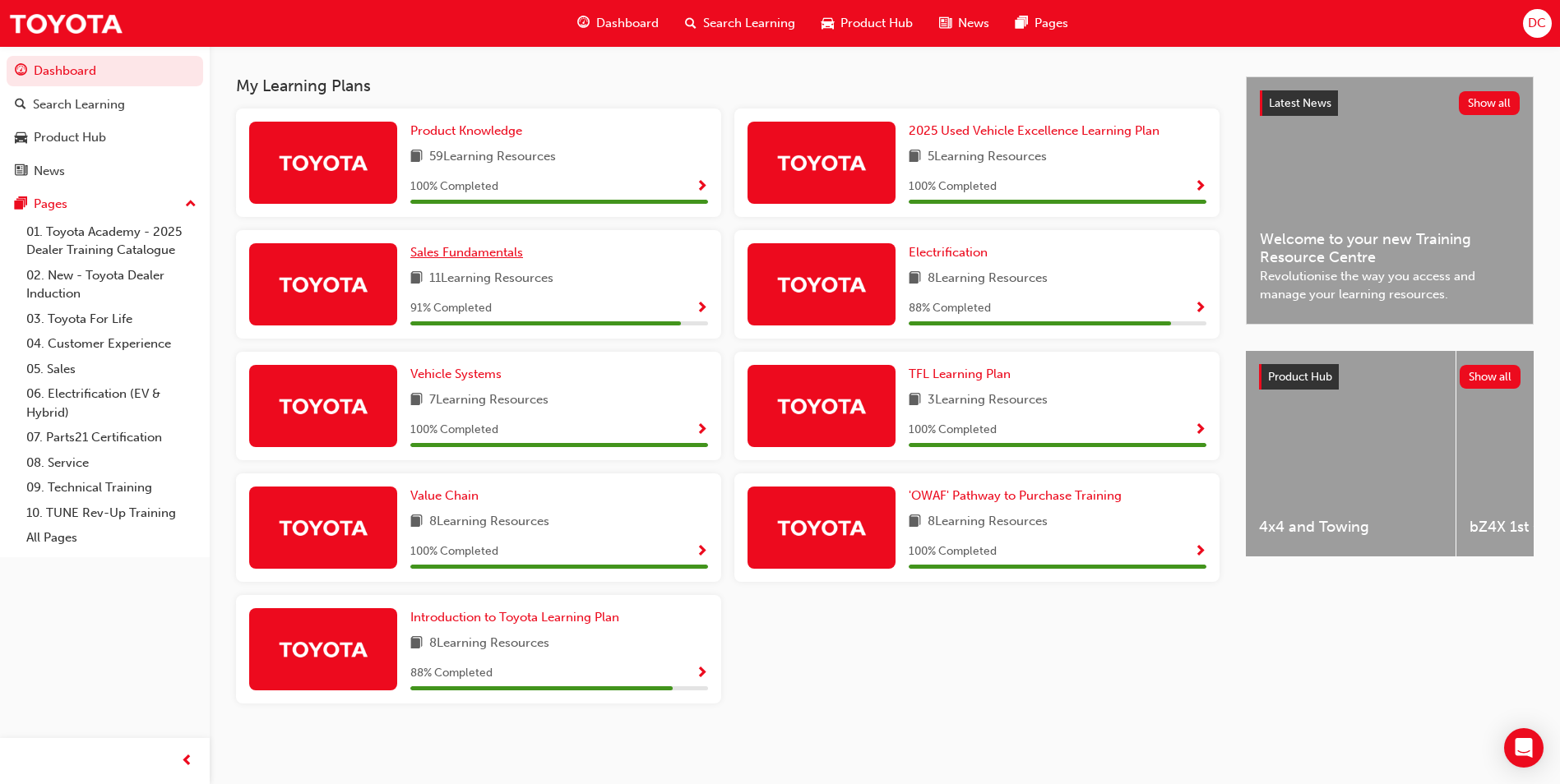
click at [454, 256] on span "Sales Fundamentals" at bounding box center [466, 252] width 112 height 15
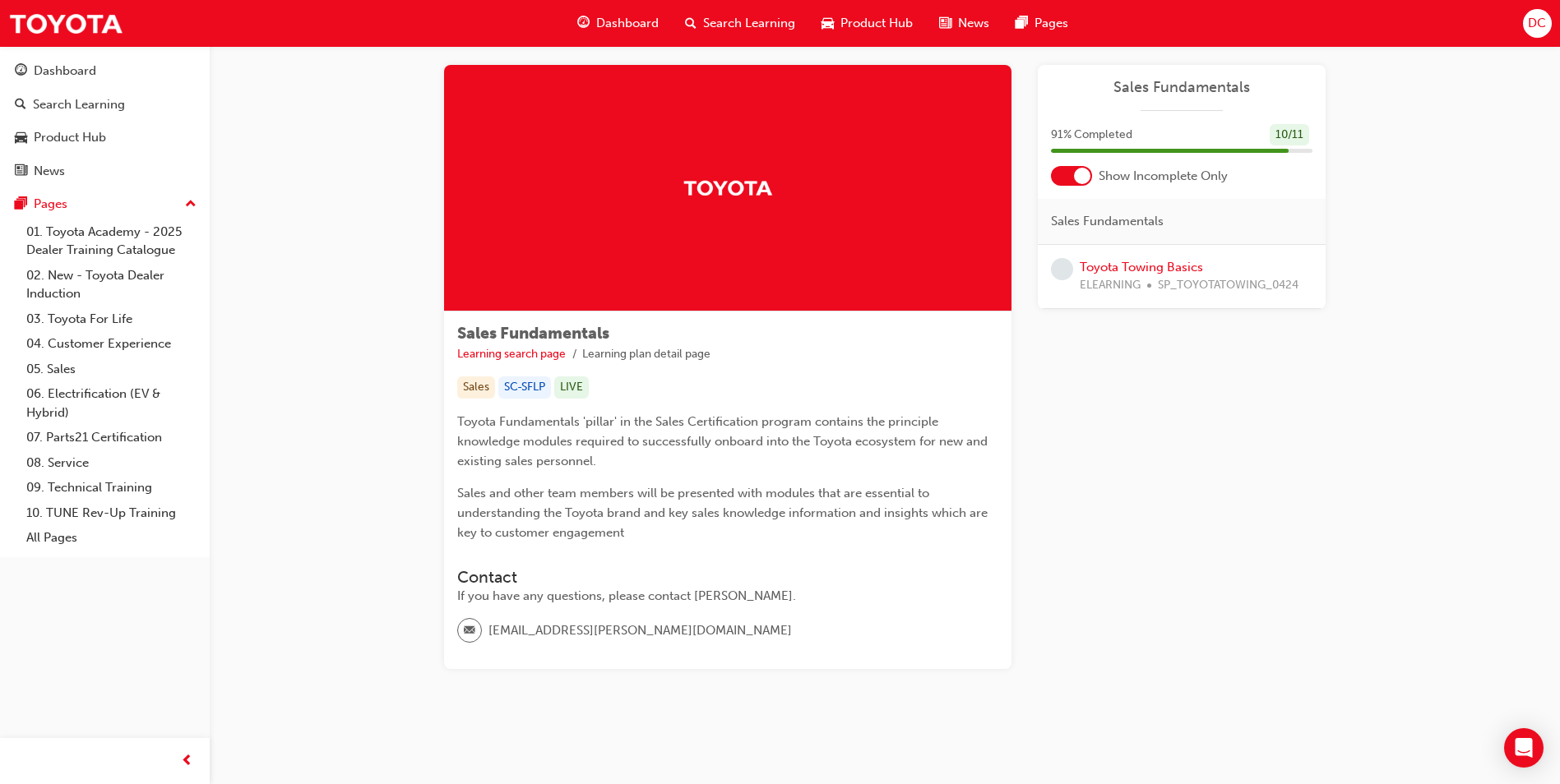
scroll to position [26, 0]
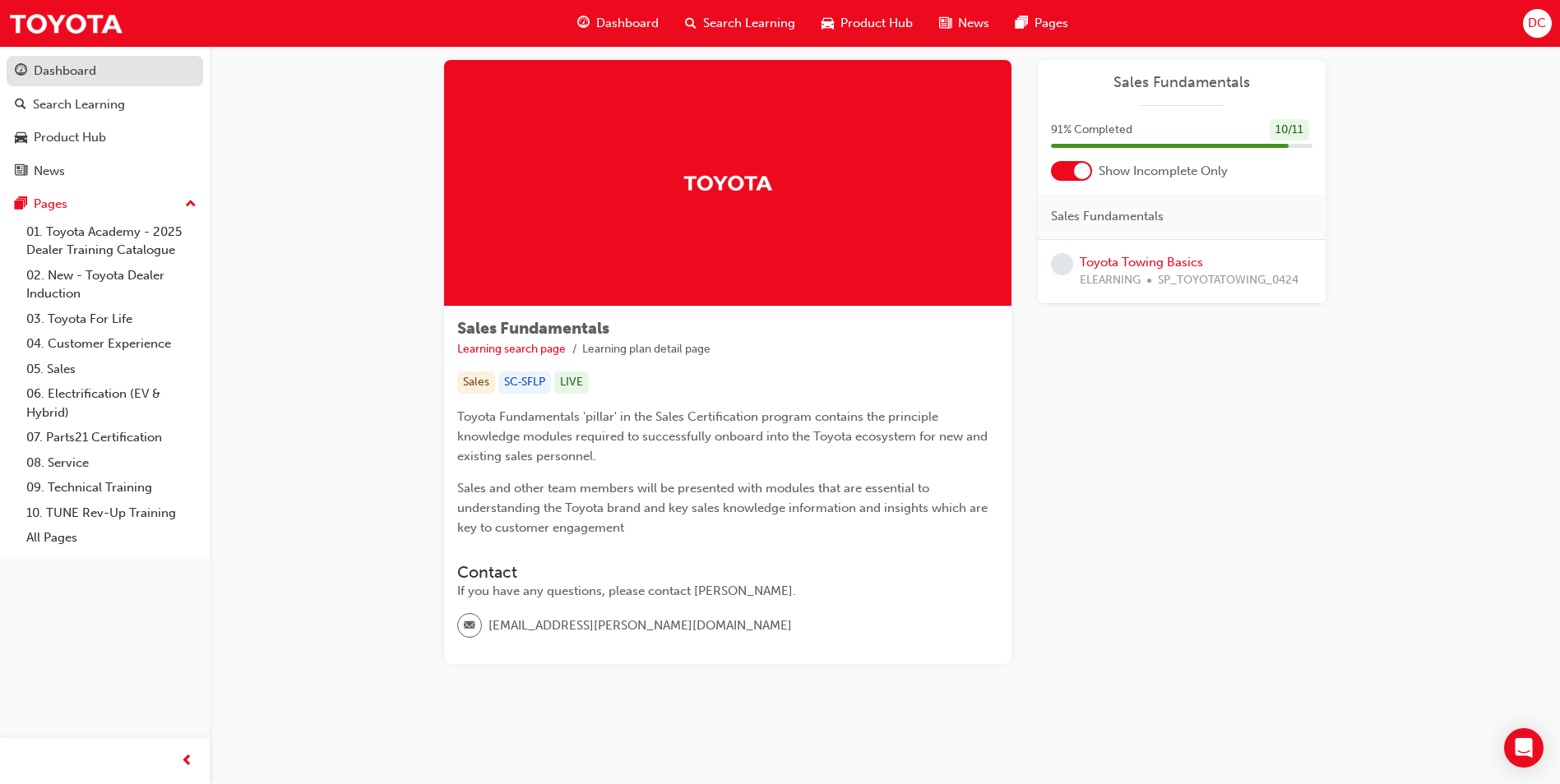
click at [47, 67] on div "Dashboard" at bounding box center [65, 70] width 63 height 19
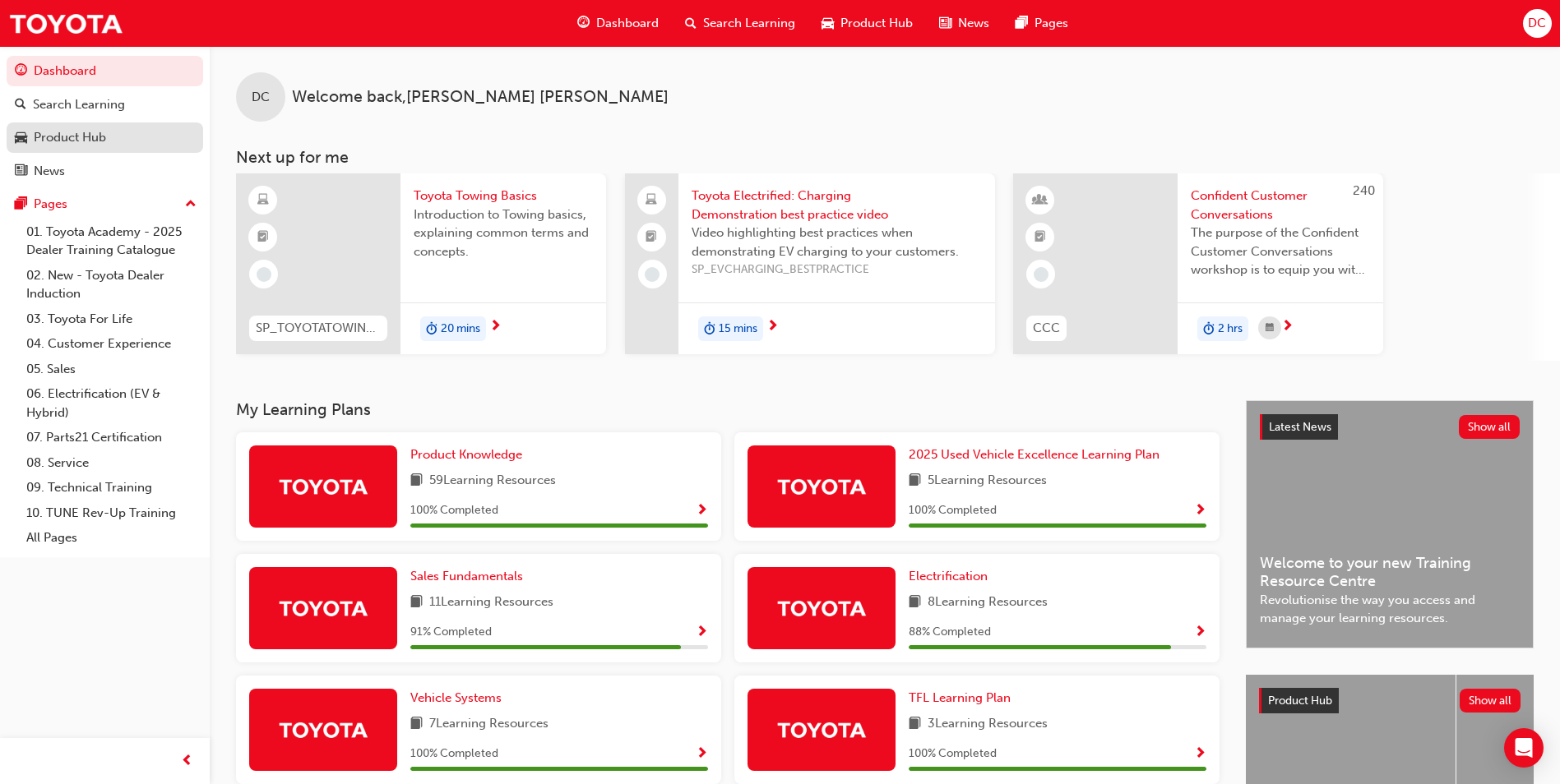
click at [78, 136] on div "Product Hub" at bounding box center [70, 137] width 72 height 19
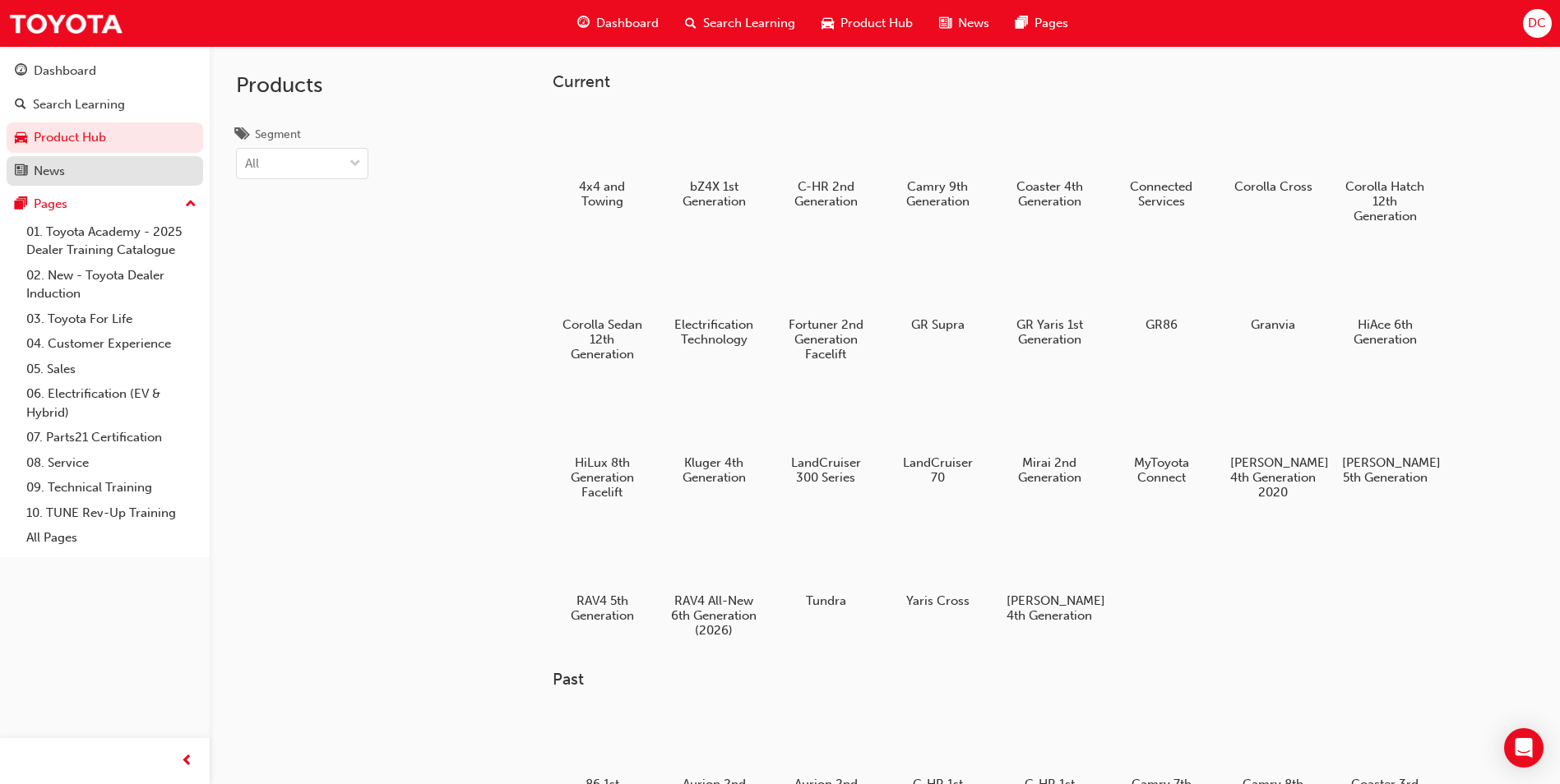
click at [73, 167] on div "News" at bounding box center [104, 171] width 180 height 21
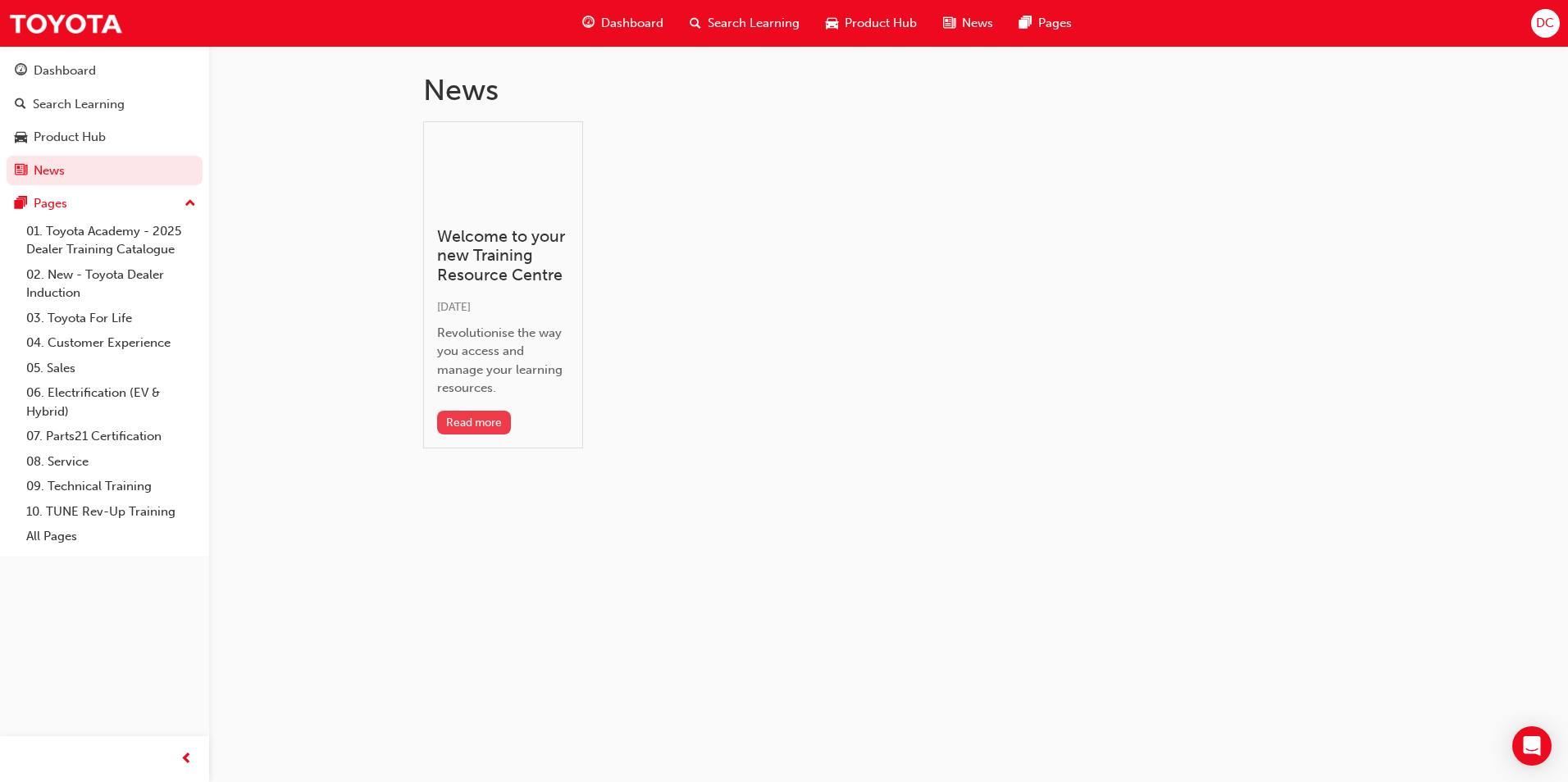
click at [478, 423] on button "Read more" at bounding box center [473, 423] width 74 height 24
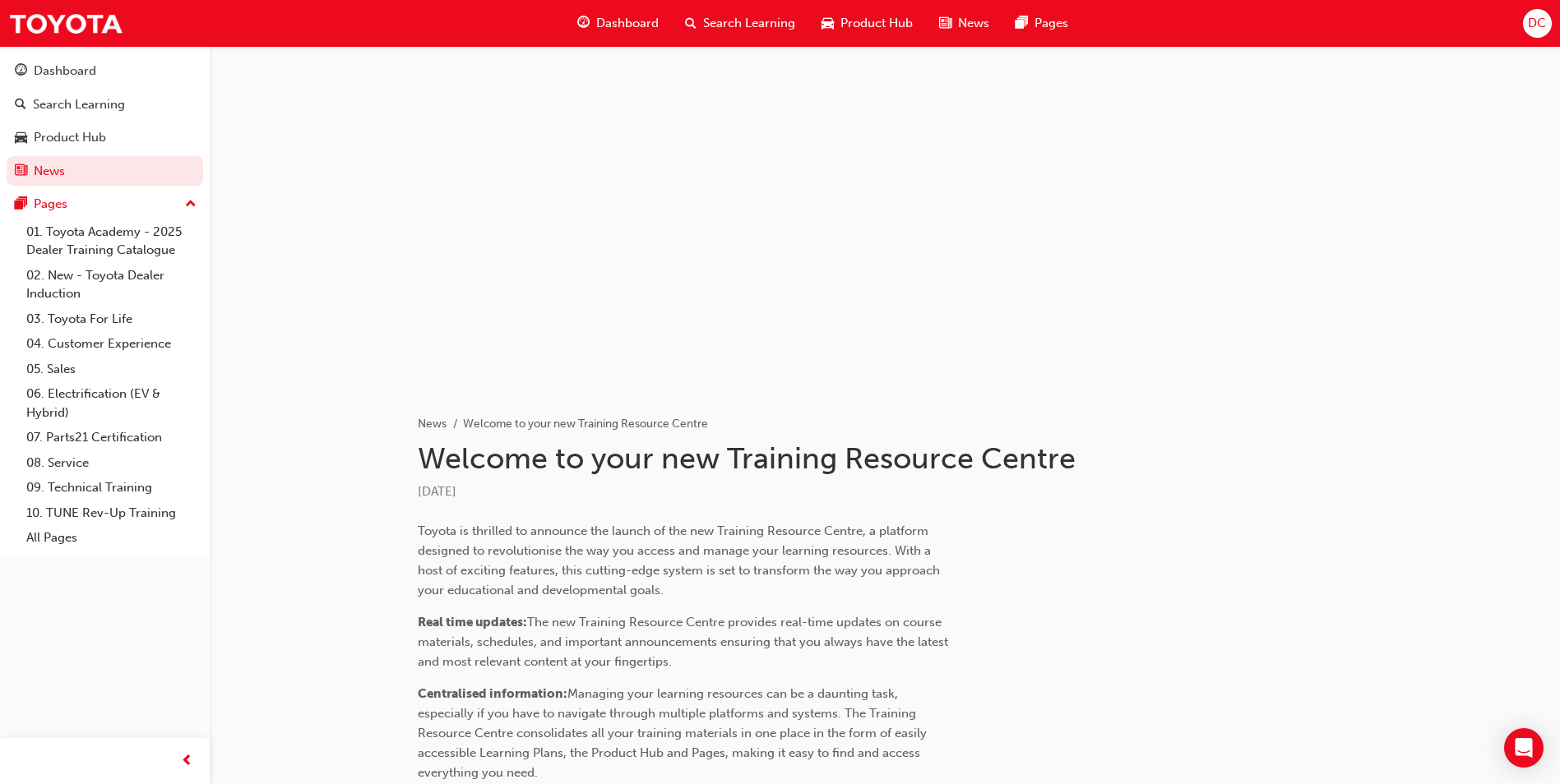
click at [621, 24] on span "Dashboard" at bounding box center [628, 23] width 63 height 19
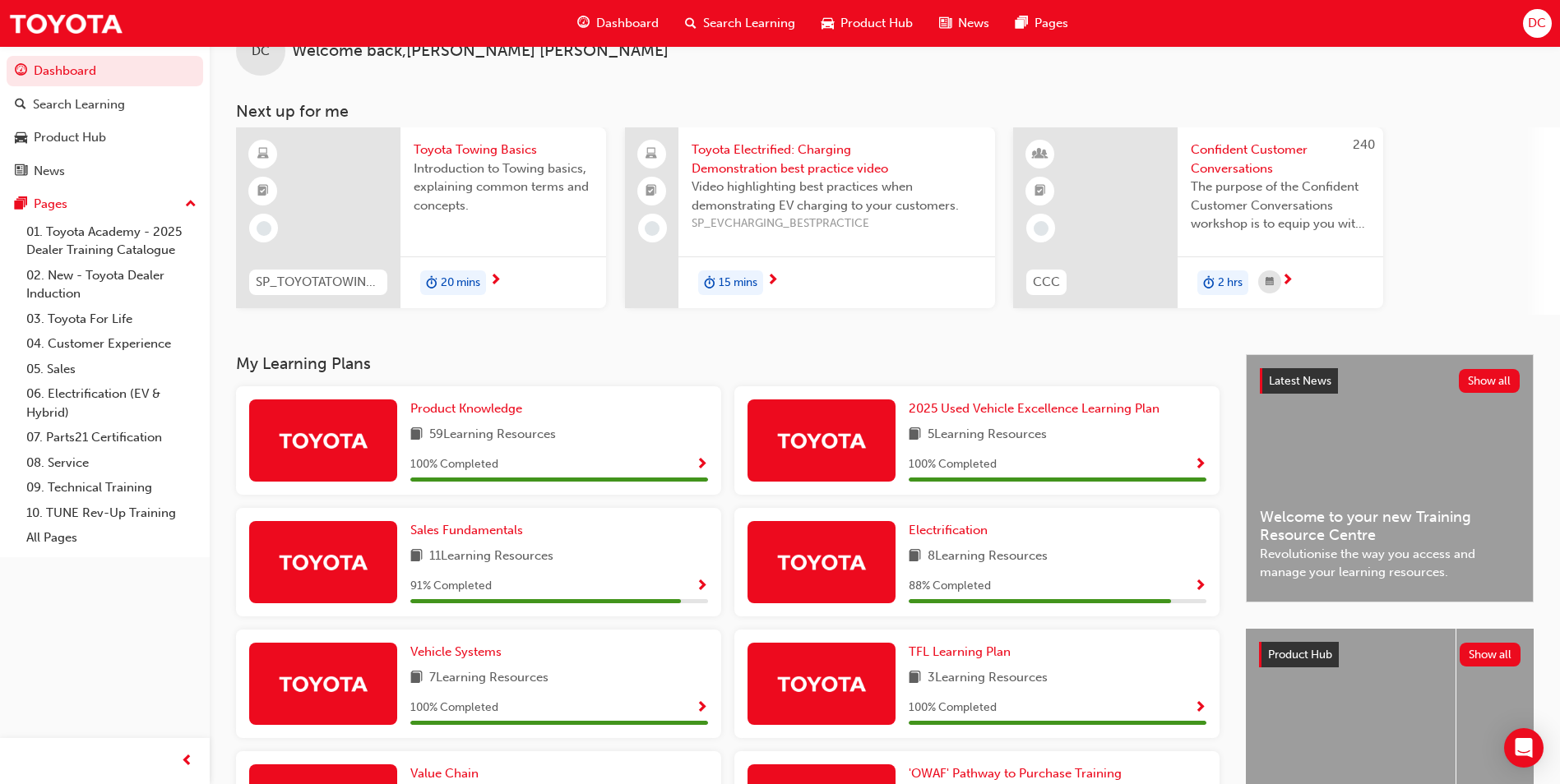
scroll to position [82, 0]
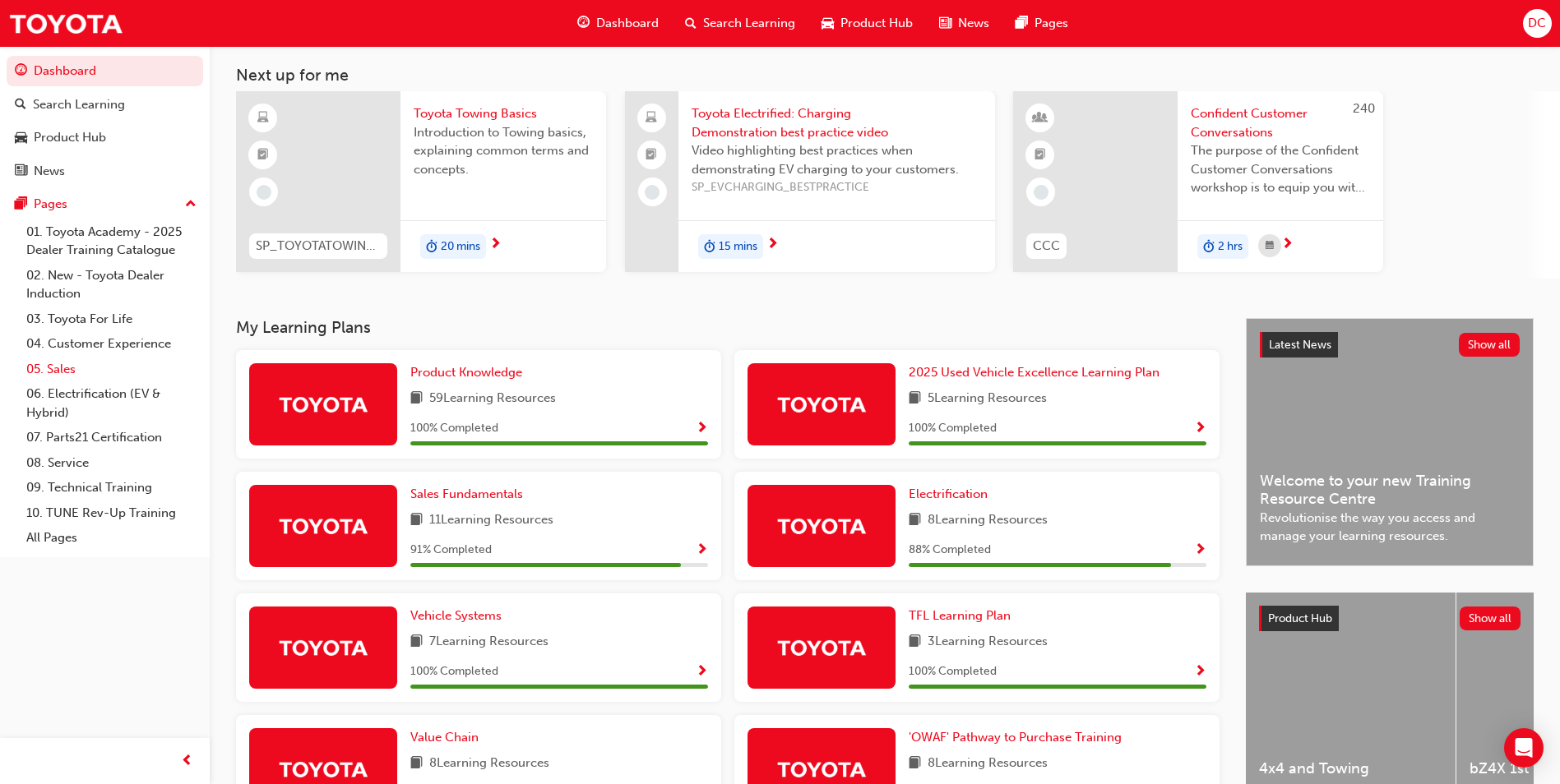
click at [65, 369] on link "05. Sales" at bounding box center [111, 369] width 184 height 26
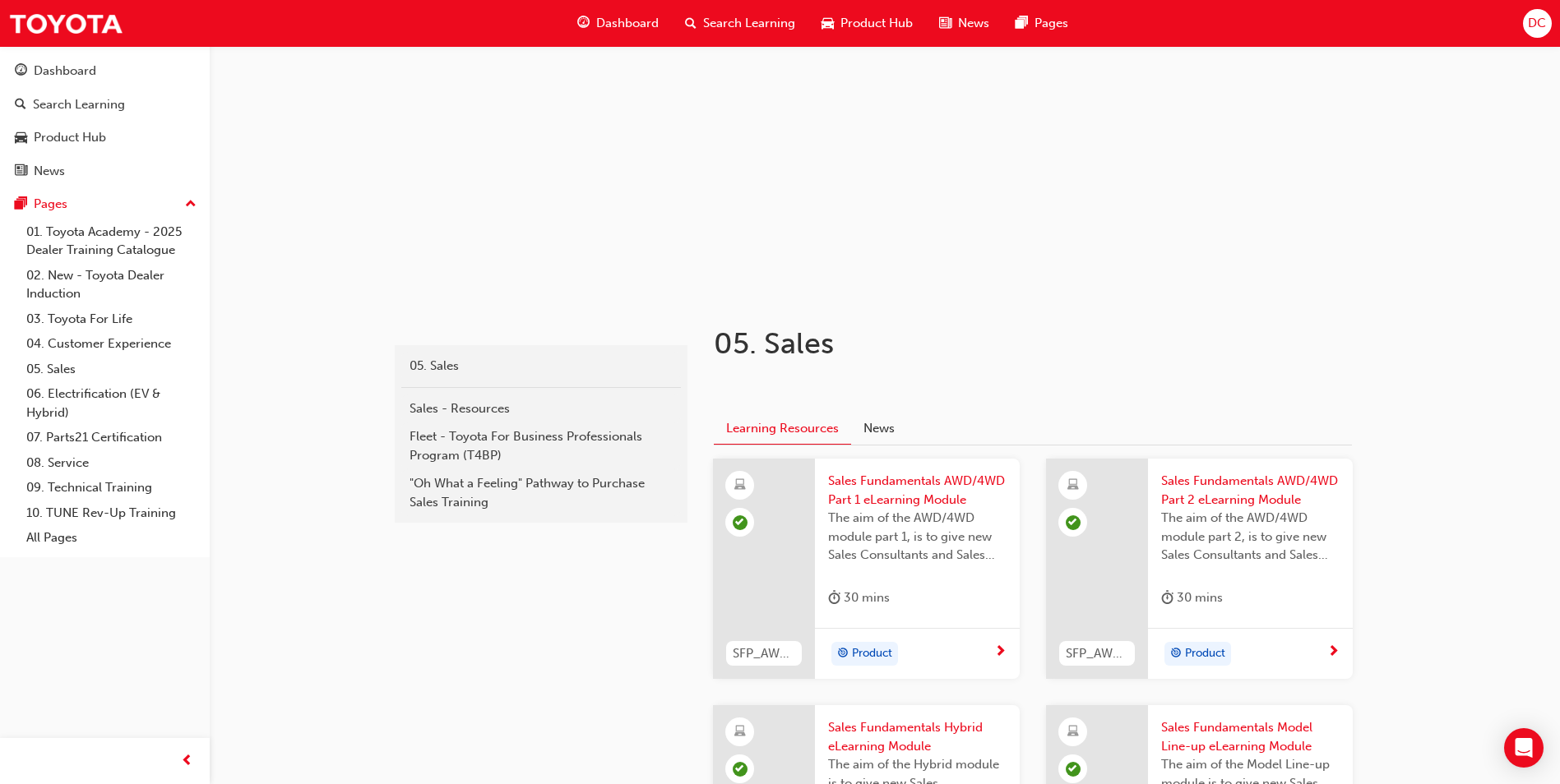
click at [814, 433] on button "Learning Resources" at bounding box center [782, 430] width 137 height 32
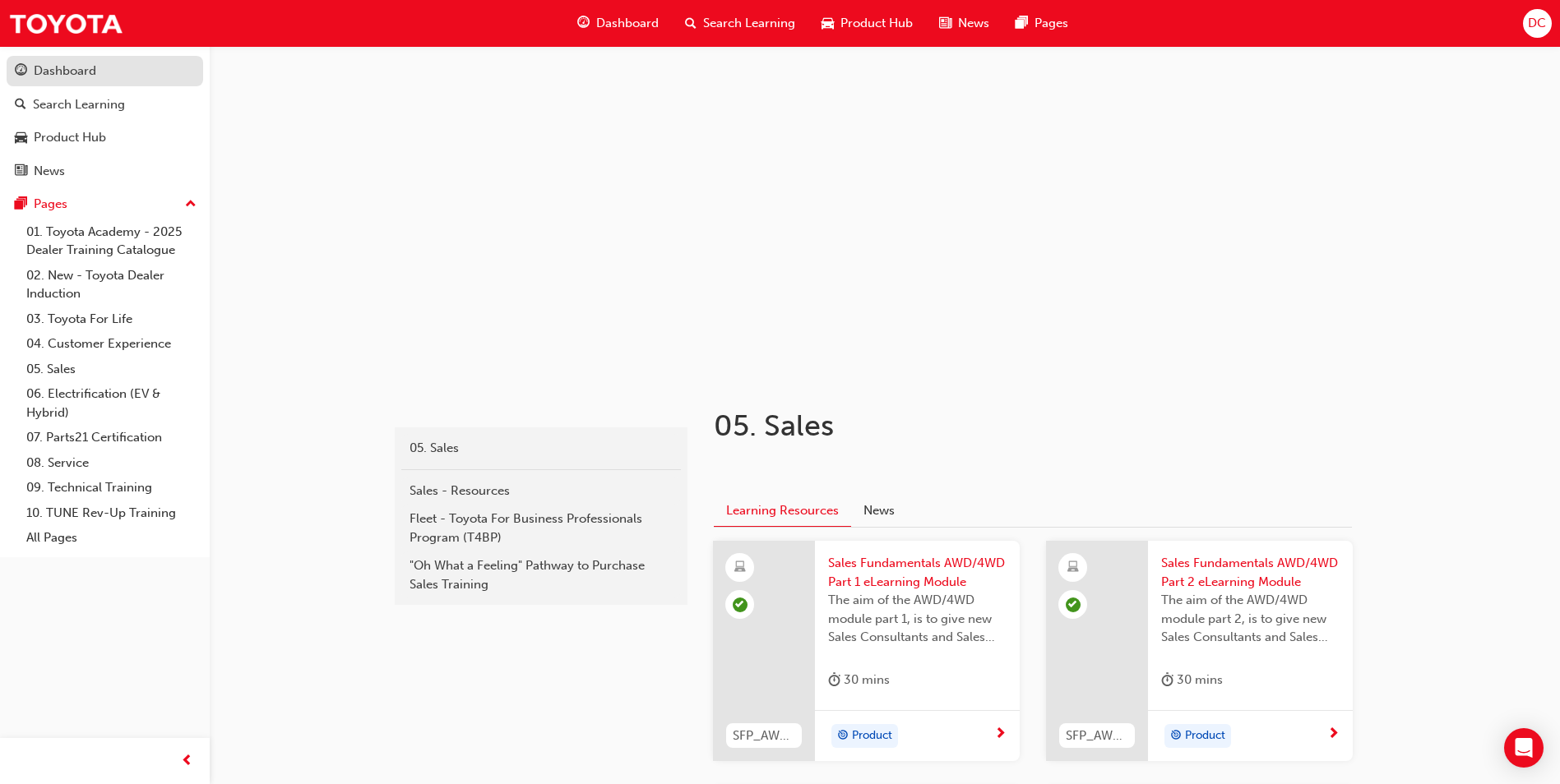
click at [45, 71] on div "Dashboard" at bounding box center [65, 70] width 63 height 19
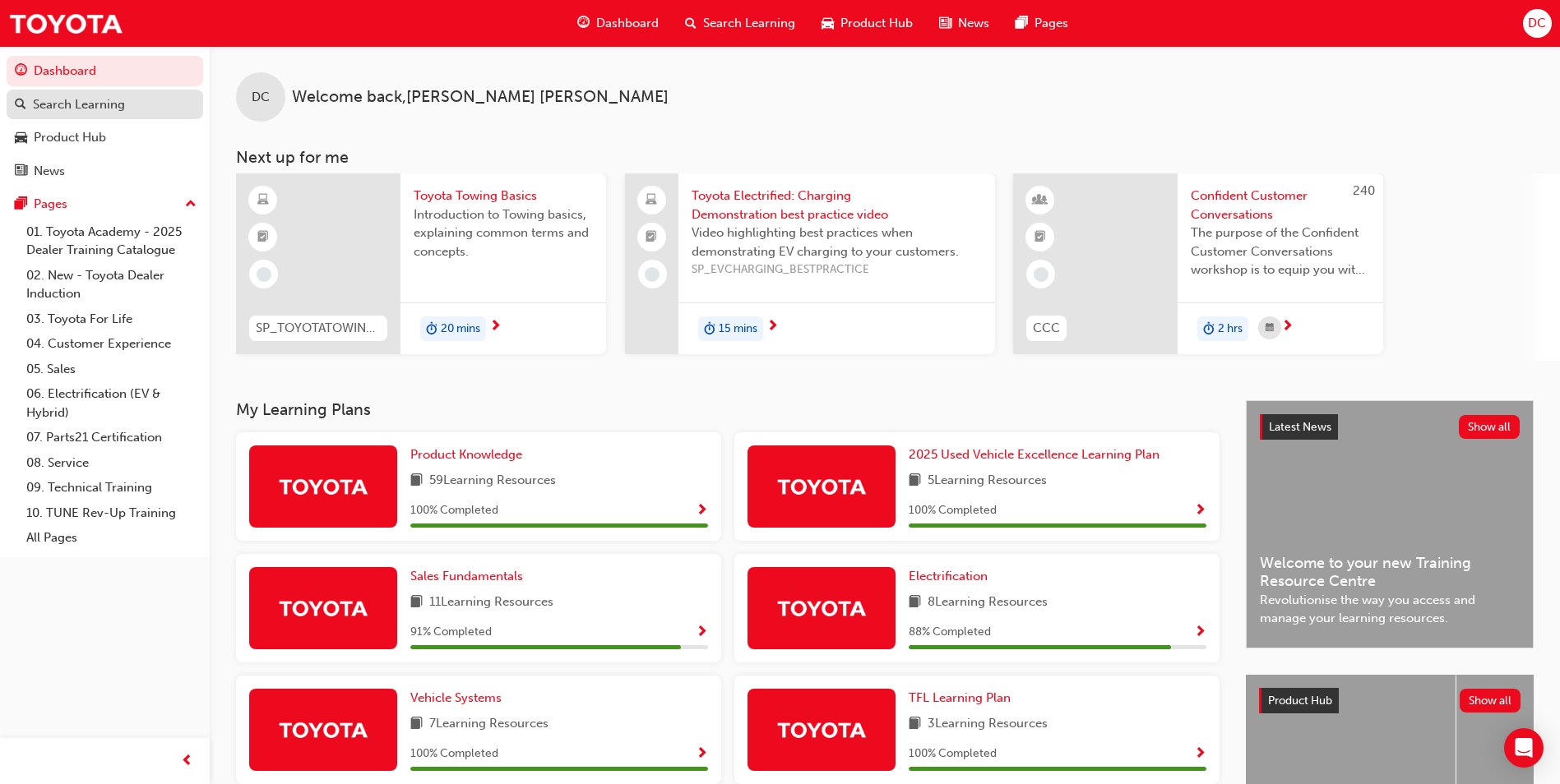
click at [79, 108] on div "Search Learning" at bounding box center [78, 104] width 92 height 19
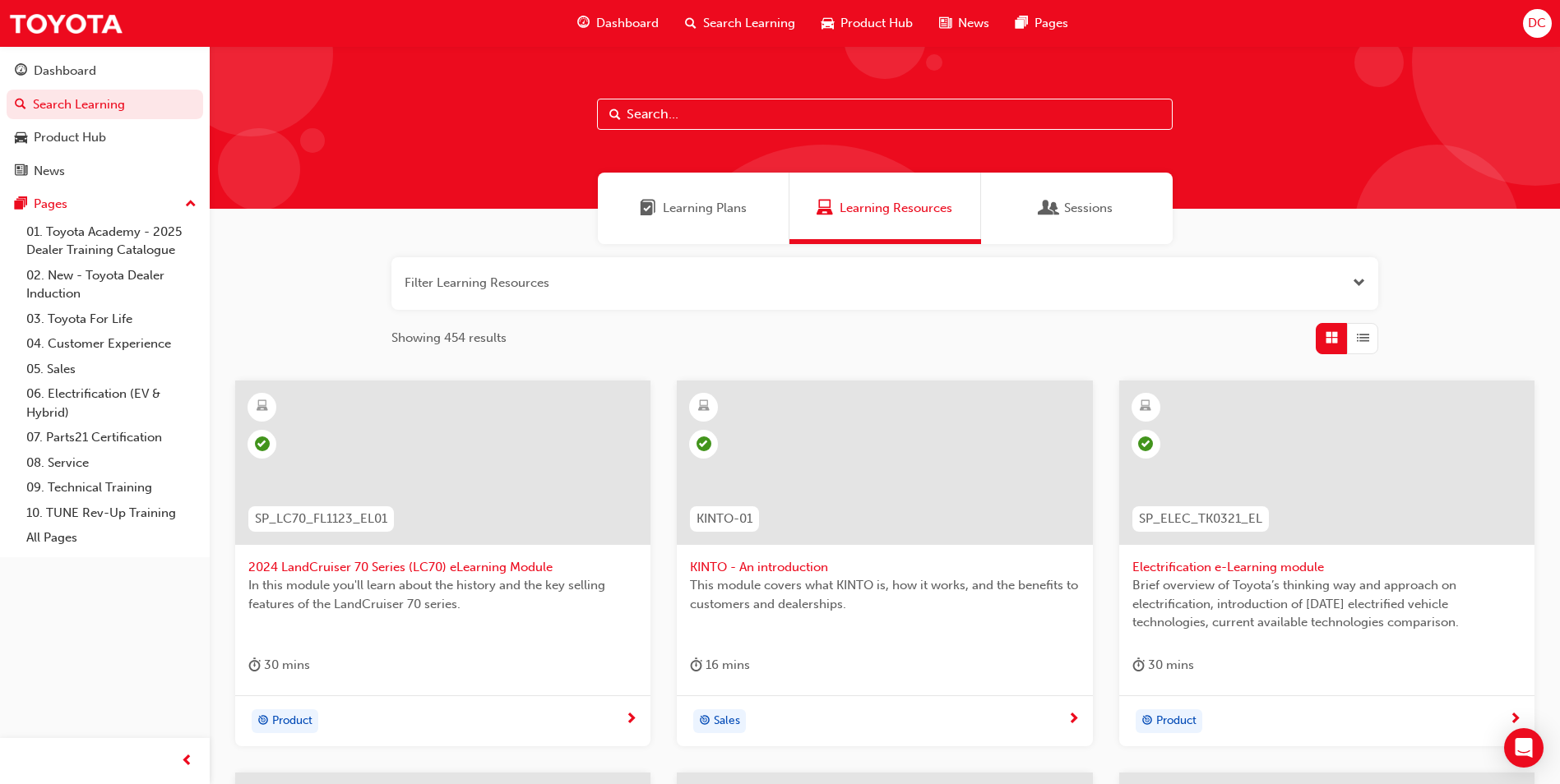
click at [692, 218] on div "Learning Plans" at bounding box center [693, 208] width 192 height 71
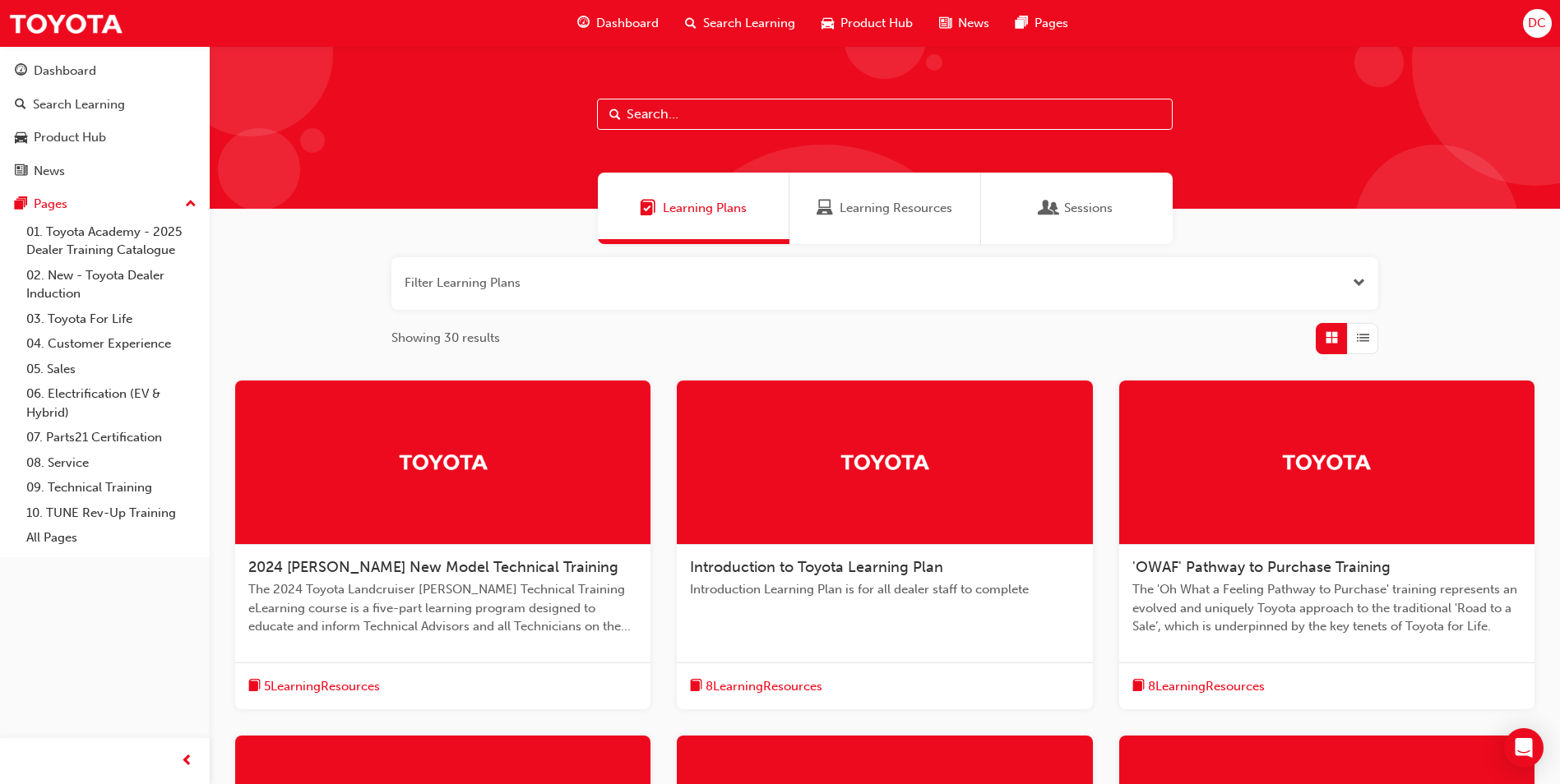
click at [708, 116] on input "text" at bounding box center [885, 113] width 576 height 31
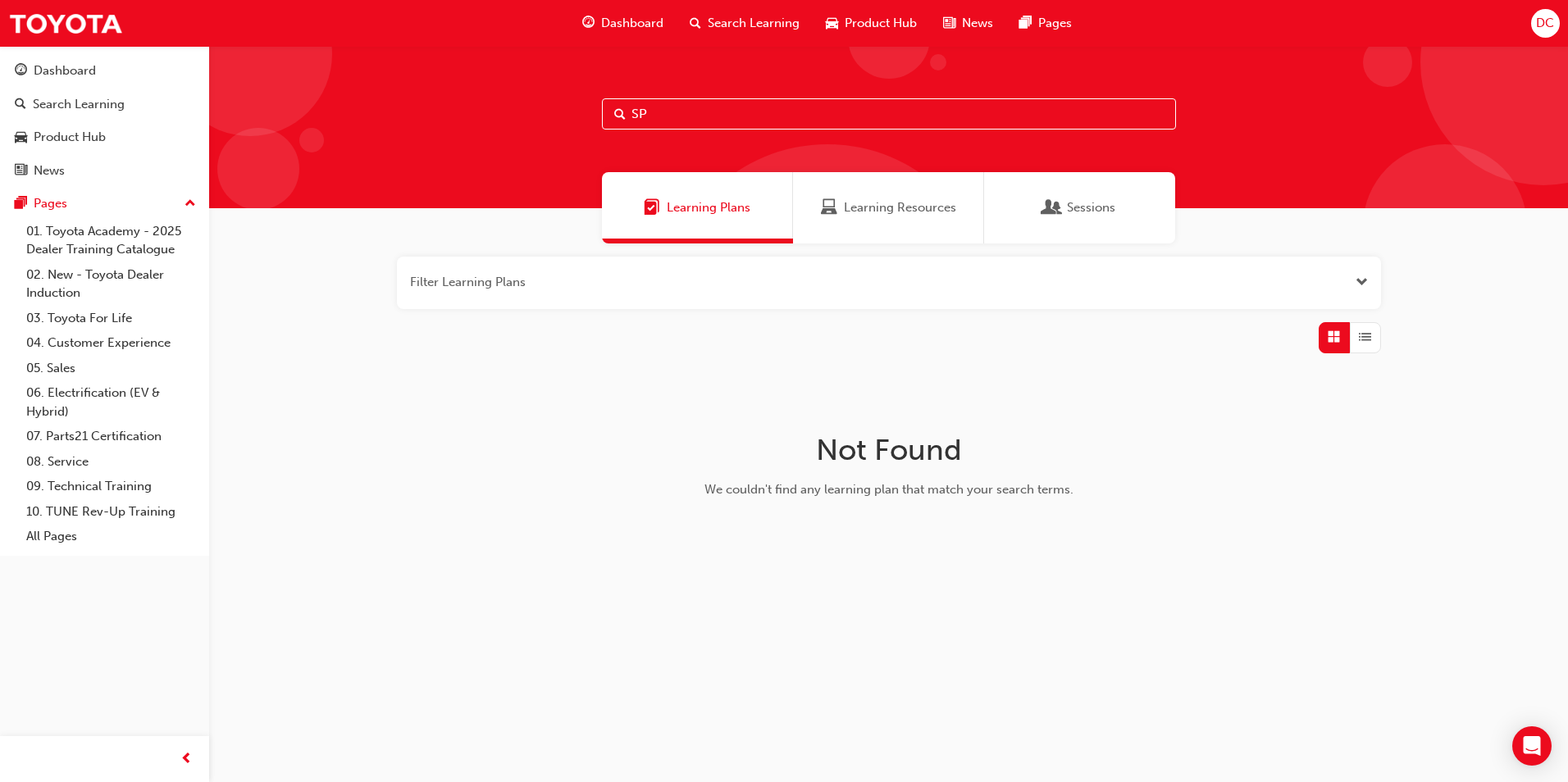
type input "S"
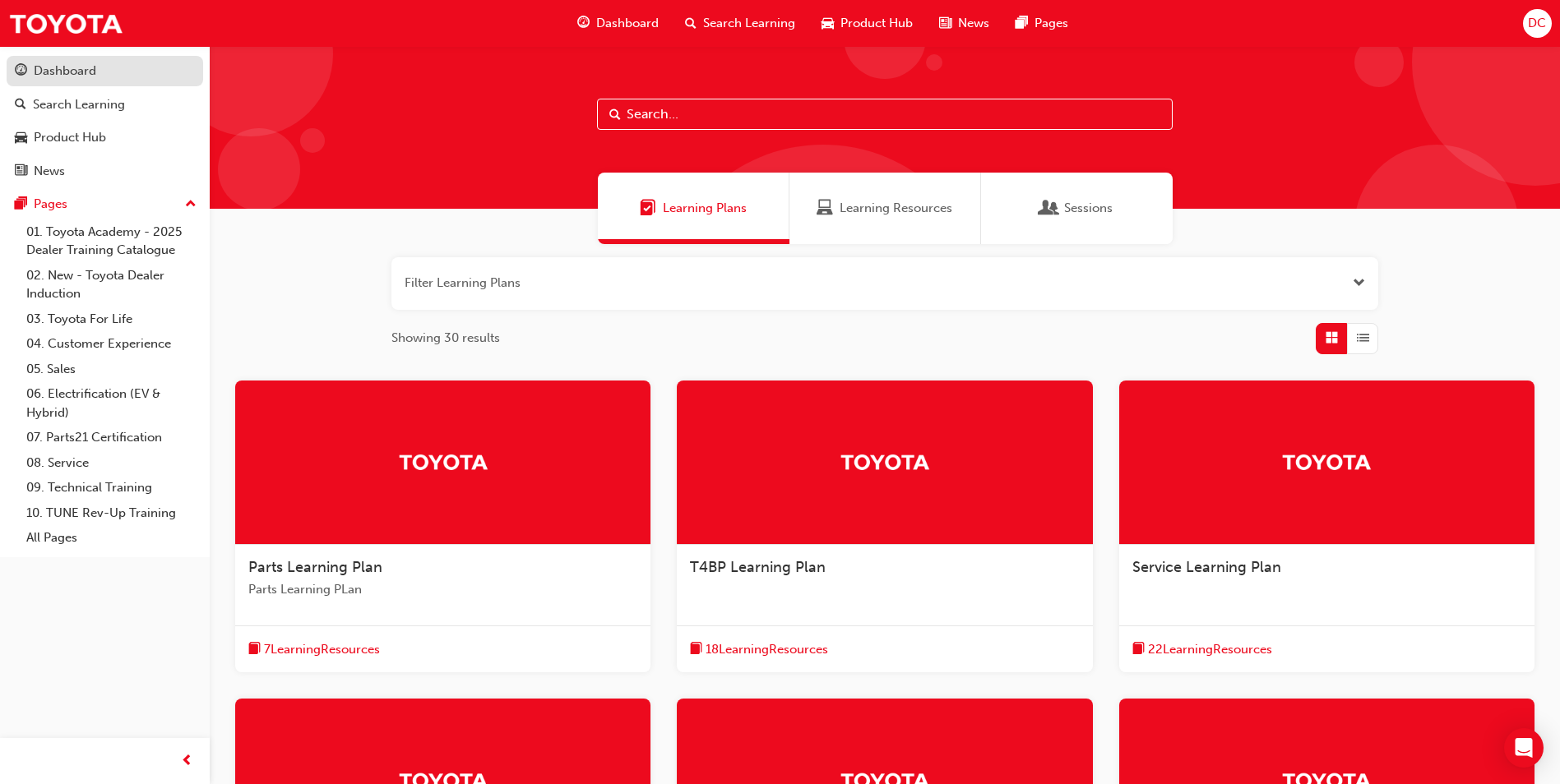
click at [58, 69] on div "Dashboard" at bounding box center [65, 70] width 63 height 19
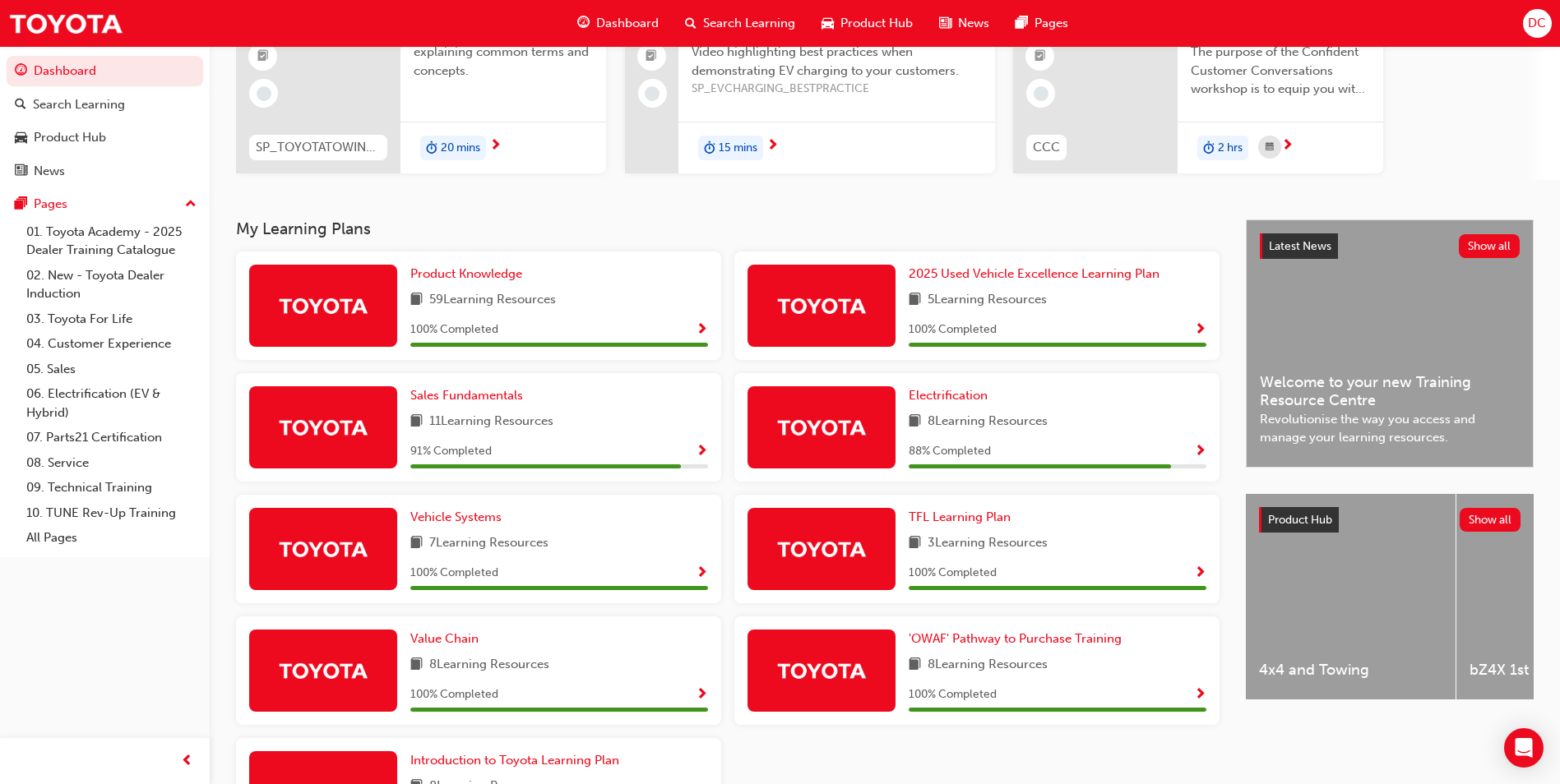
scroll to position [160, 0]
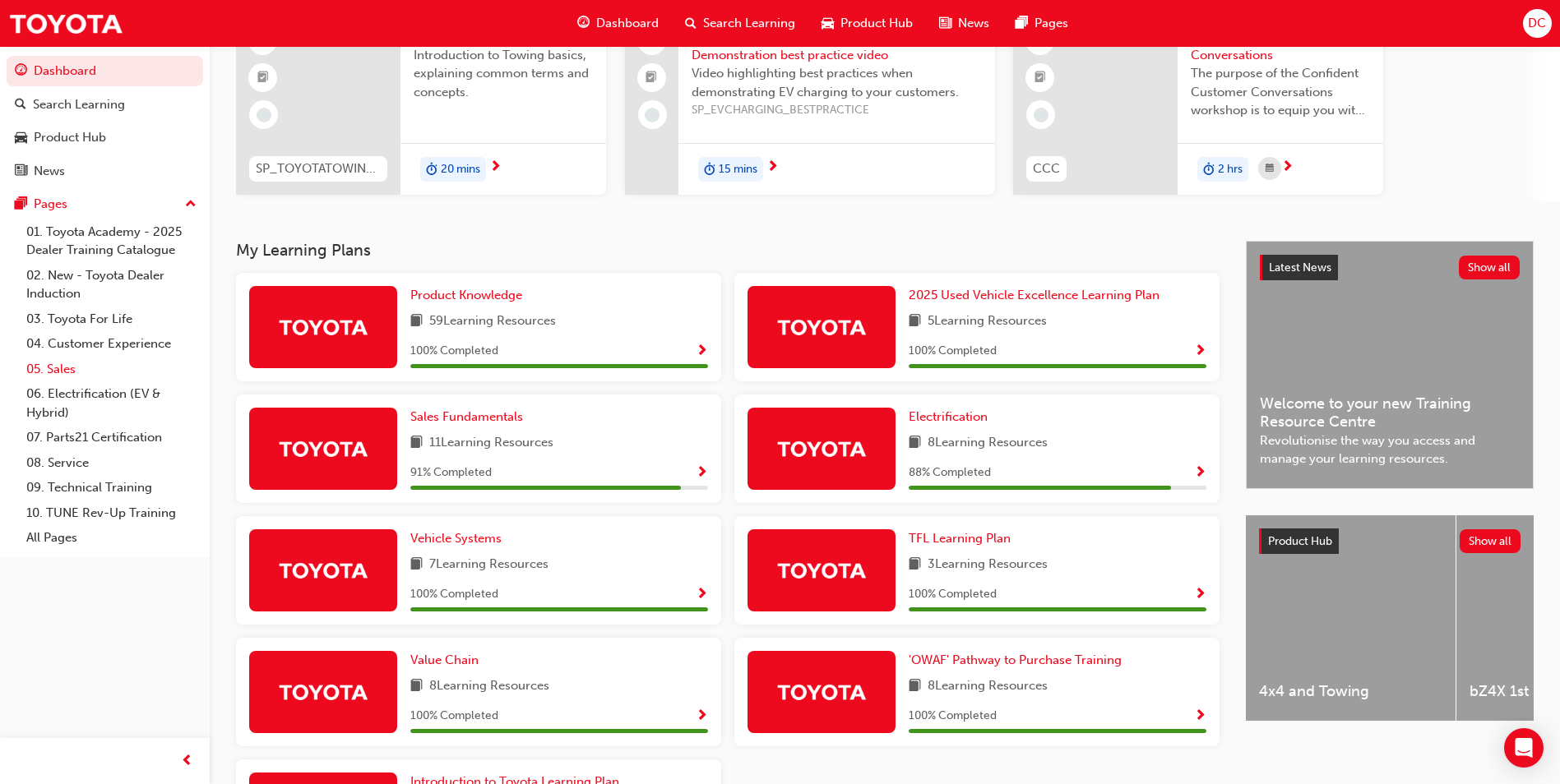
click at [51, 369] on link "05. Sales" at bounding box center [111, 369] width 184 height 26
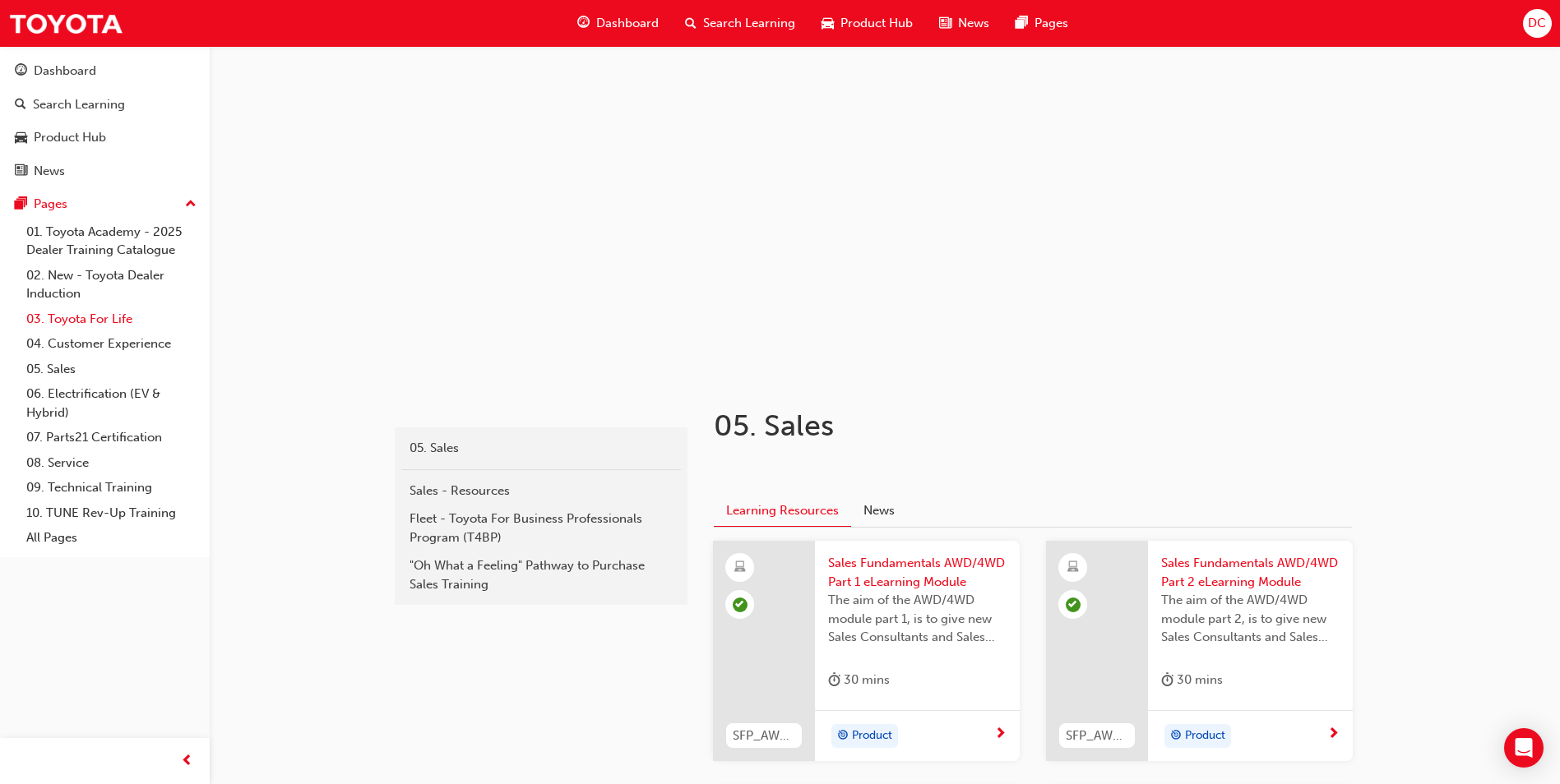
click at [79, 318] on link "03. Toyota For Life" at bounding box center [111, 320] width 184 height 26
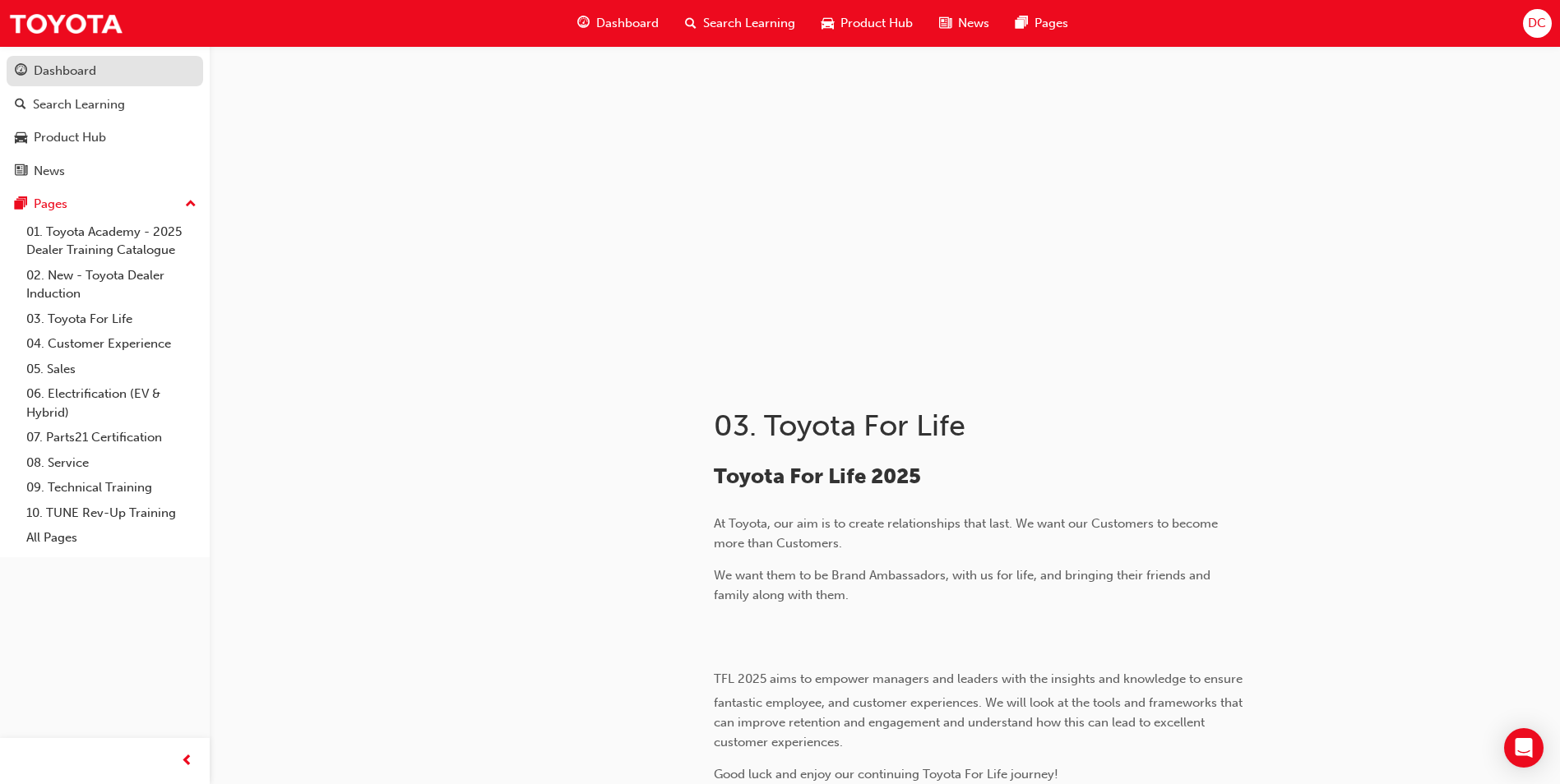
click at [60, 75] on div "Dashboard" at bounding box center [65, 70] width 63 height 19
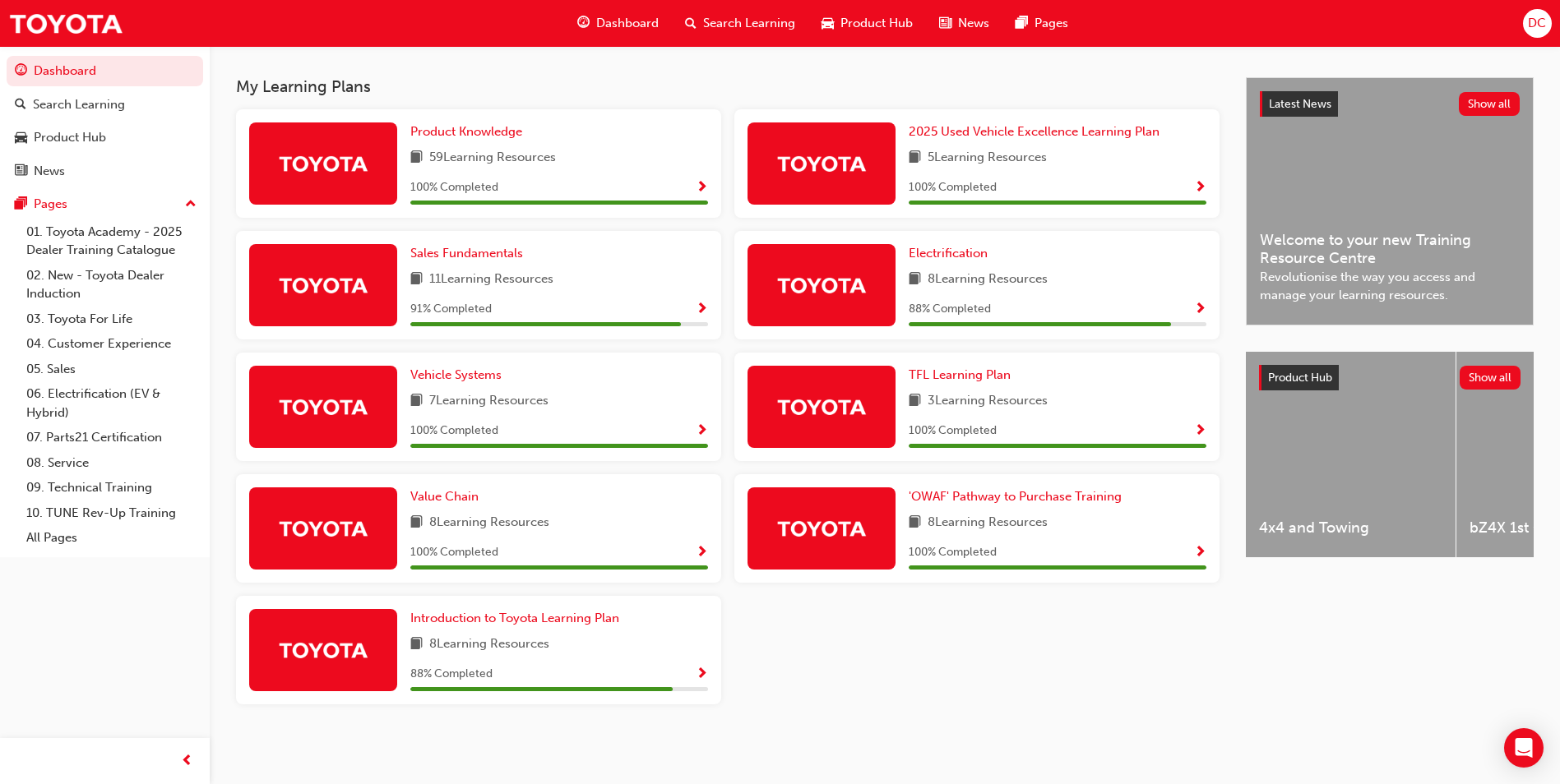
scroll to position [324, 0]
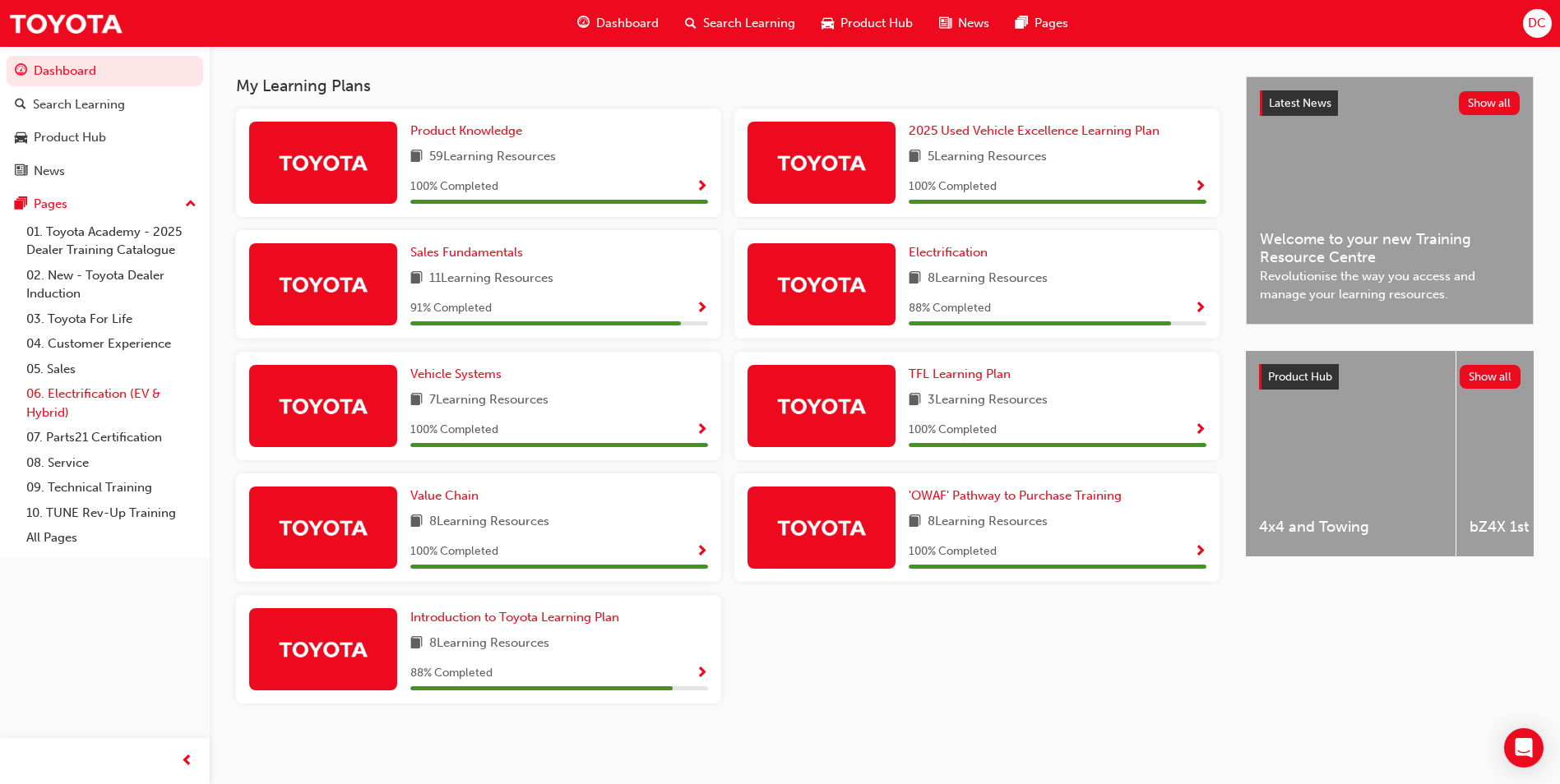
click at [57, 405] on link "06. Electrification (EV & Hybrid)" at bounding box center [111, 403] width 184 height 44
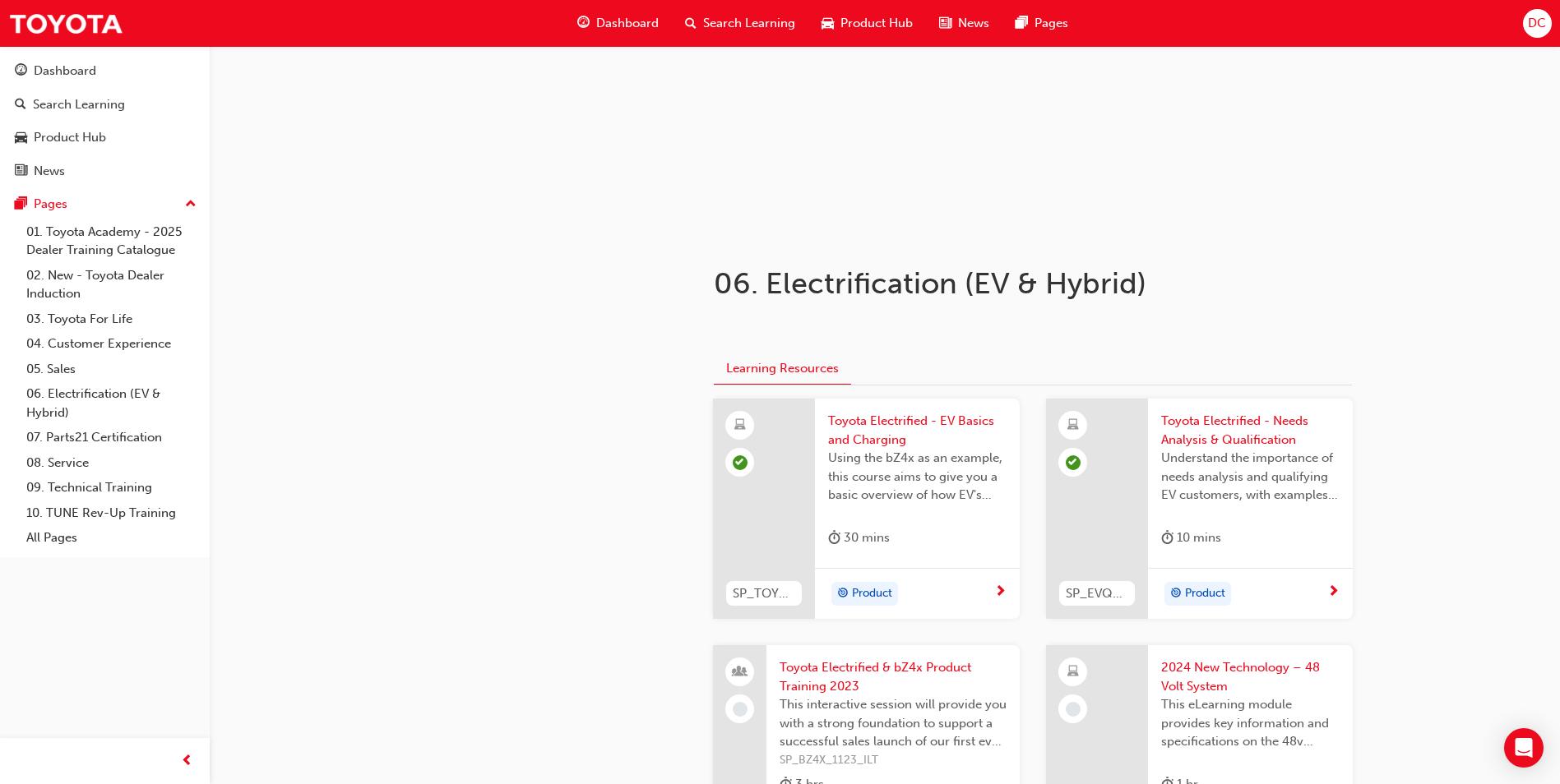
scroll to position [165, 0]
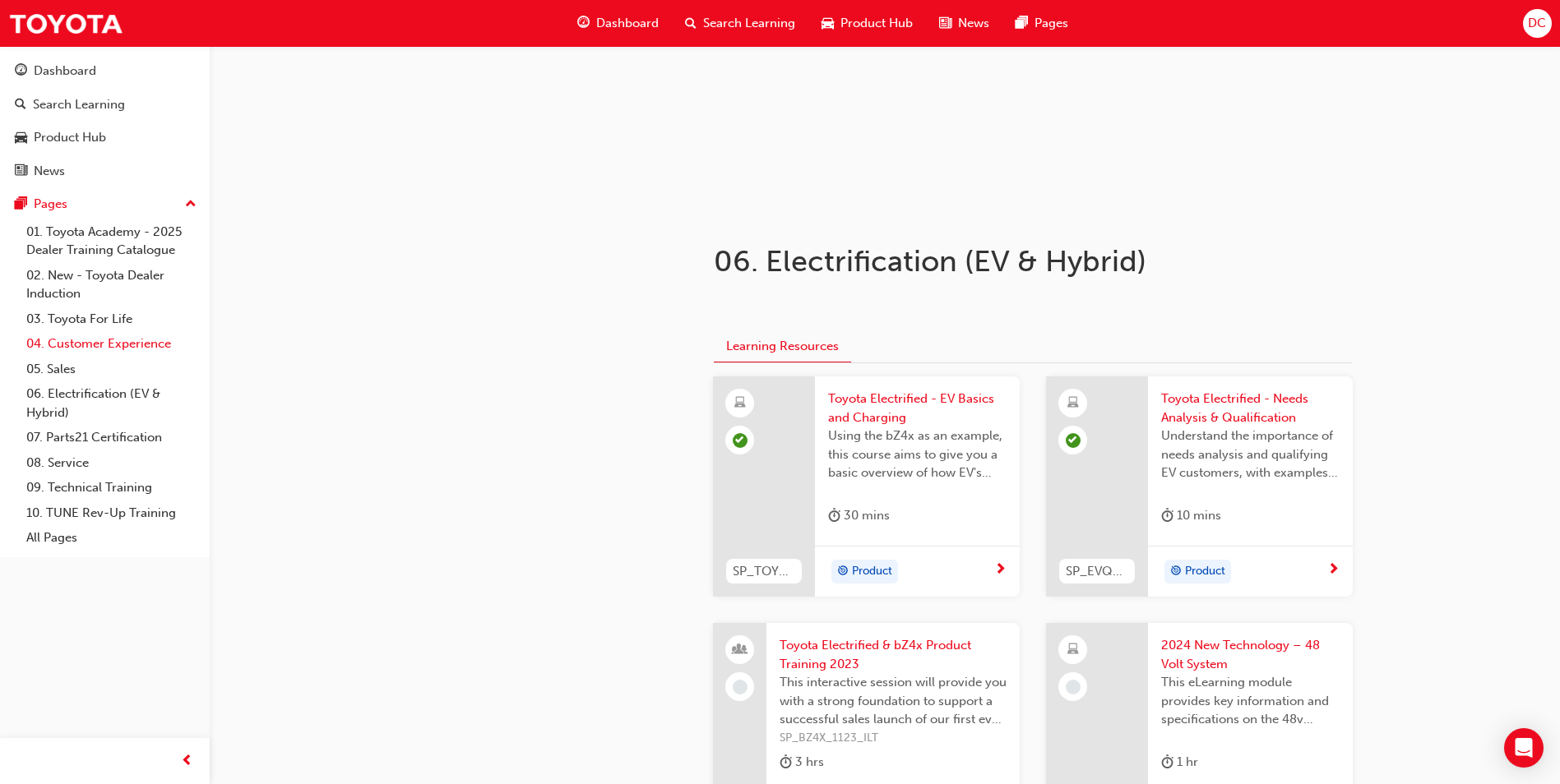
click at [49, 352] on link "04. Customer Experience" at bounding box center [111, 344] width 184 height 26
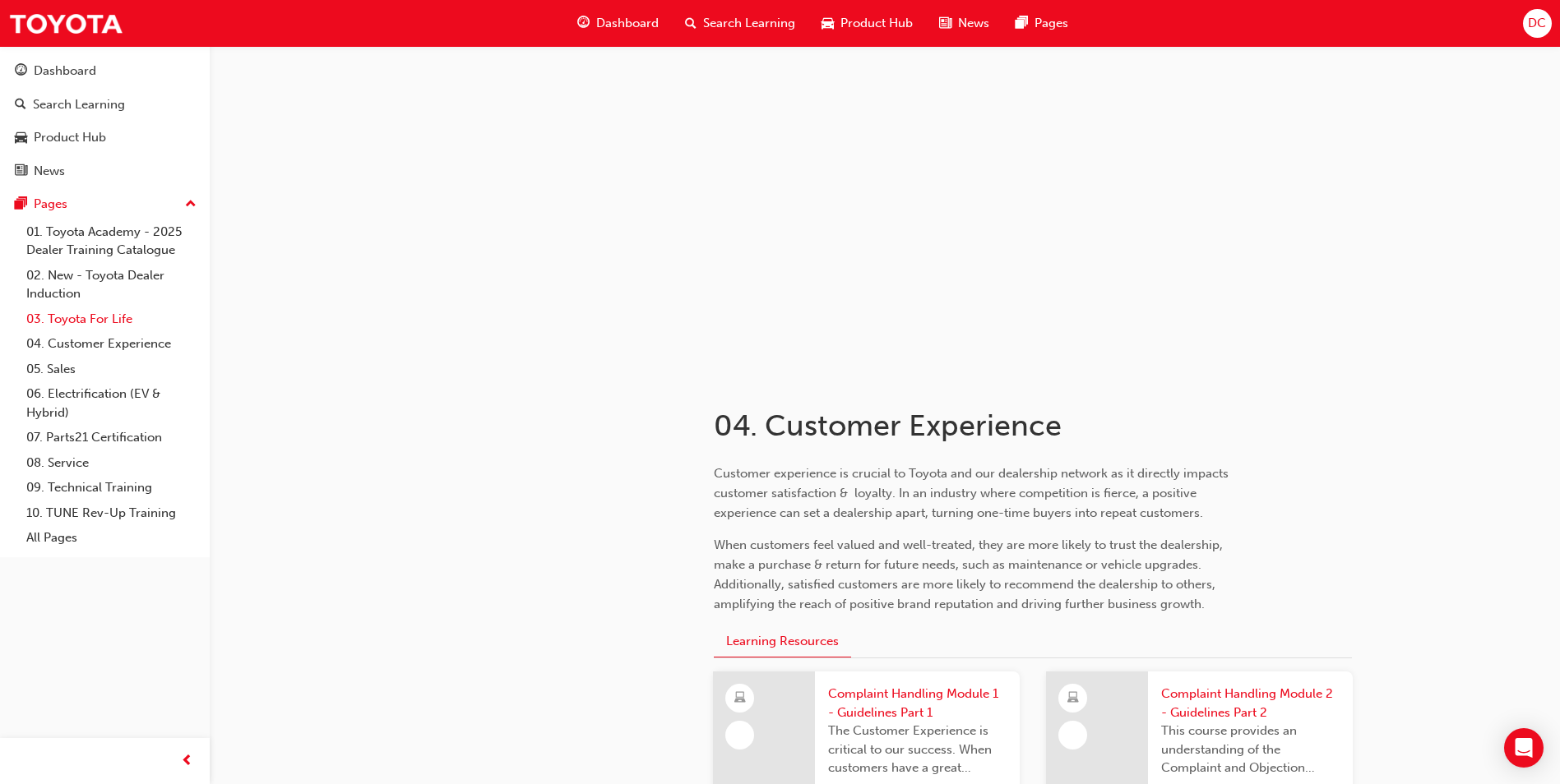
click at [47, 327] on link "03. Toyota For Life" at bounding box center [111, 320] width 184 height 26
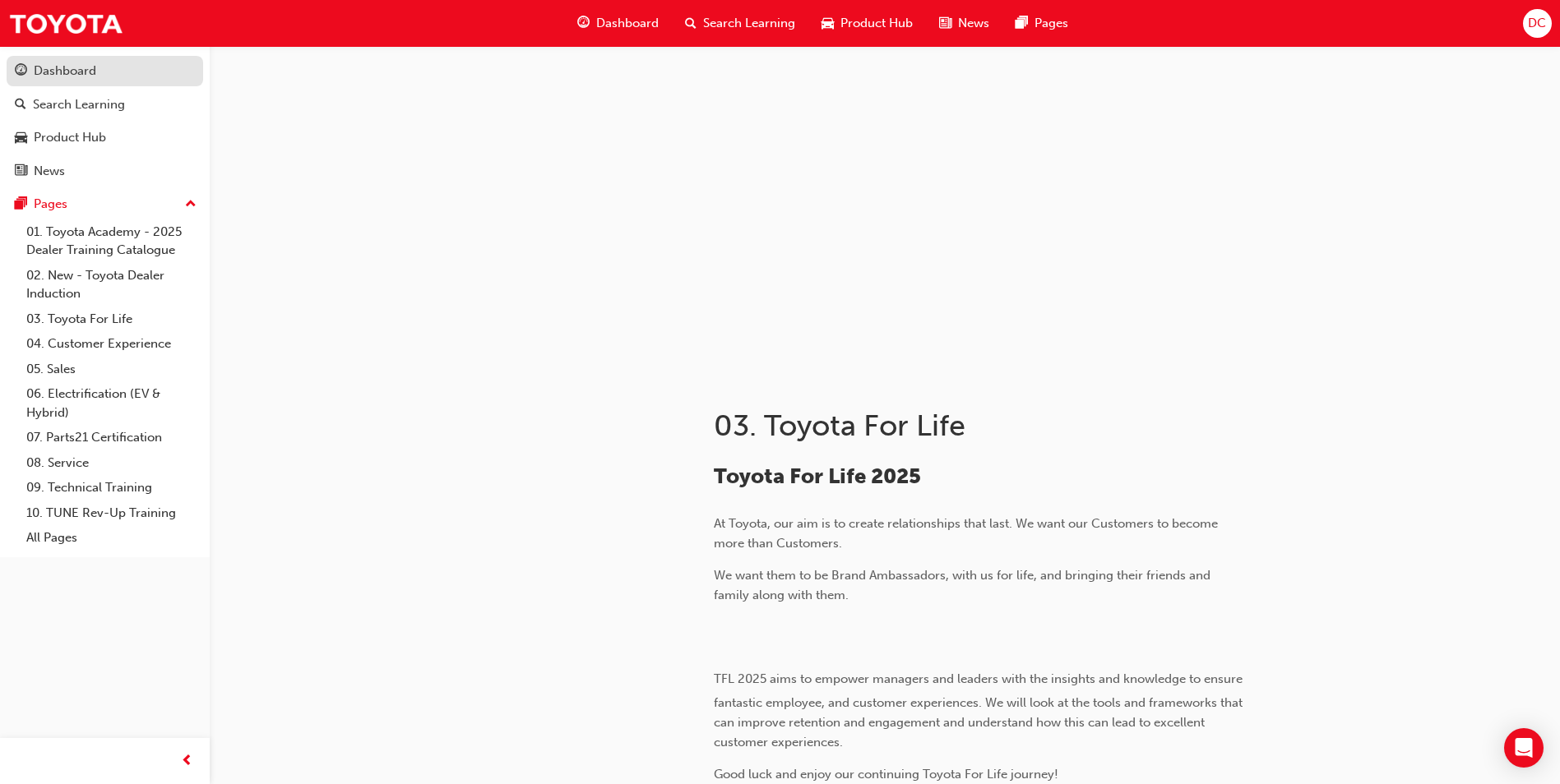
click at [64, 69] on div "Dashboard" at bounding box center [65, 70] width 63 height 19
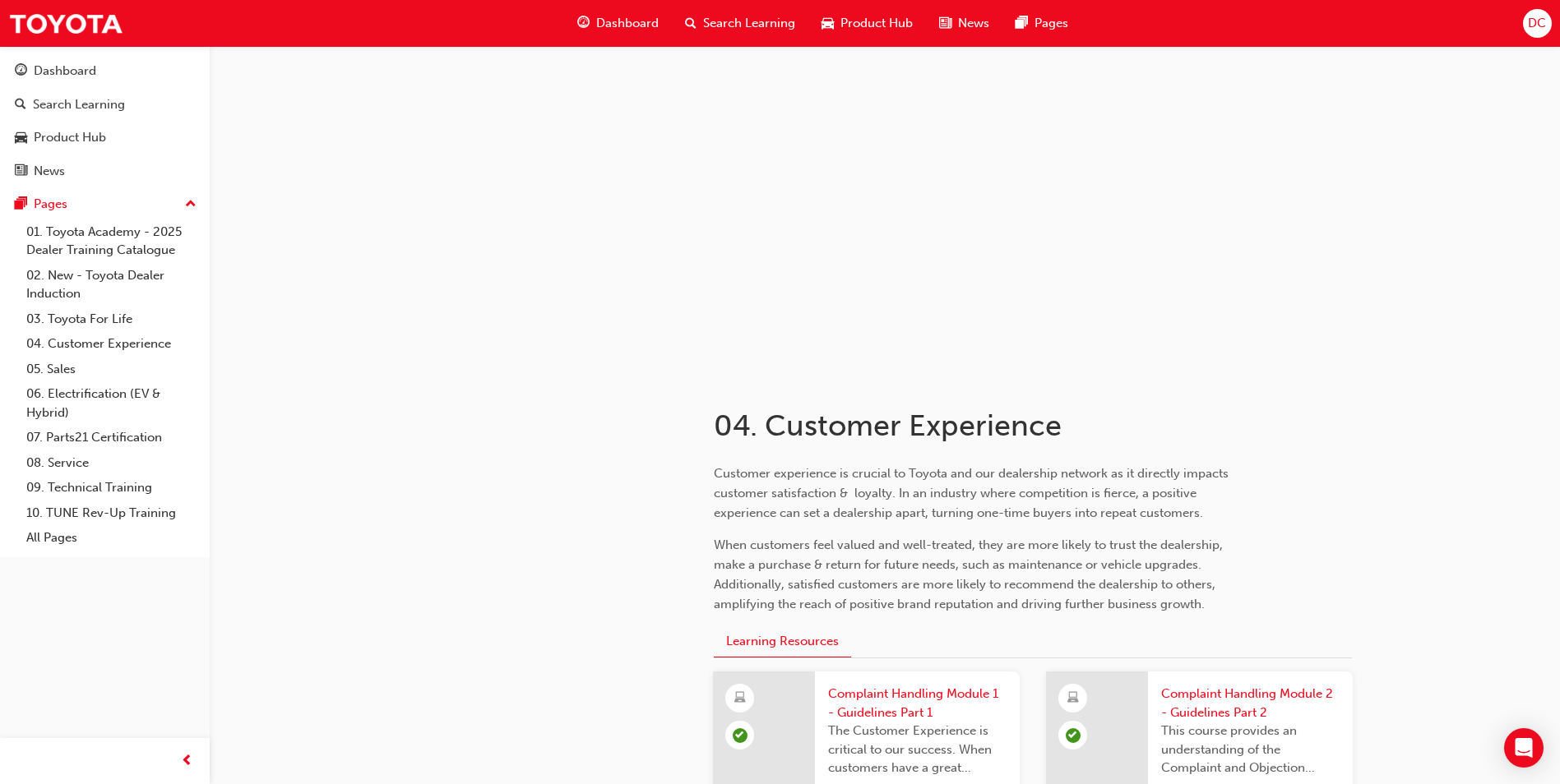
scroll to position [165, 0]
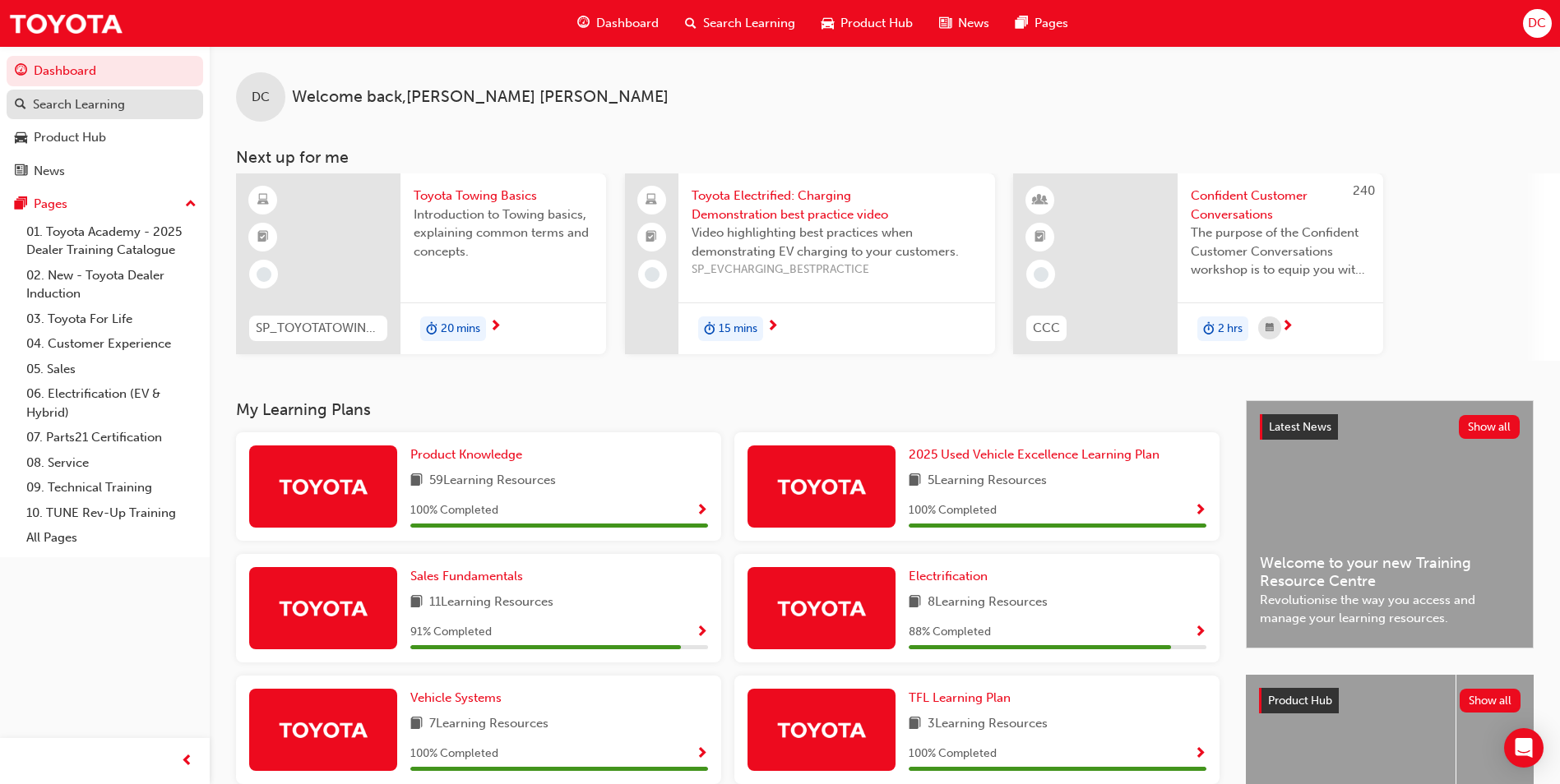
click at [41, 108] on div "Search Learning" at bounding box center [78, 104] width 92 height 19
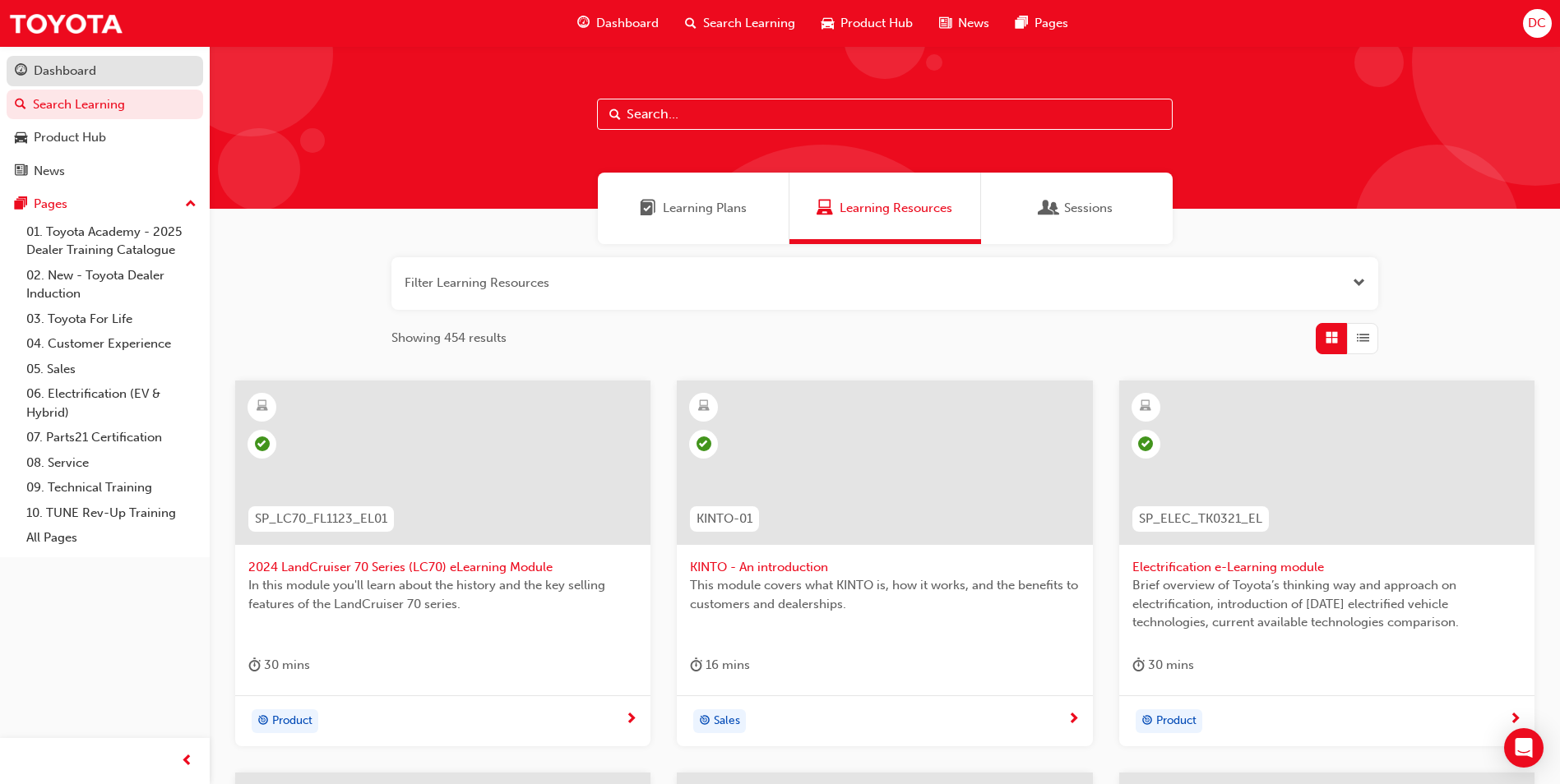
click at [43, 67] on div "Dashboard" at bounding box center [65, 70] width 63 height 19
click at [725, 217] on span "Learning Plans" at bounding box center [705, 207] width 83 height 19
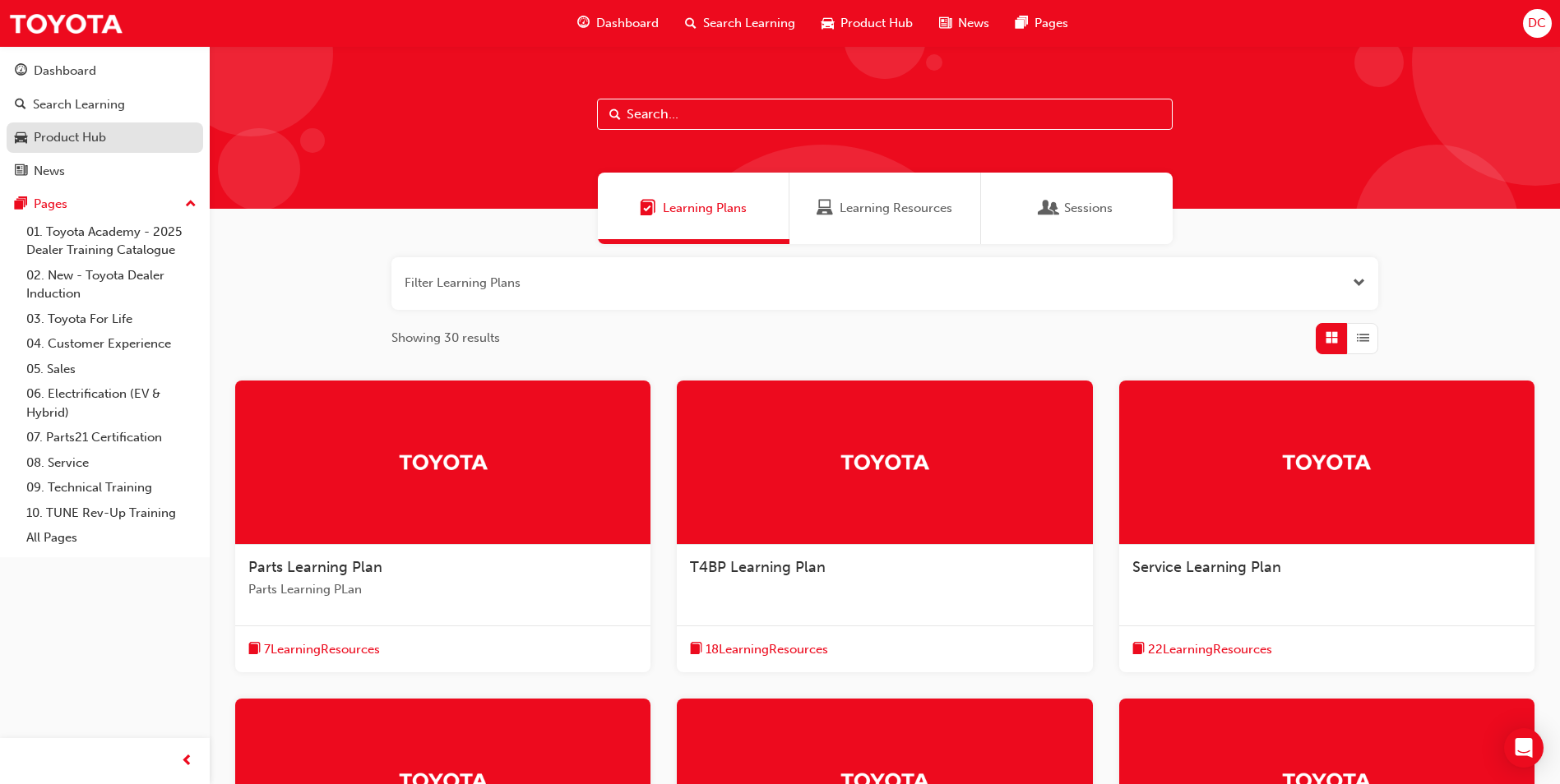
click at [56, 140] on div "Product Hub" at bounding box center [70, 137] width 72 height 19
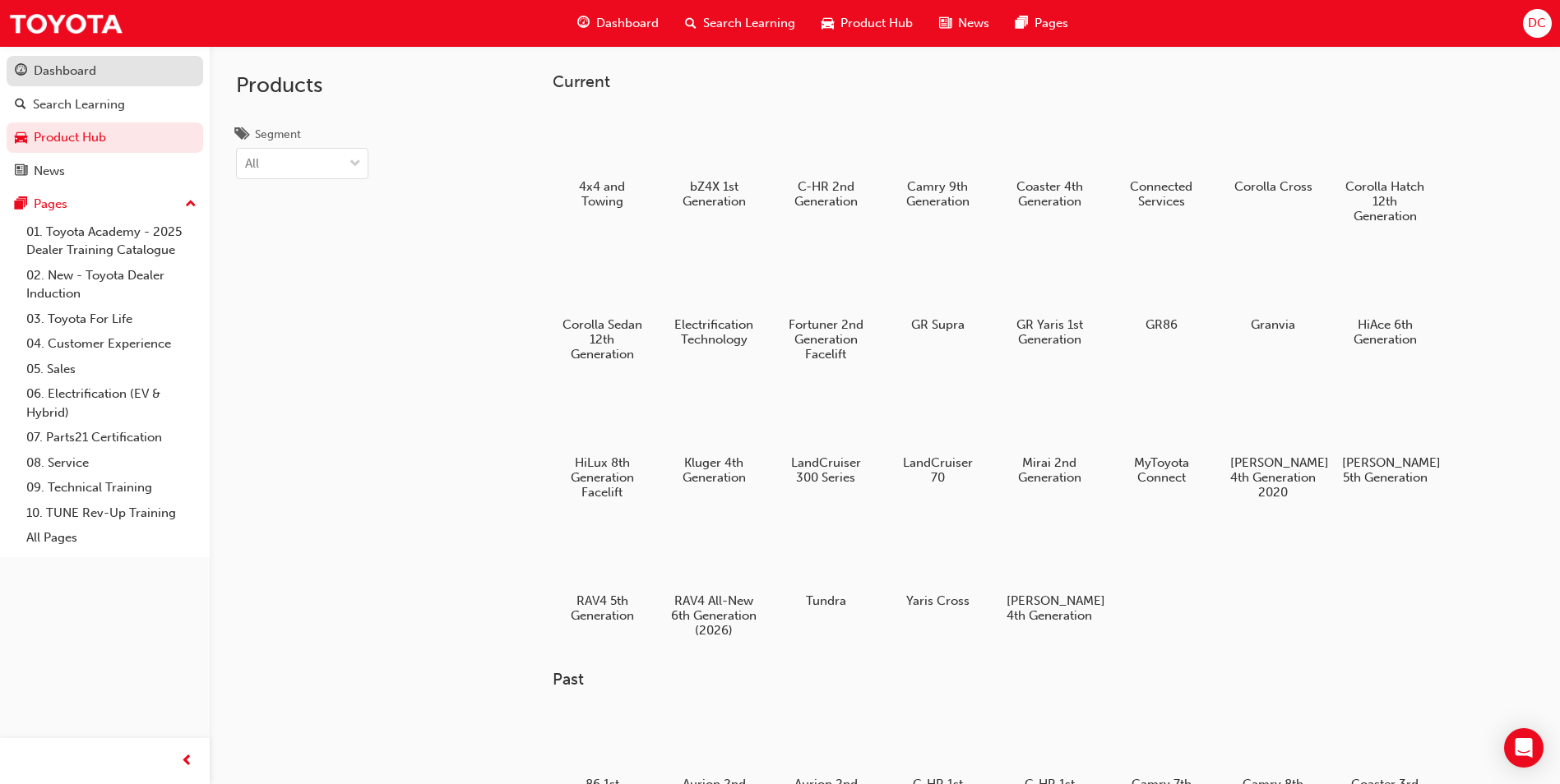
click at [55, 73] on div "Dashboard" at bounding box center [65, 70] width 63 height 19
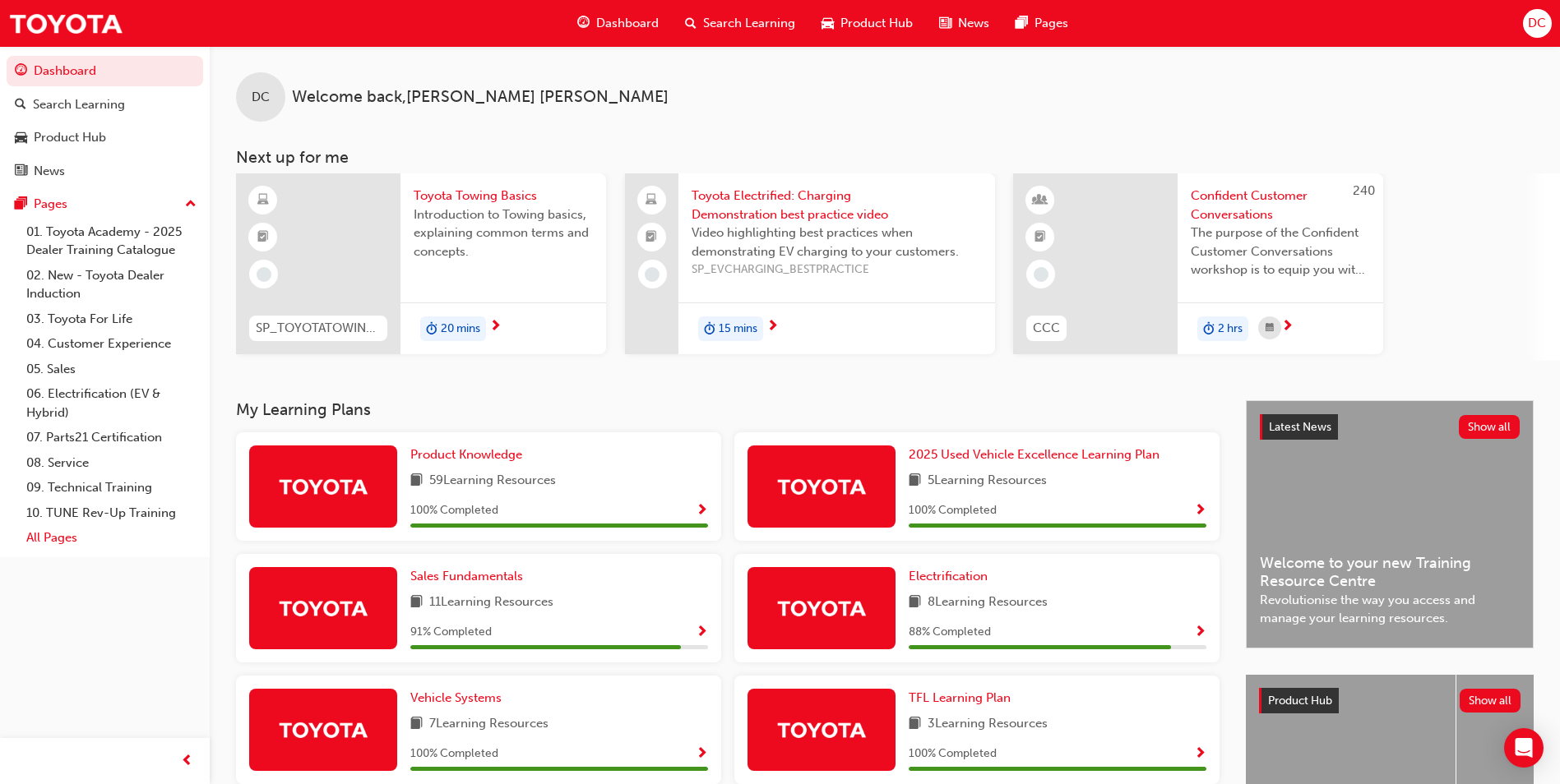
click at [51, 539] on link "All Pages" at bounding box center [111, 538] width 184 height 26
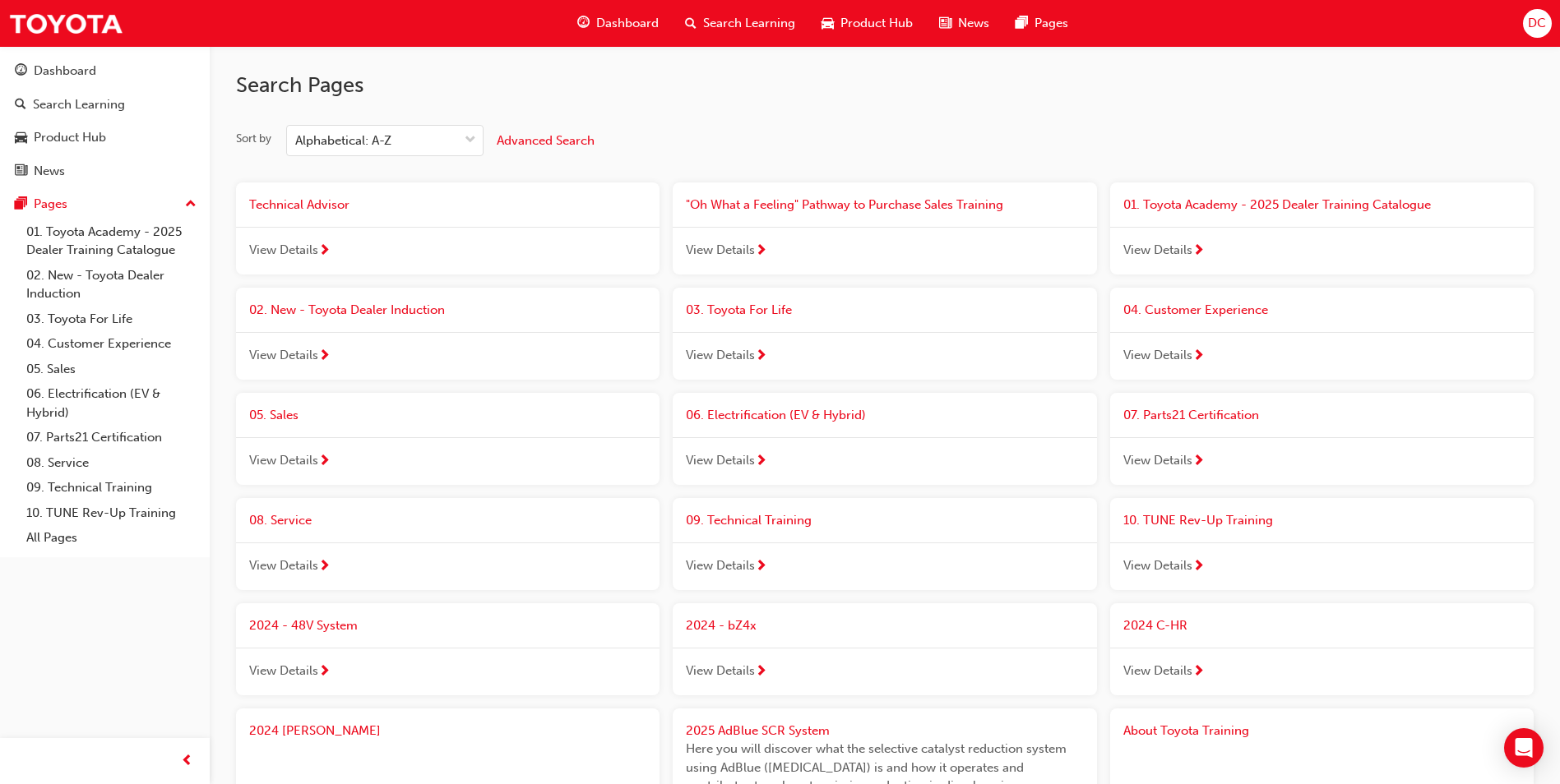
click at [754, 21] on span "Search Learning" at bounding box center [749, 23] width 92 height 19
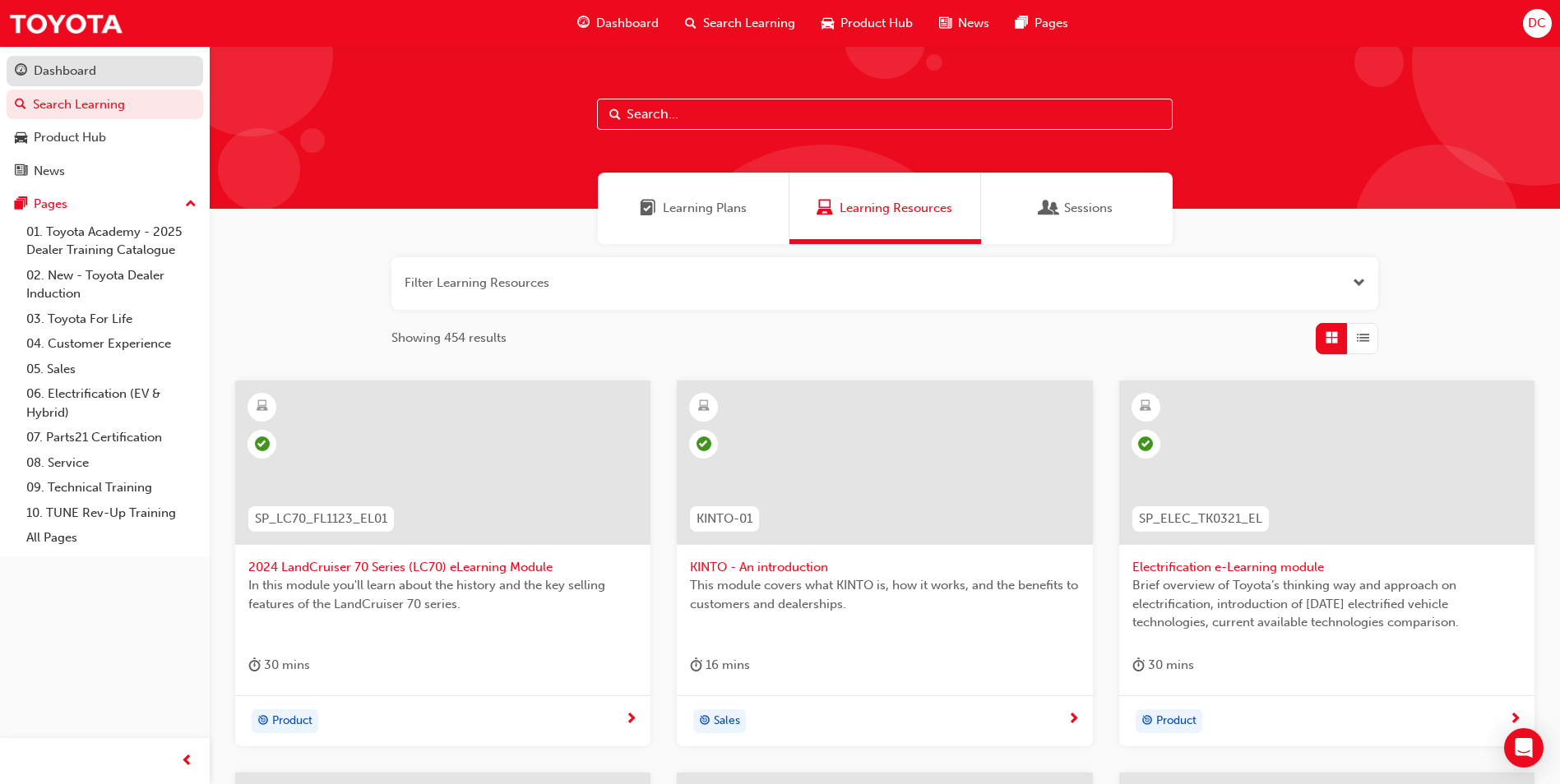
click at [100, 72] on div "Dashboard" at bounding box center [104, 70] width 180 height 21
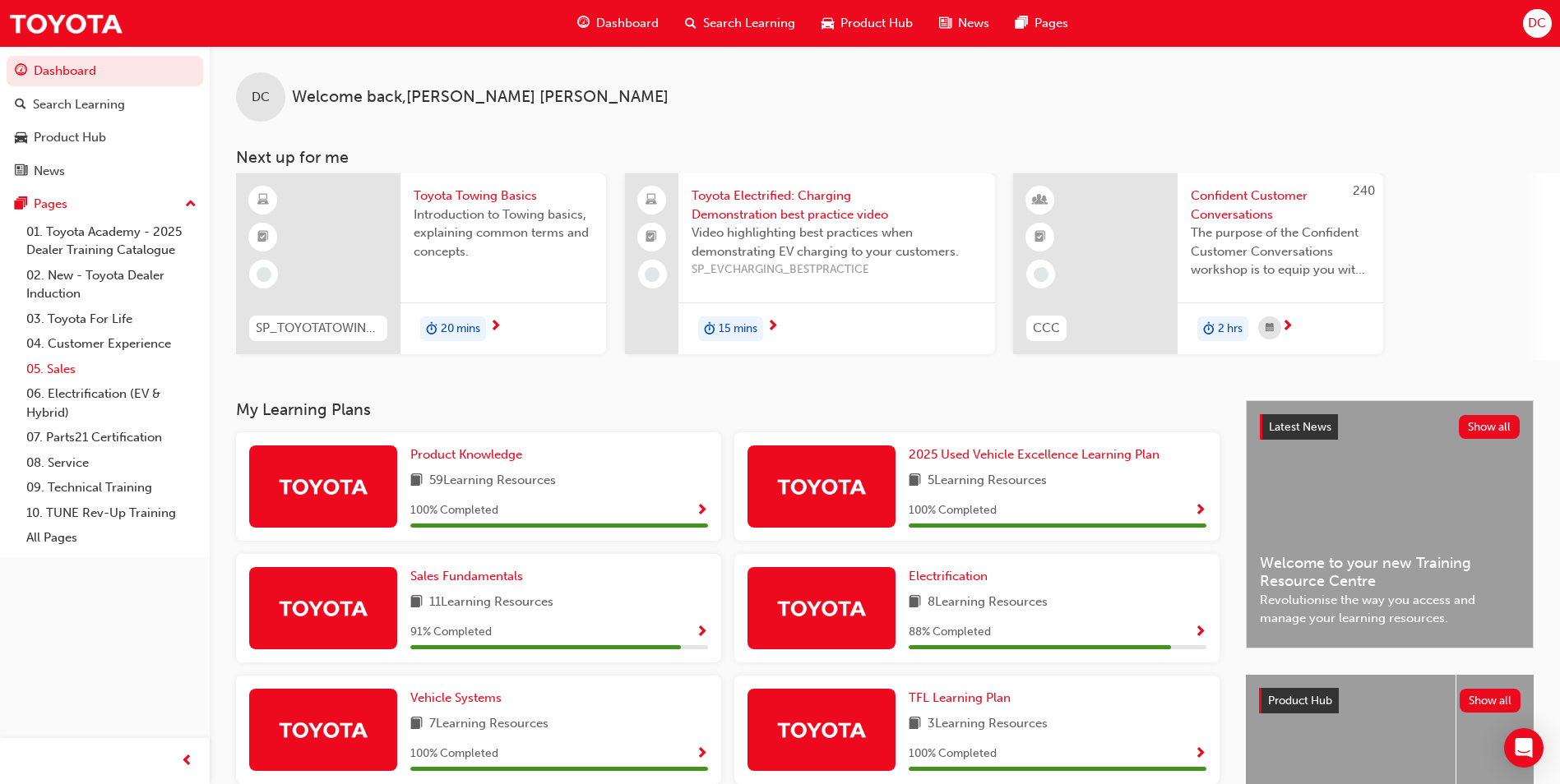
click at [61, 371] on link "05. Sales" at bounding box center [111, 369] width 184 height 26
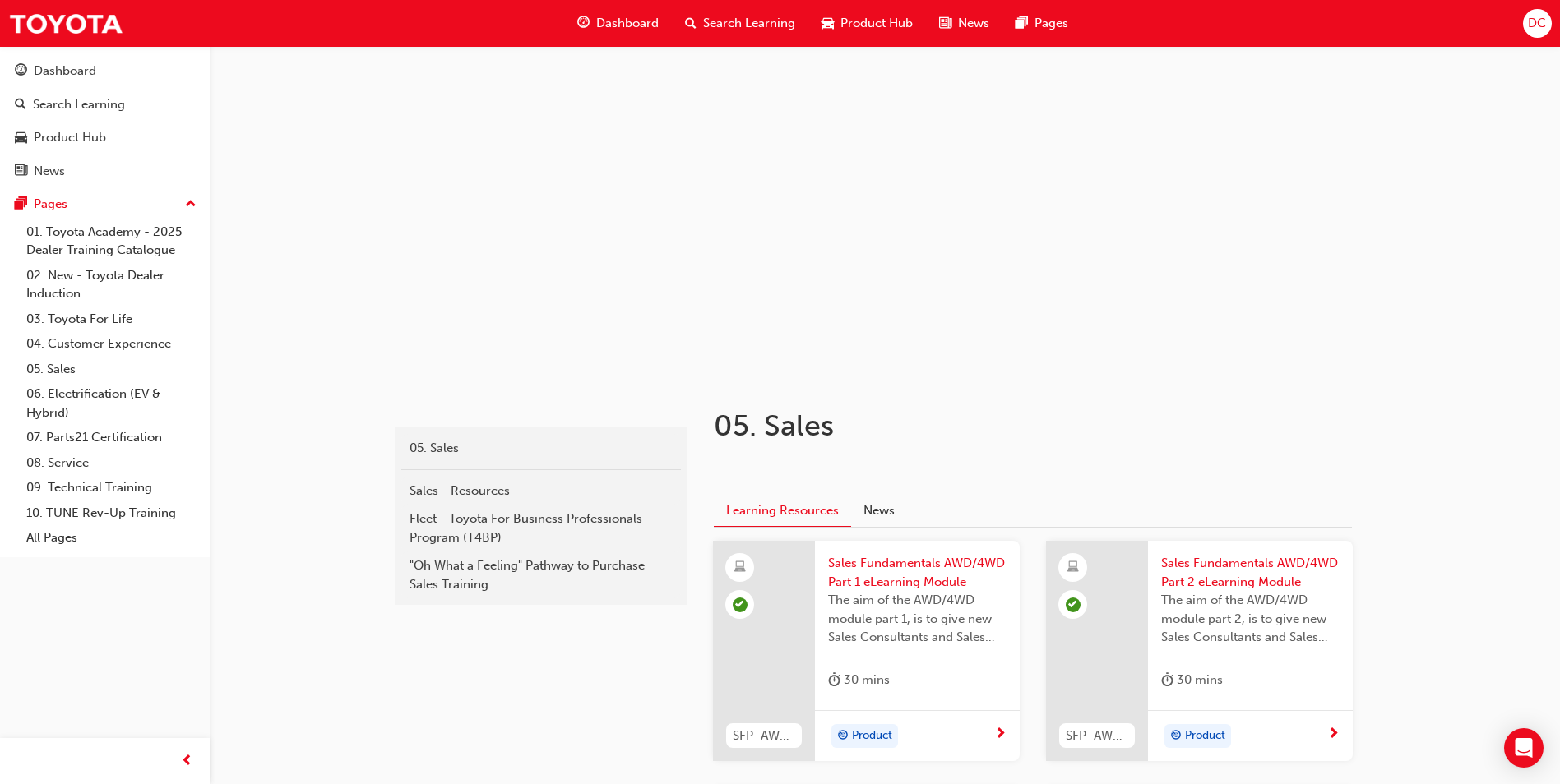
click at [865, 25] on span "Product Hub" at bounding box center [877, 23] width 72 height 19
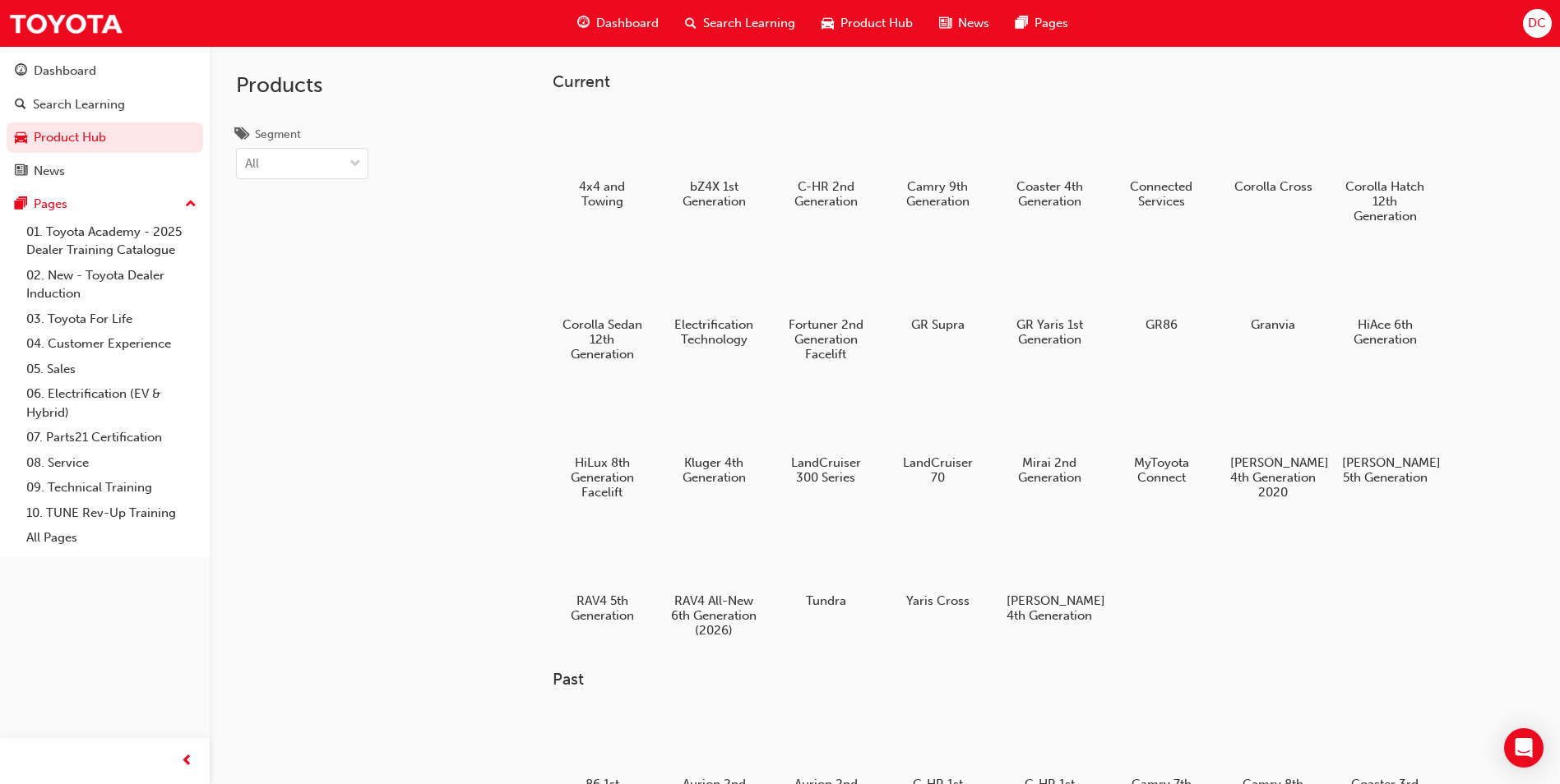
click at [748, 24] on span "Search Learning" at bounding box center [749, 23] width 92 height 19
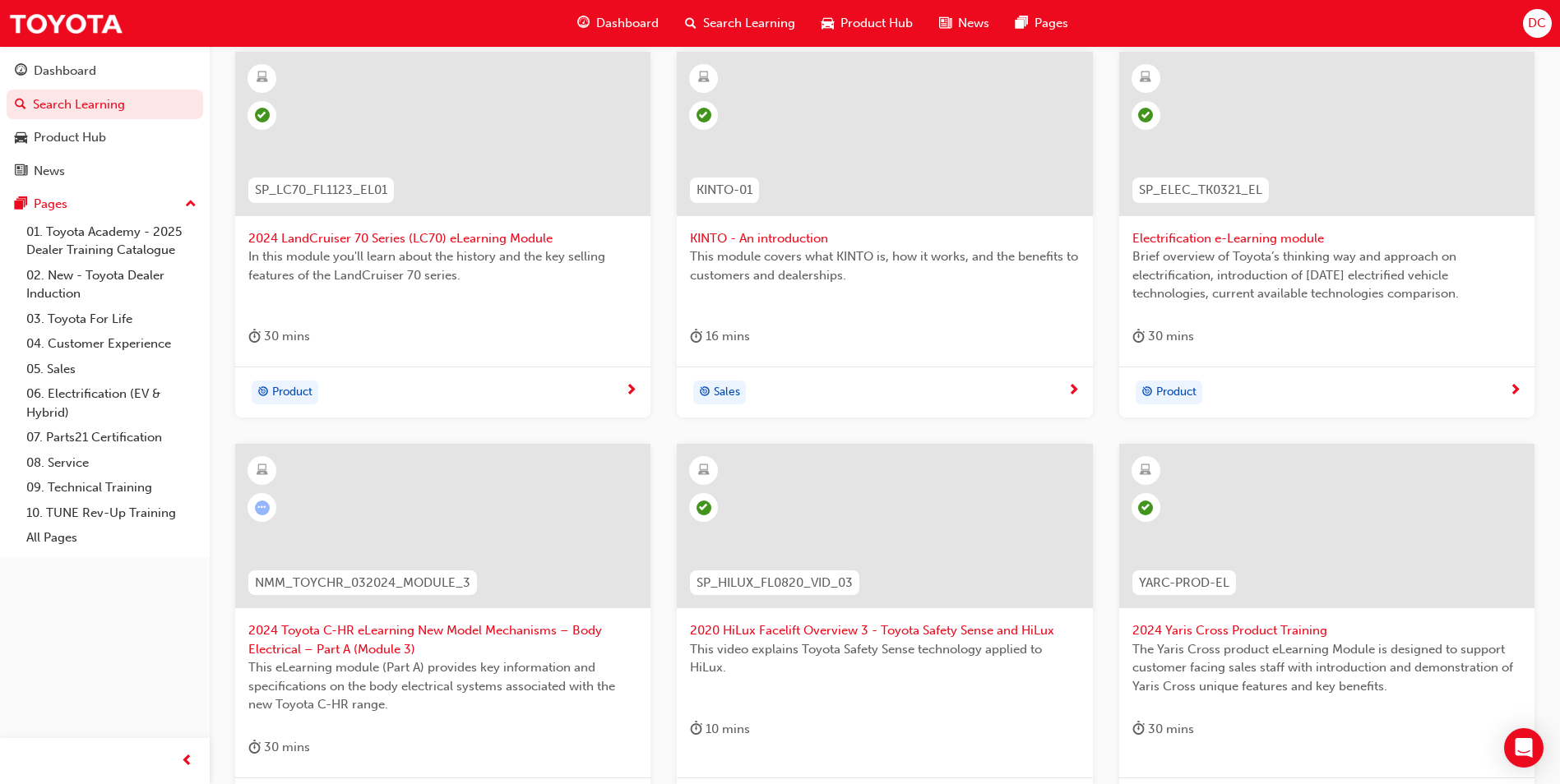
scroll to position [246, 0]
